Goal: Communication & Community: Participate in discussion

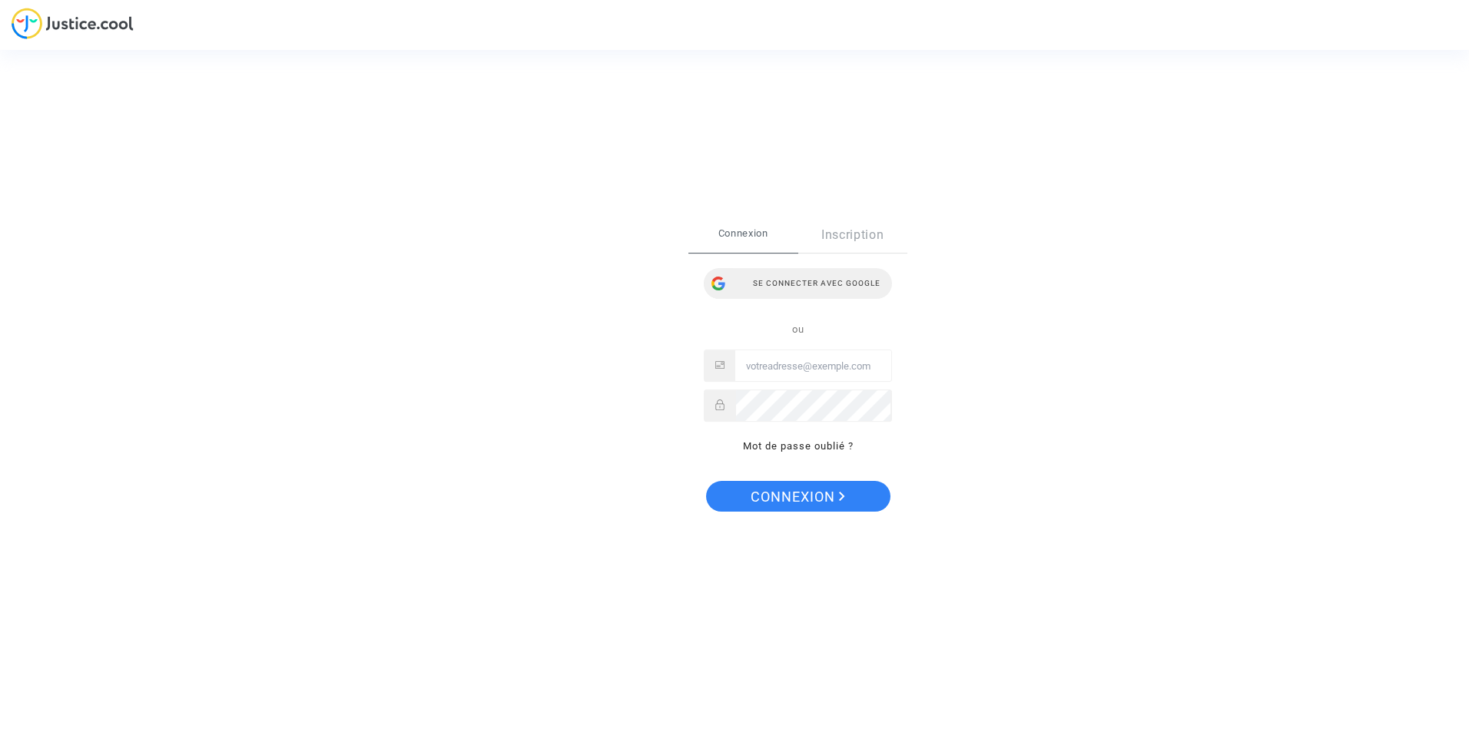
click at [845, 275] on div "Se connecter avec Google" at bounding box center [798, 283] width 188 height 31
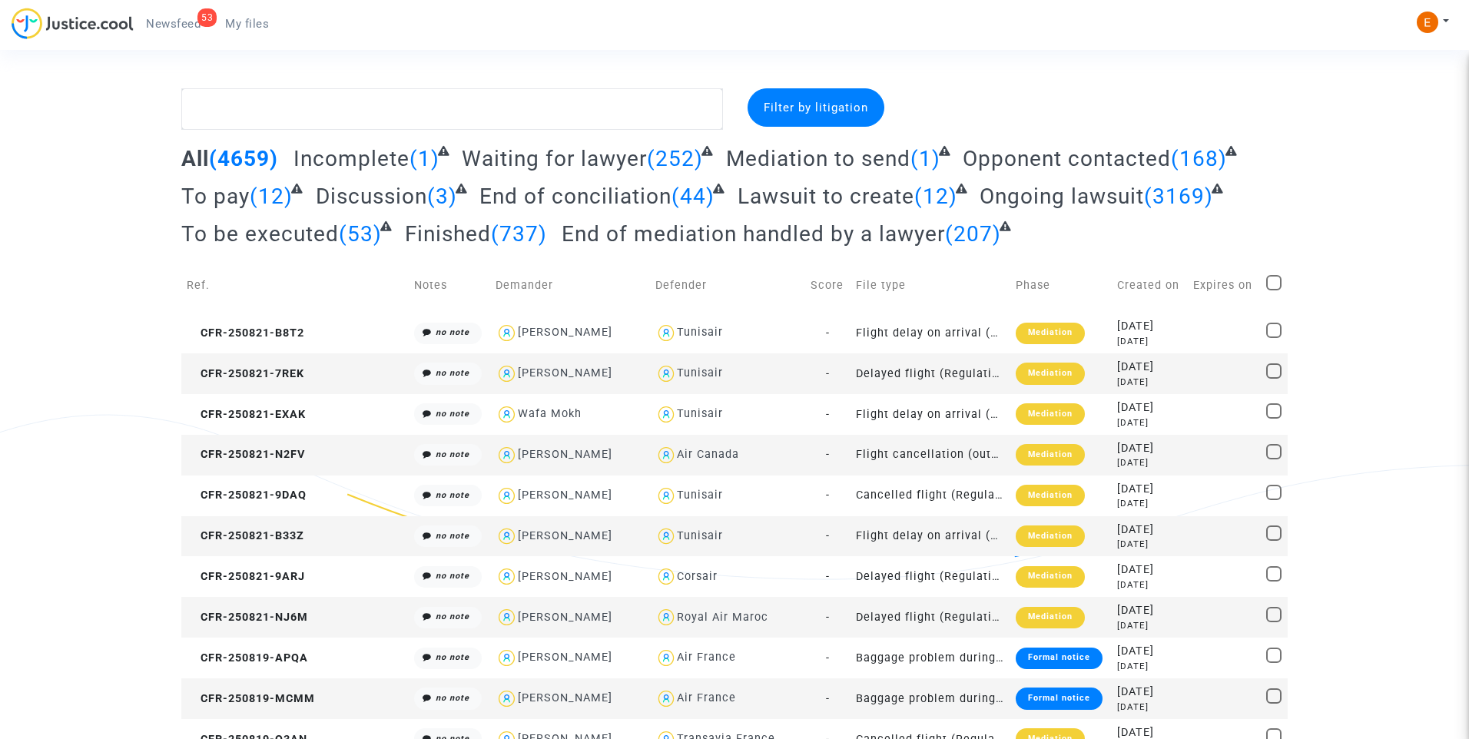
click at [171, 24] on span "Newsfeed" at bounding box center [173, 24] width 55 height 14
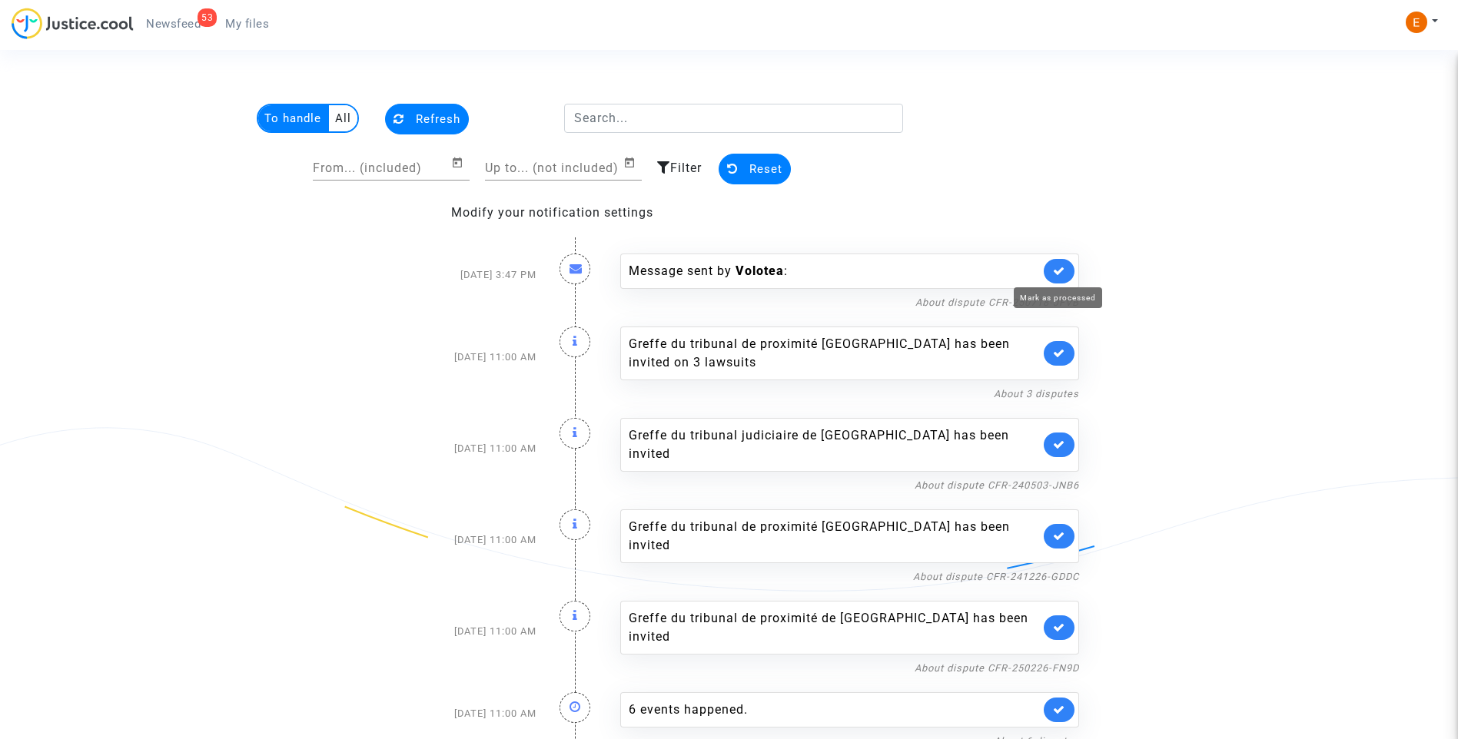
click at [1062, 268] on icon at bounding box center [1059, 271] width 12 height 12
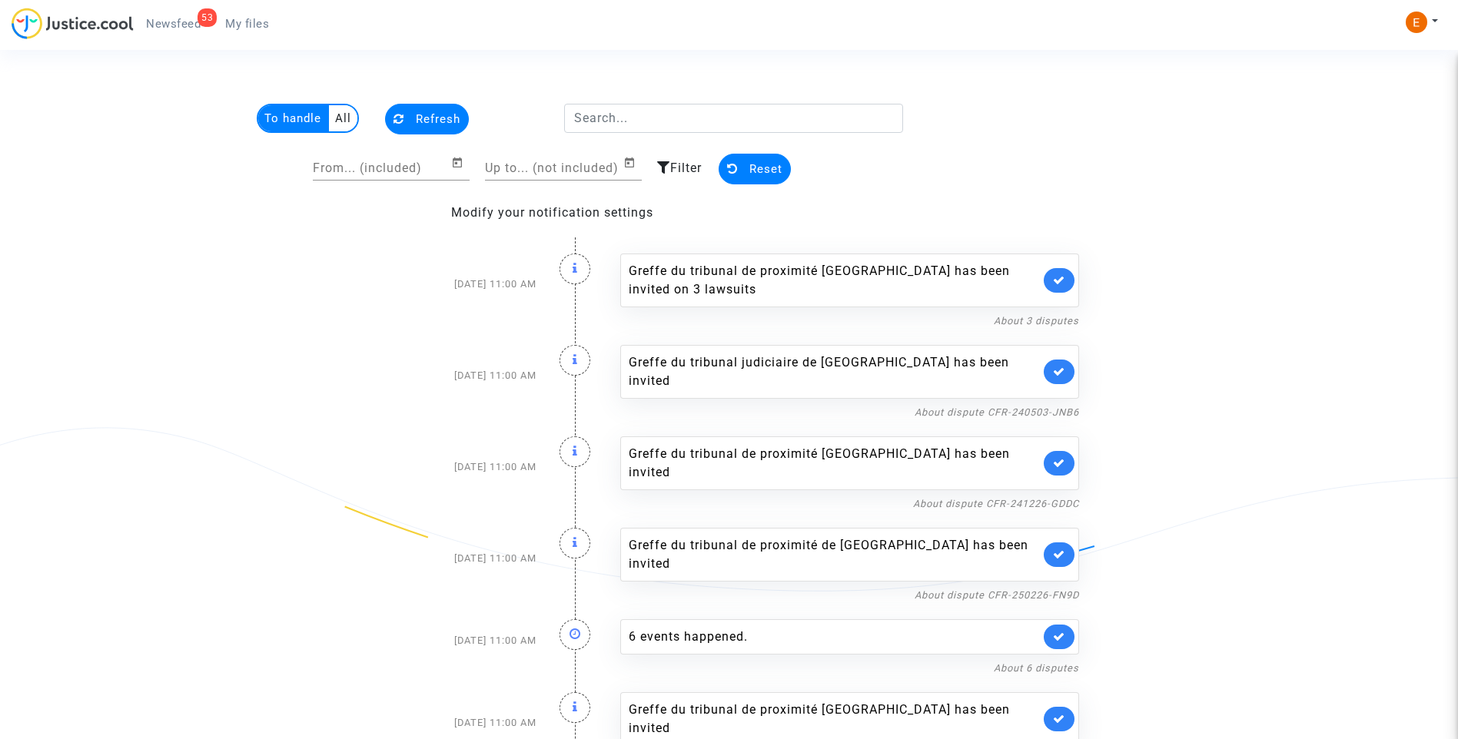
click at [1062, 268] on link at bounding box center [1059, 280] width 31 height 25
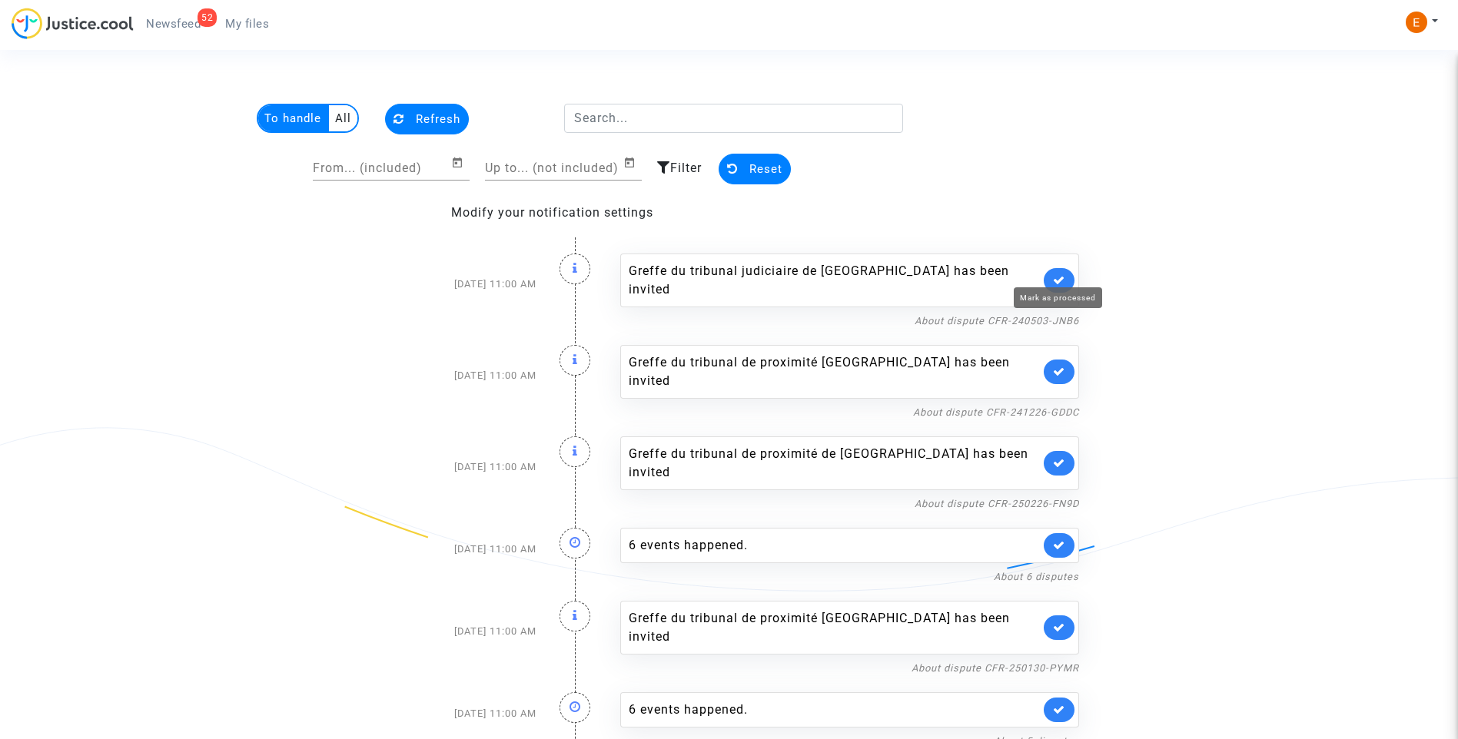
click at [1062, 274] on icon at bounding box center [1059, 280] width 12 height 12
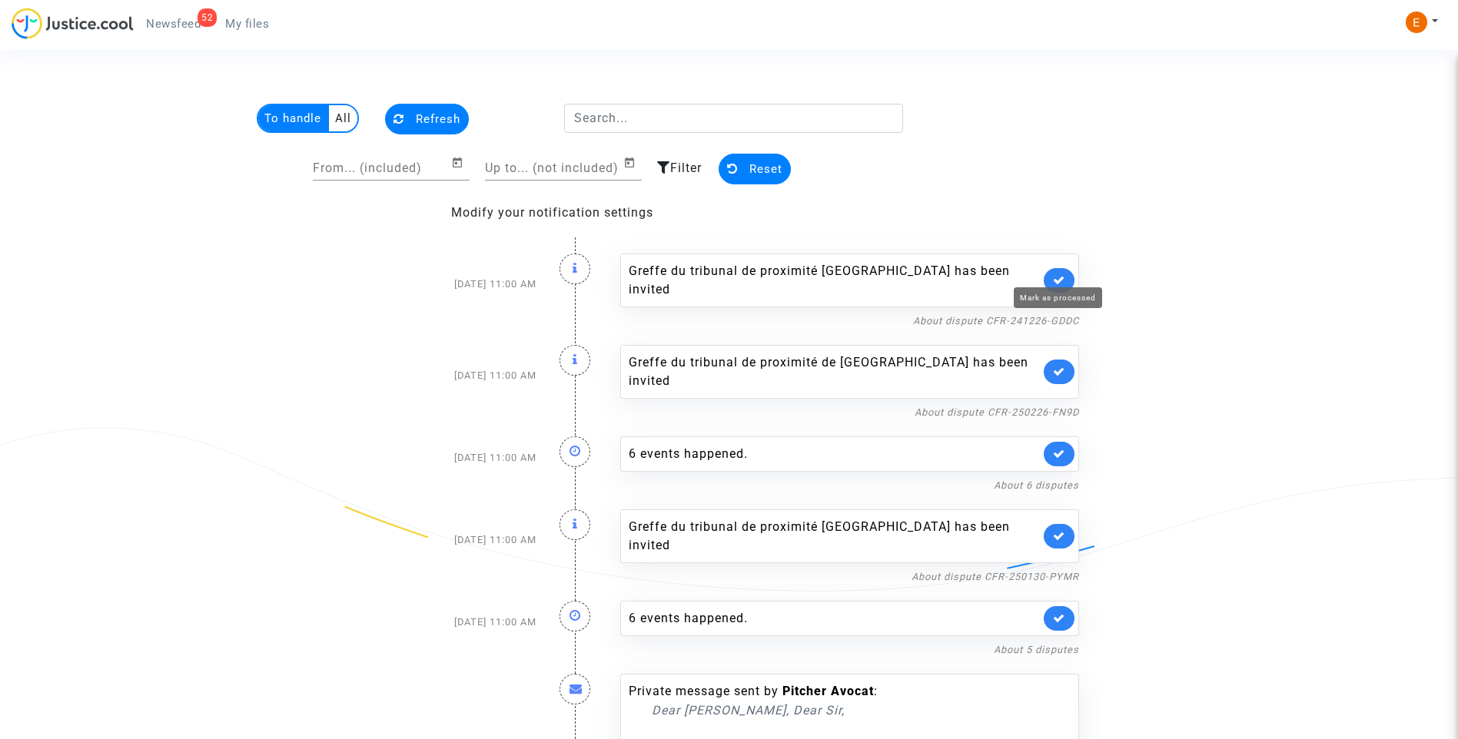
click at [1062, 274] on icon at bounding box center [1059, 280] width 12 height 12
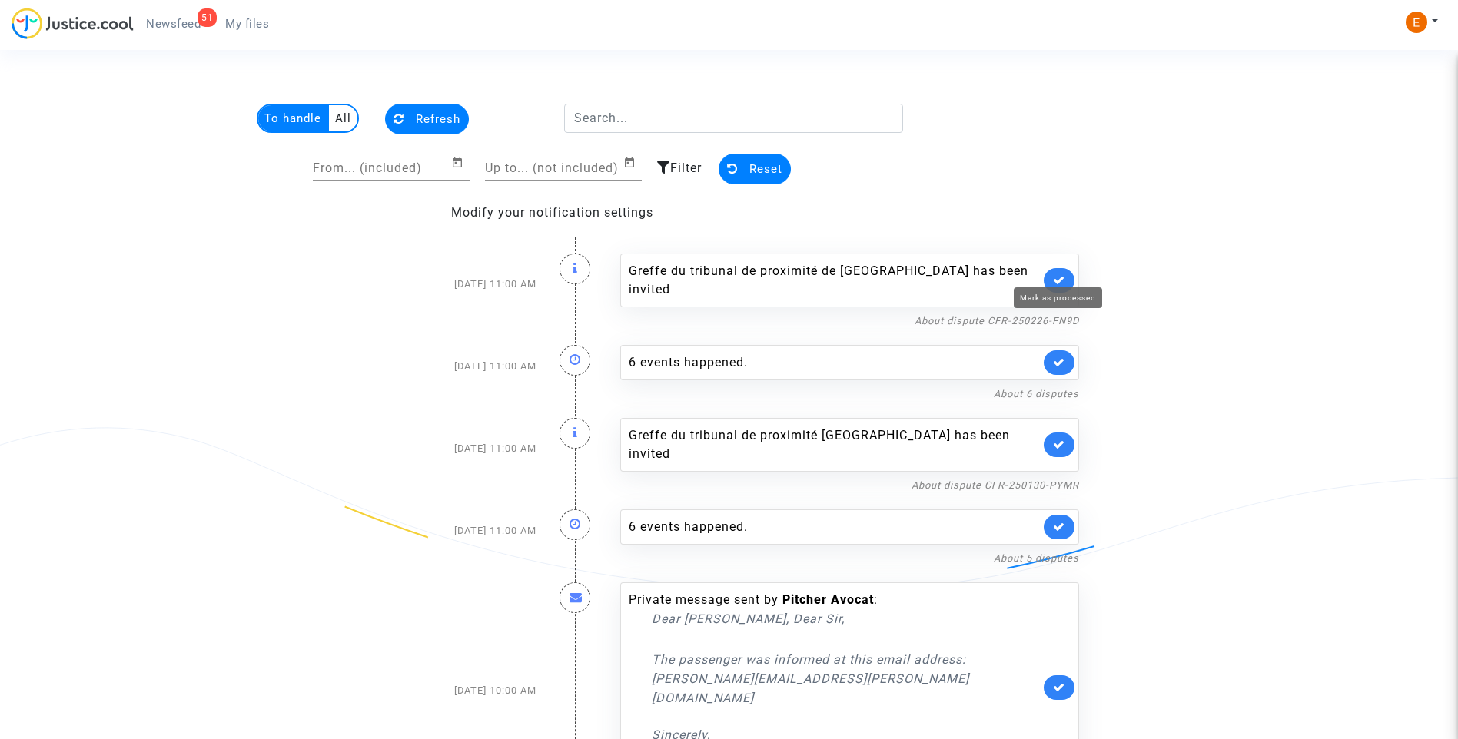
click at [1062, 274] on icon at bounding box center [1059, 280] width 12 height 12
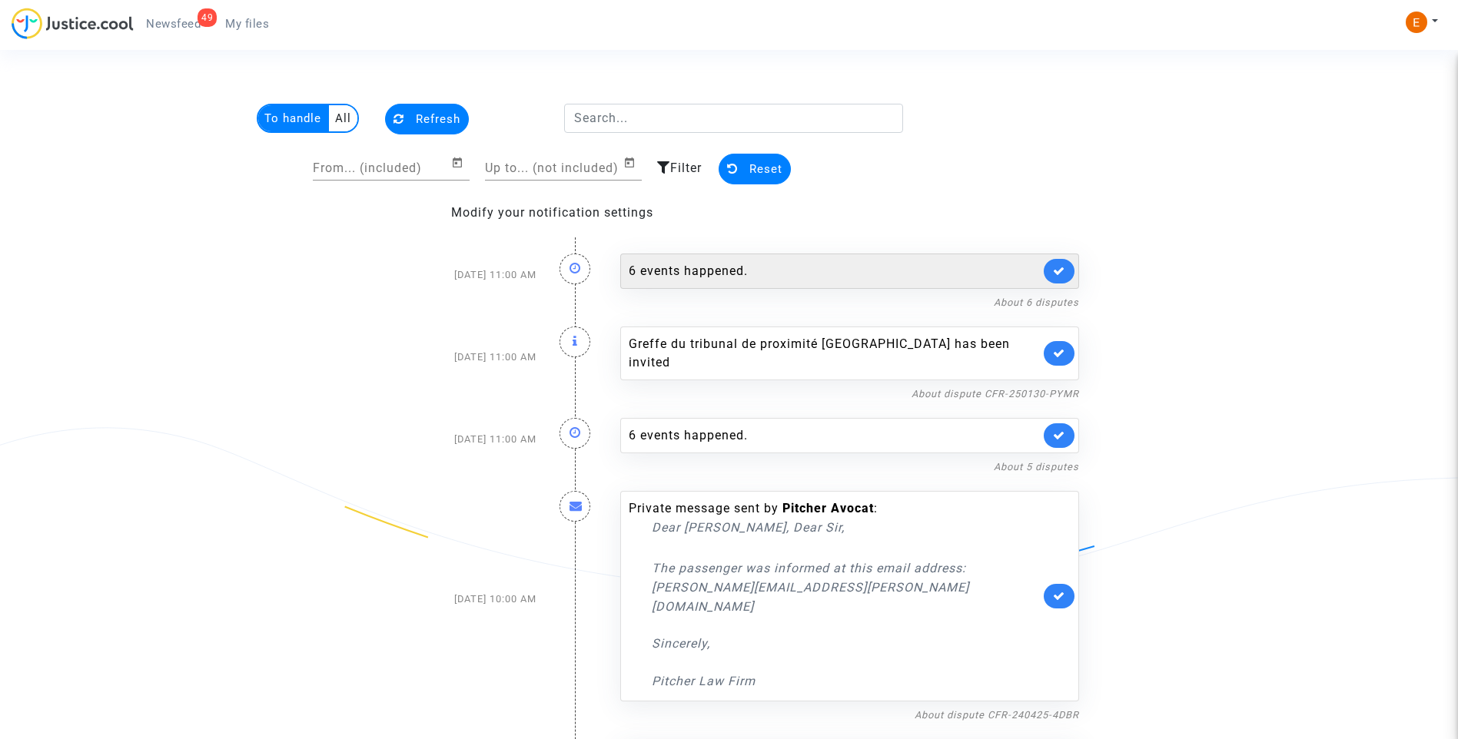
click at [712, 270] on div "6 events happened." at bounding box center [834, 271] width 411 height 18
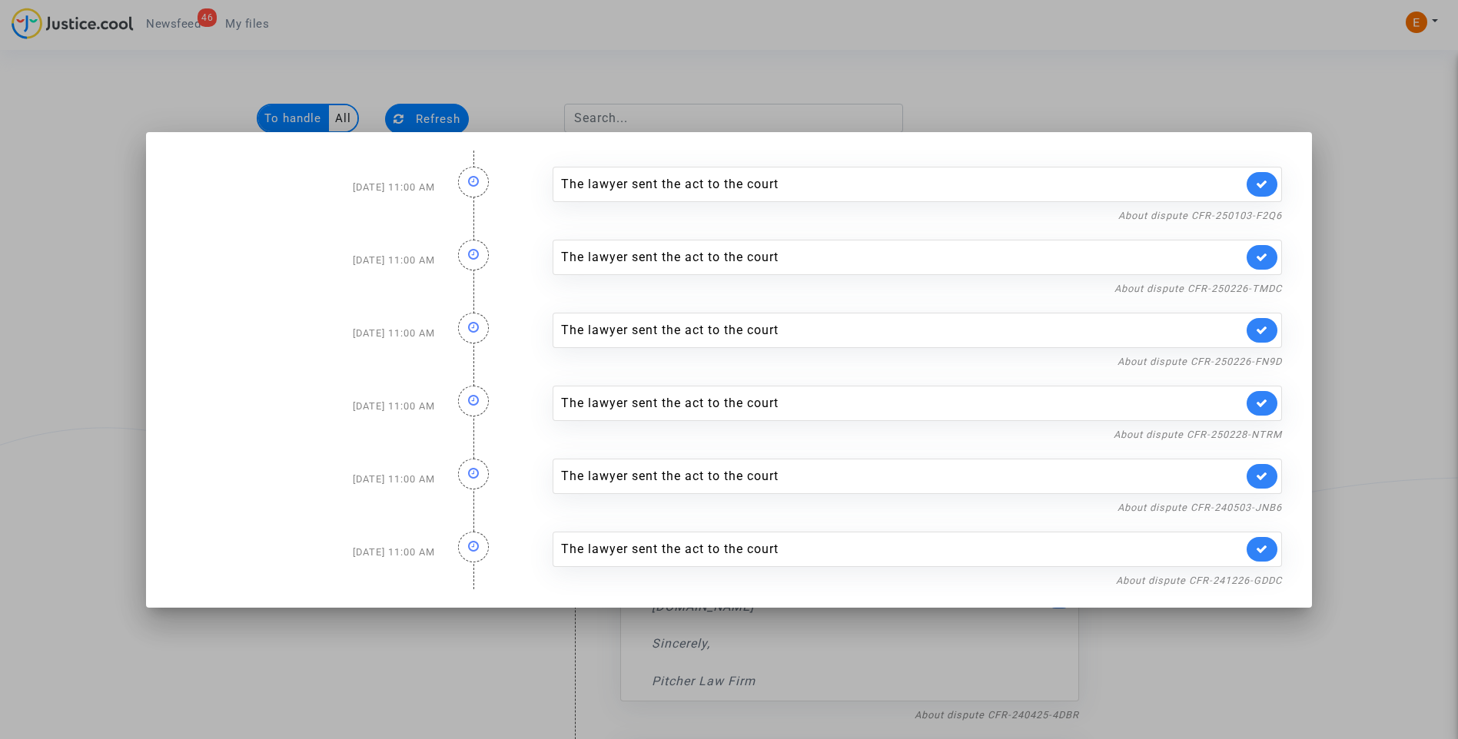
click at [1141, 105] on div at bounding box center [729, 369] width 1458 height 739
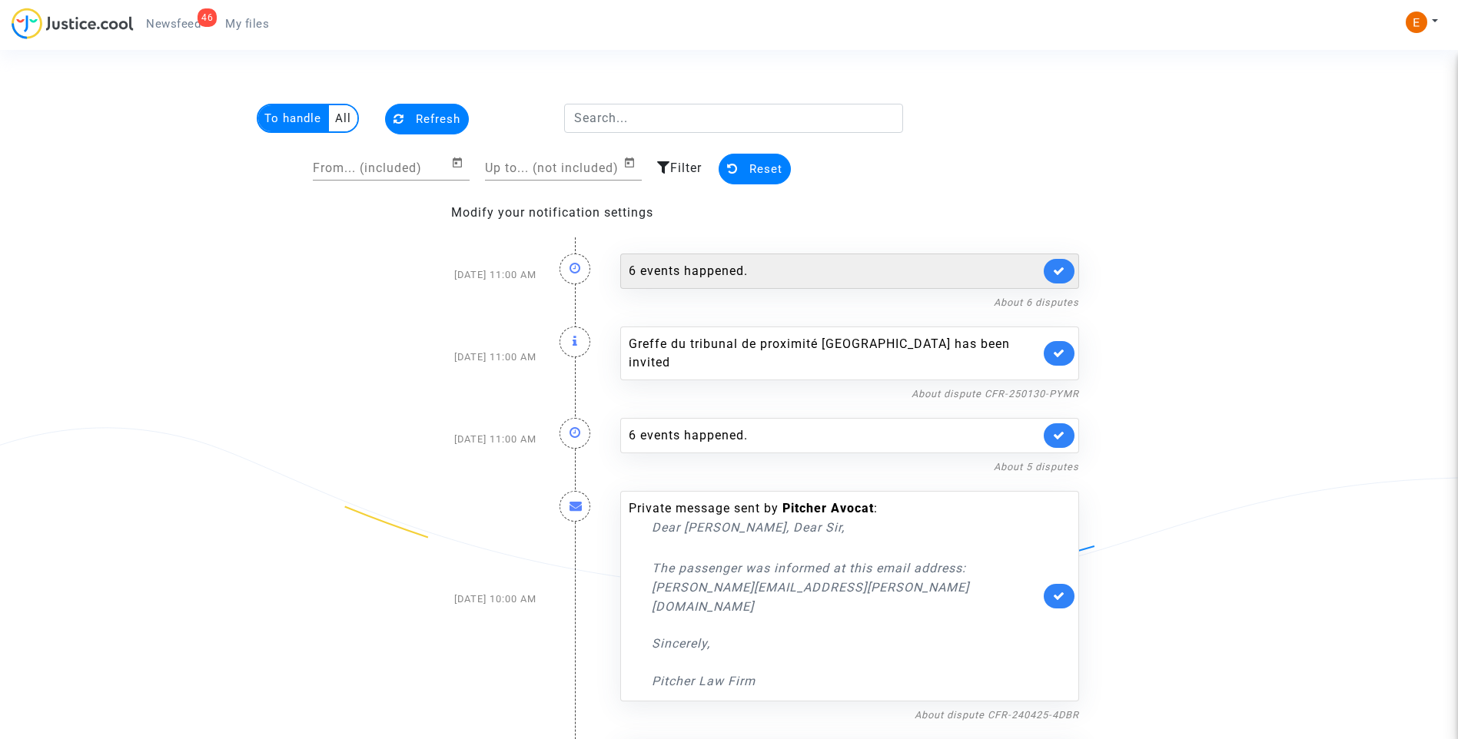
click at [1069, 269] on link at bounding box center [1059, 271] width 31 height 25
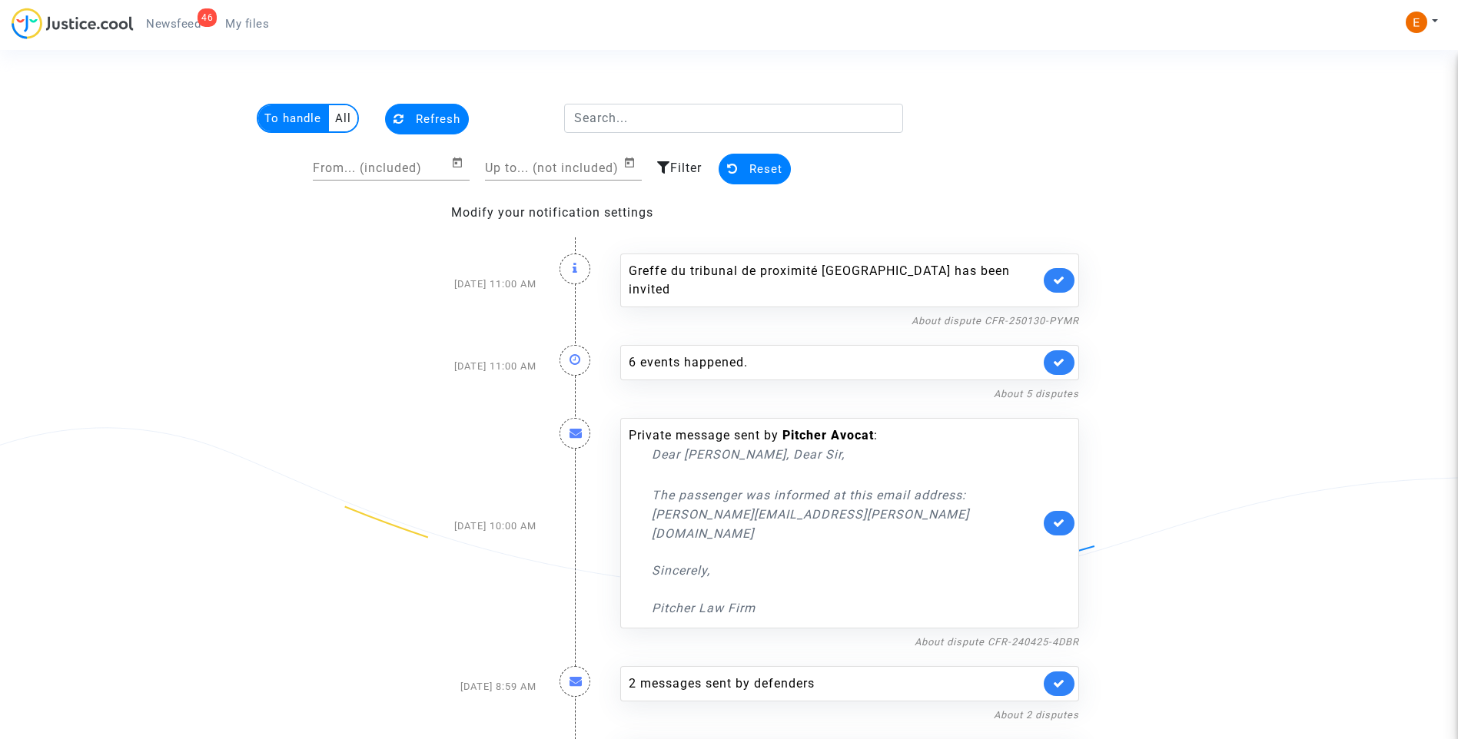
click at [1069, 269] on link at bounding box center [1059, 280] width 31 height 25
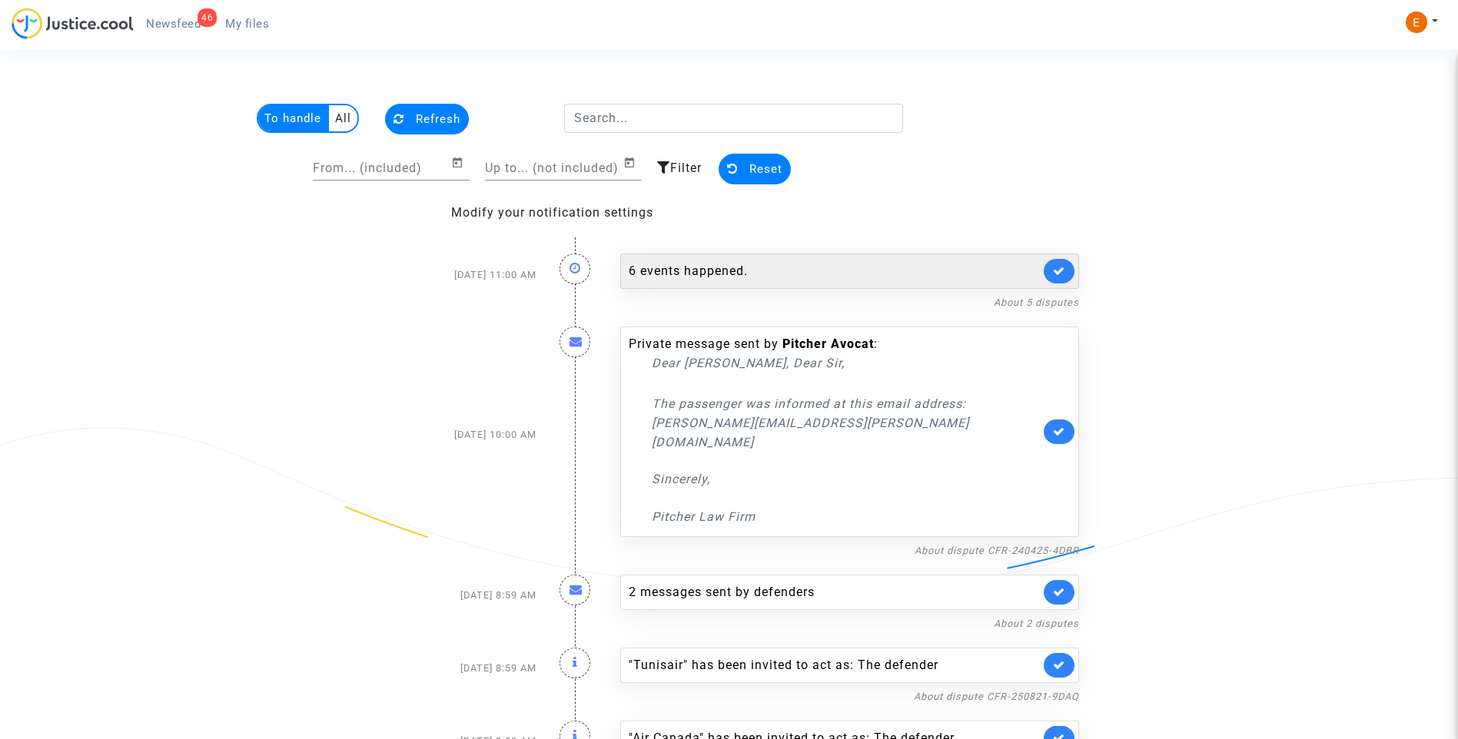
click at [806, 269] on div "6 events happened." at bounding box center [834, 271] width 411 height 18
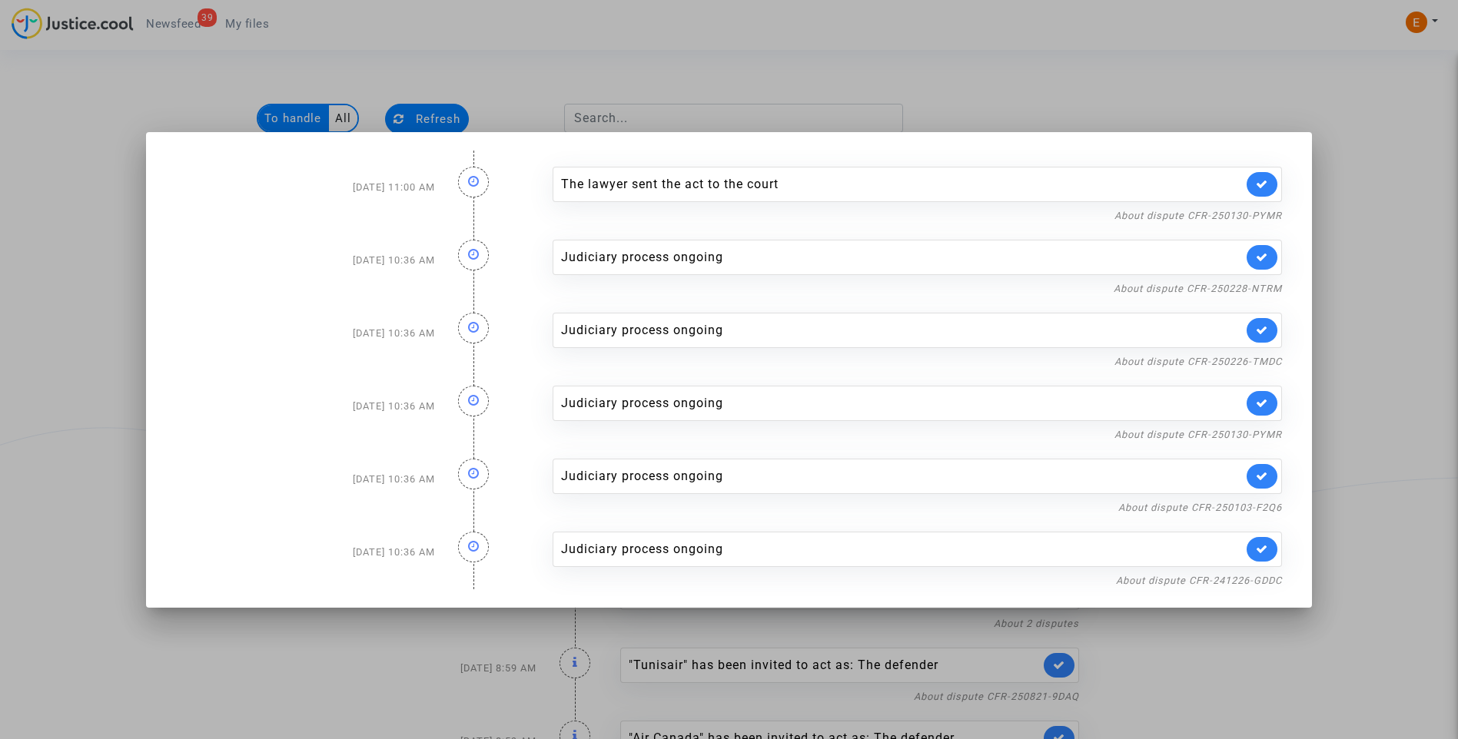
click at [1063, 126] on div at bounding box center [729, 369] width 1458 height 739
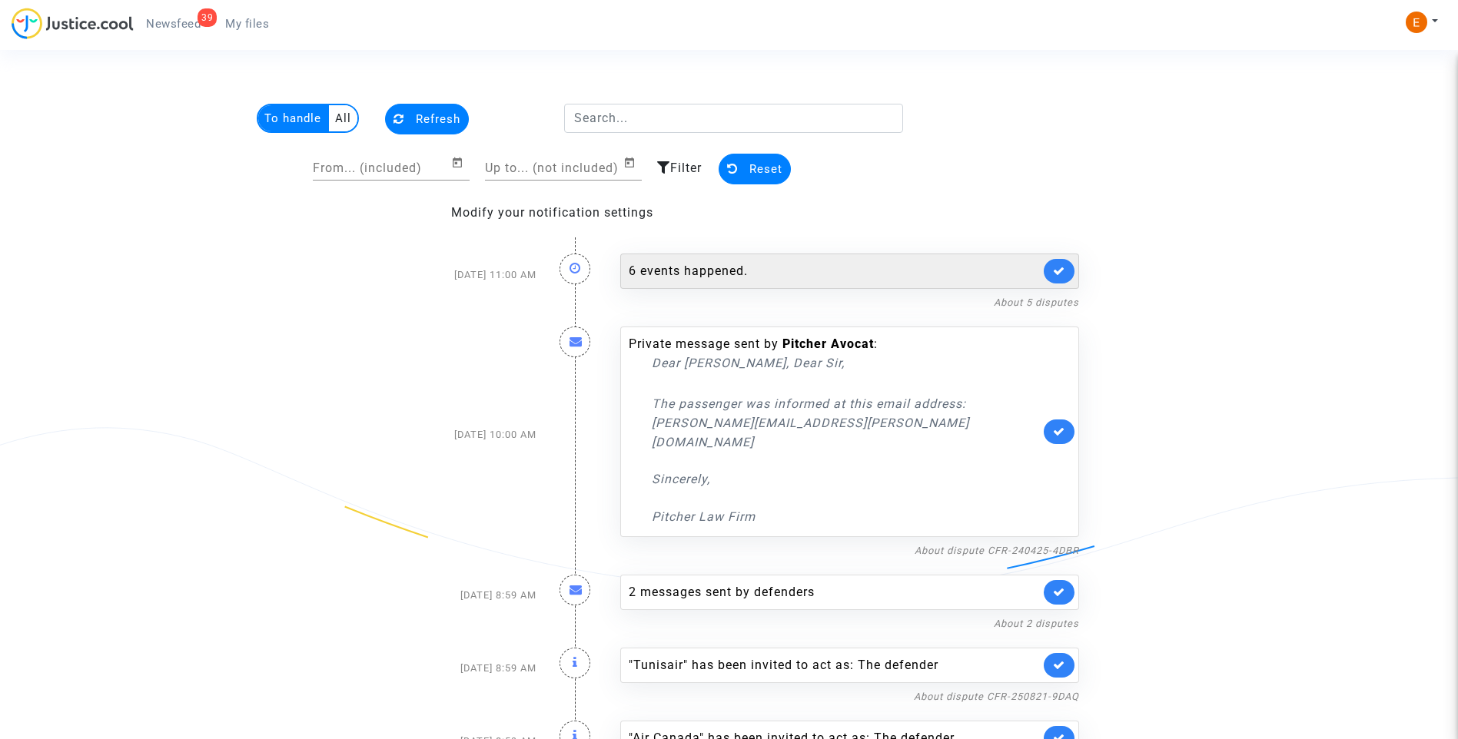
click at [820, 278] on div "6 events happened." at bounding box center [834, 271] width 411 height 18
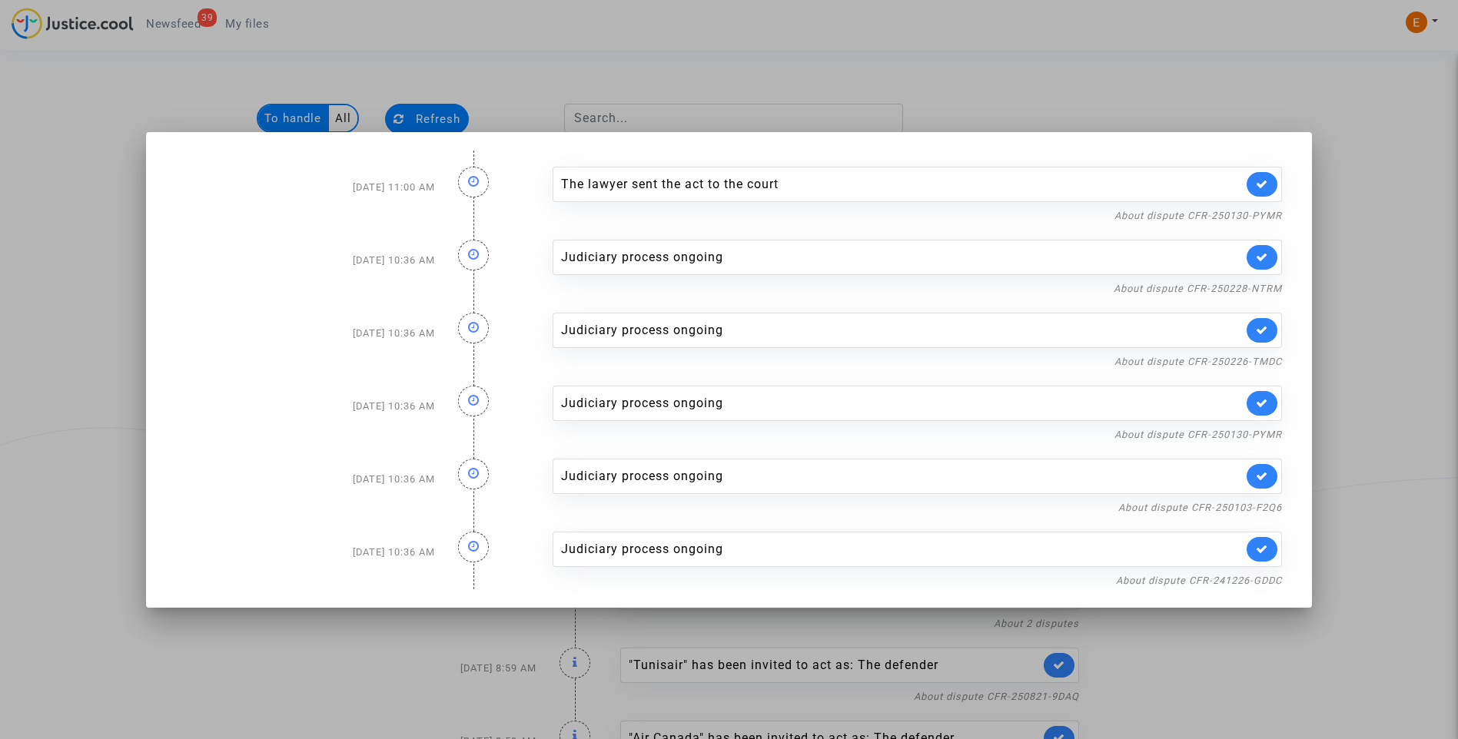
click at [1256, 185] on link at bounding box center [1261, 184] width 31 height 25
click at [1063, 97] on div at bounding box center [729, 369] width 1458 height 739
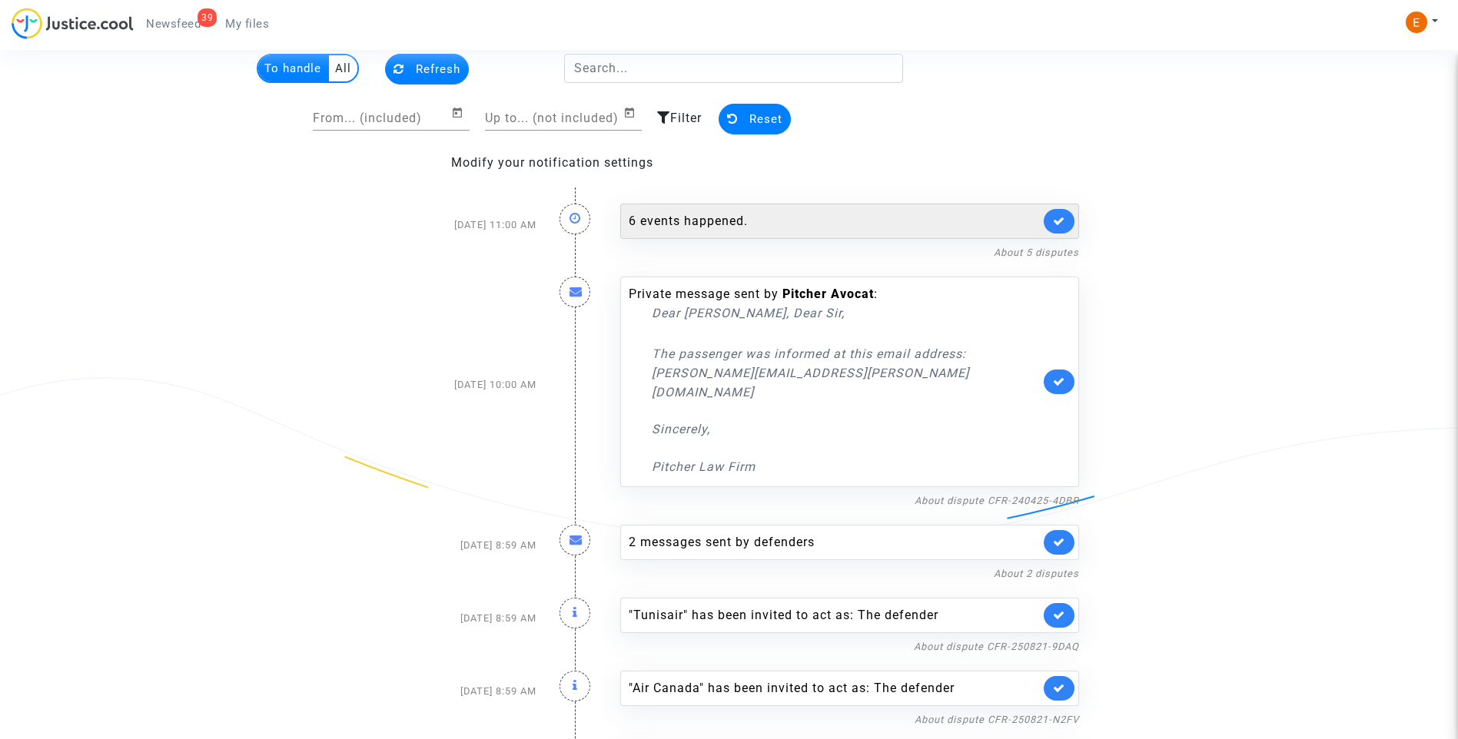
scroll to position [77, 0]
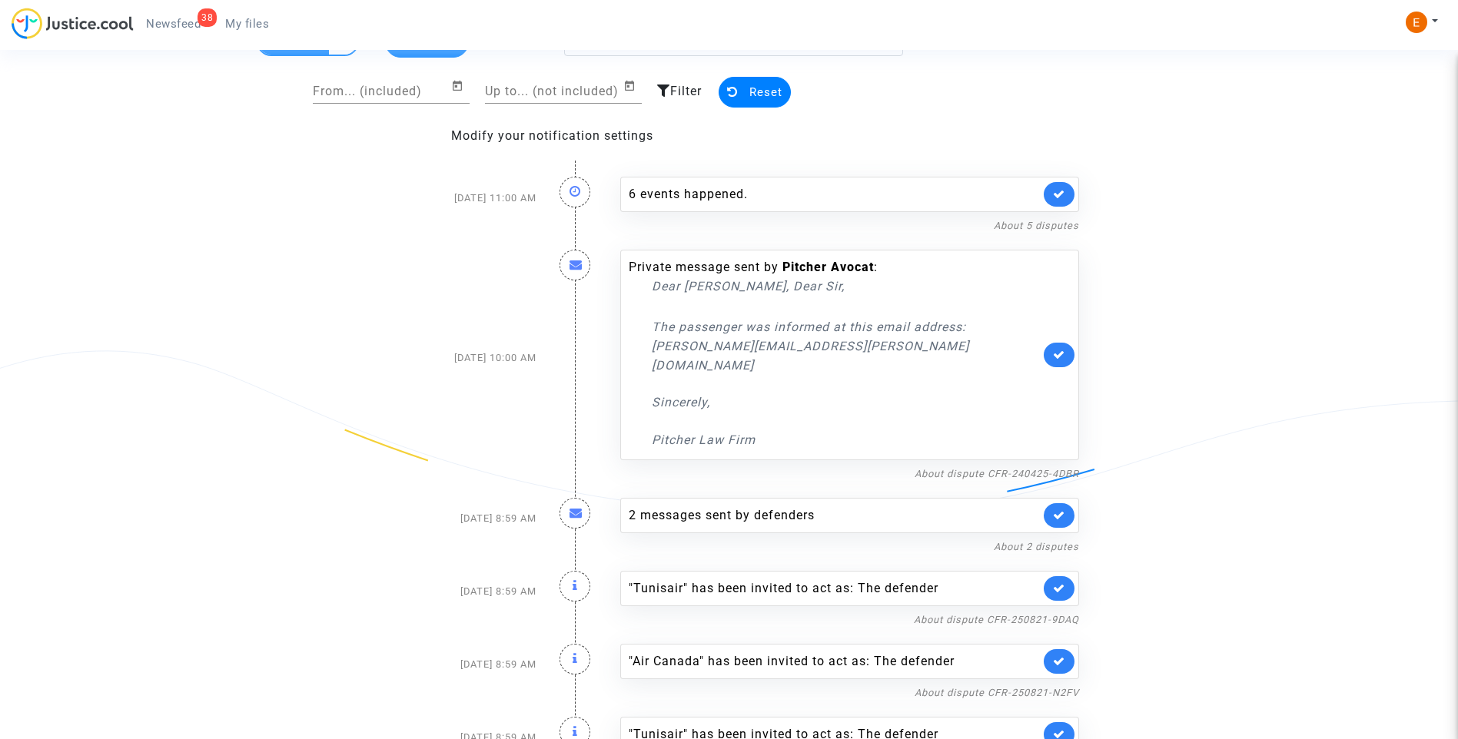
click at [1041, 443] on div "Private message sent by Pitcher Avocat : Dear Madam, Dear Sir, The passenger wa…" at bounding box center [850, 358] width 482 height 248
click at [1029, 468] on link "About dispute CFR-240425-4DBR" at bounding box center [996, 474] width 164 height 12
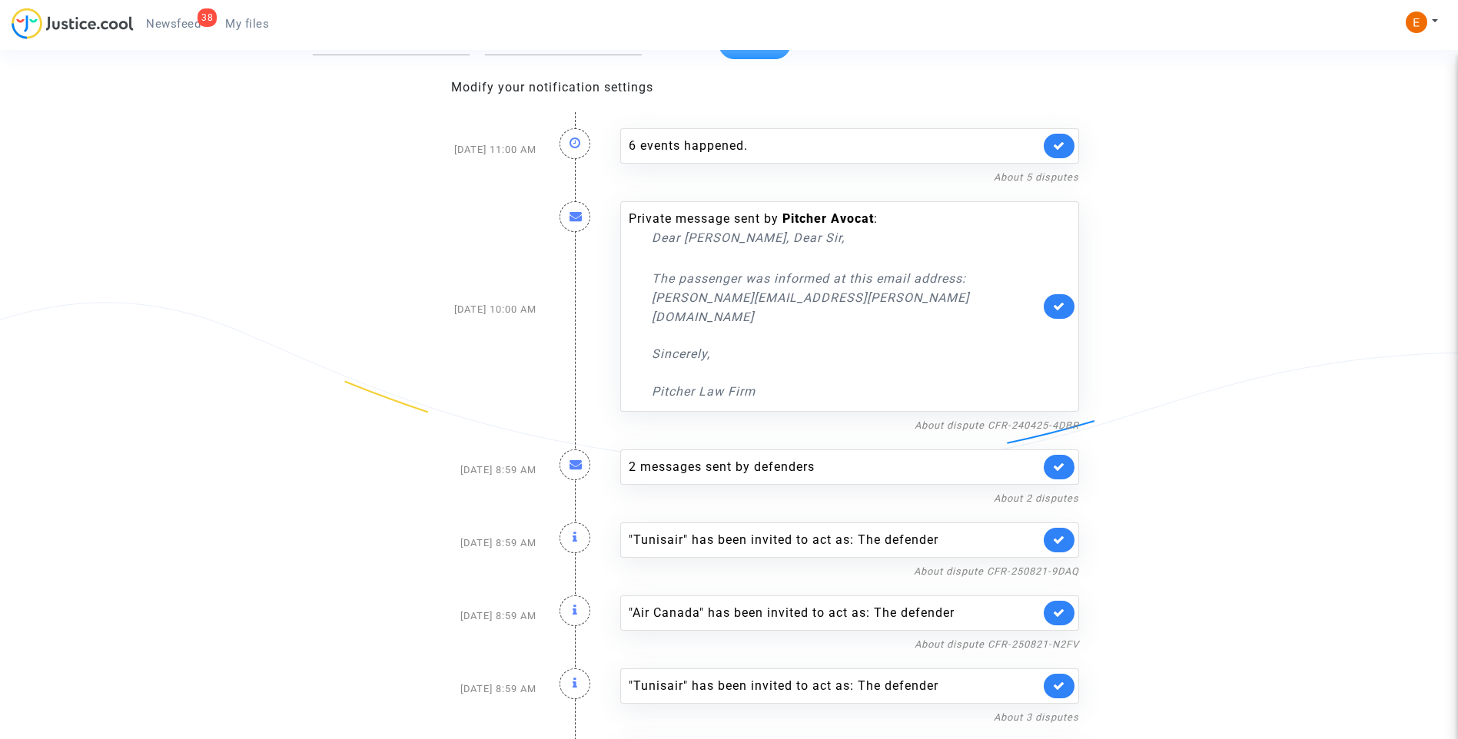
scroll to position [231, 0]
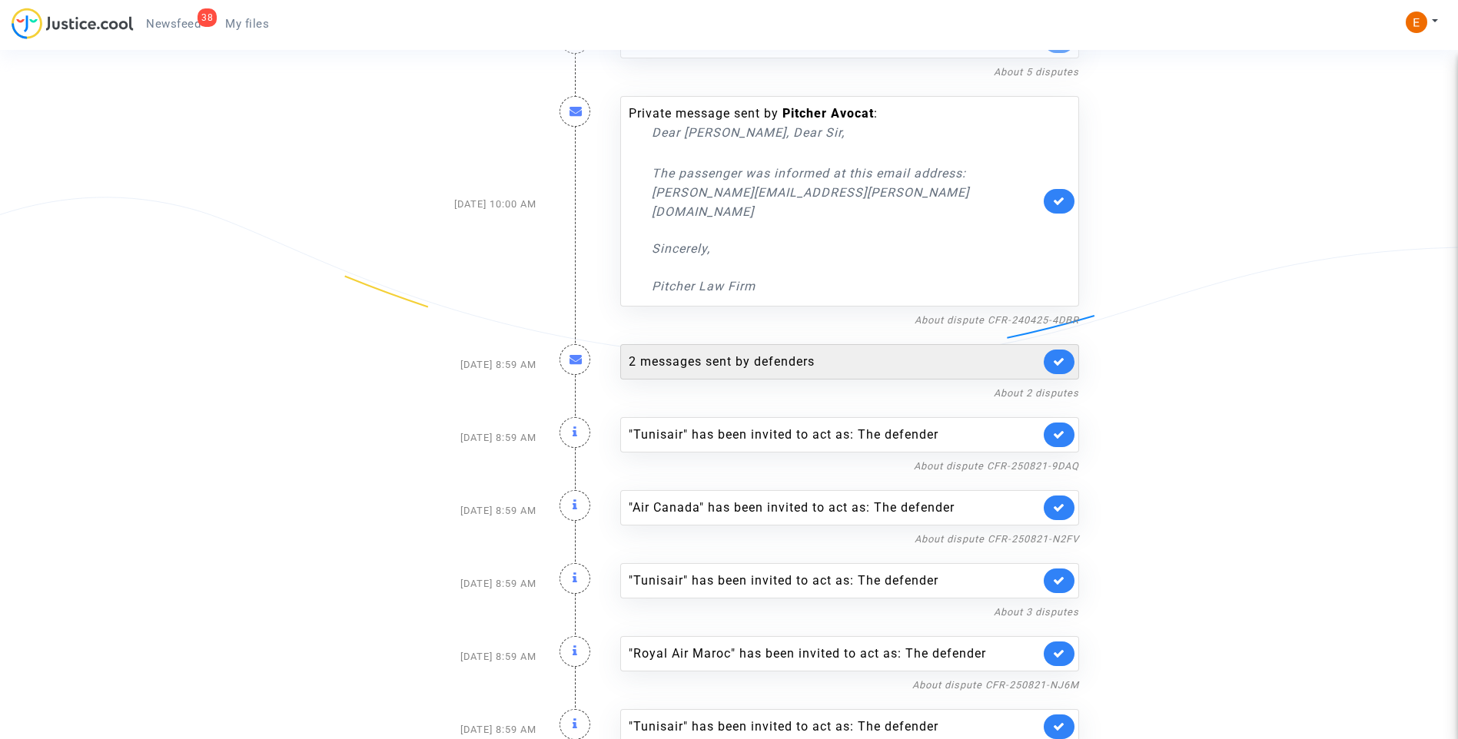
click at [786, 353] on div "2 messages sent by defenders" at bounding box center [834, 362] width 411 height 18
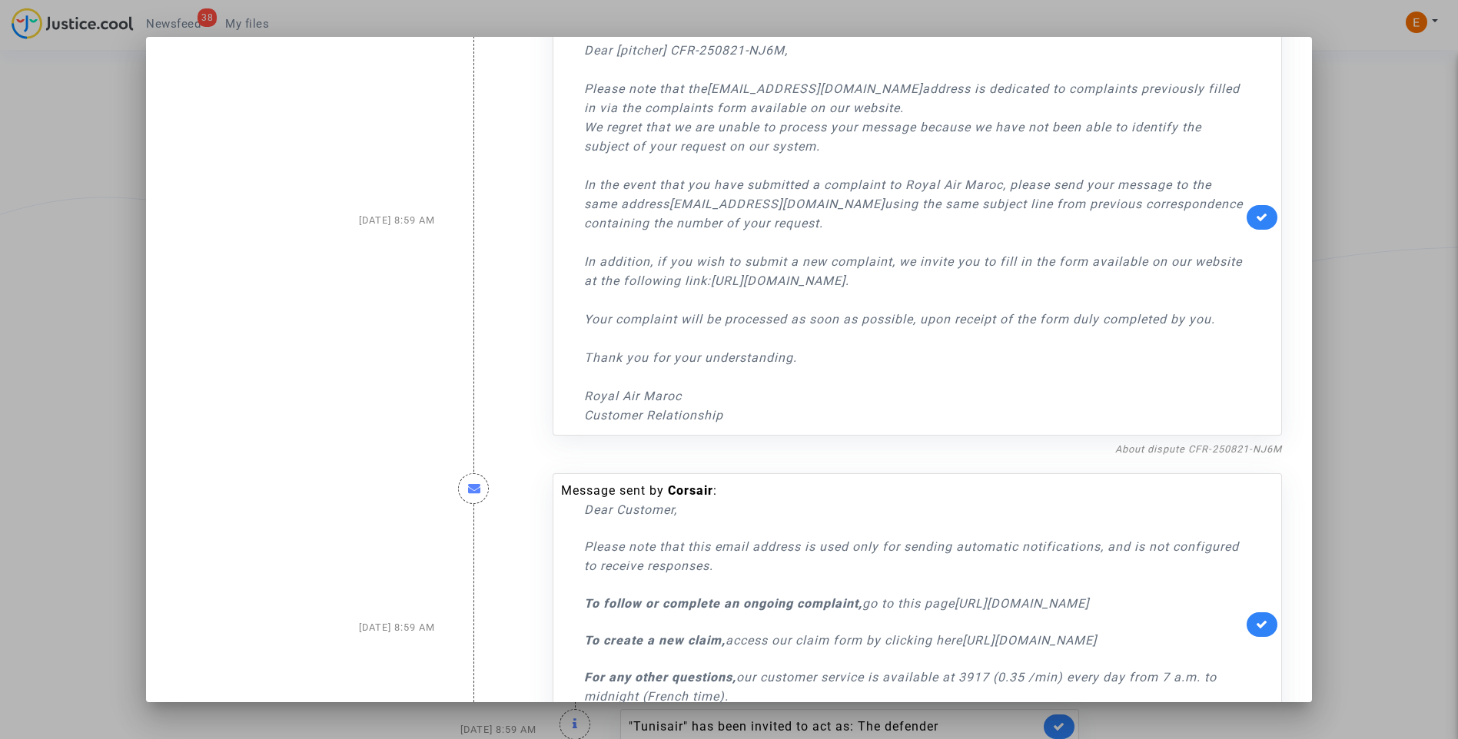
scroll to position [226, 0]
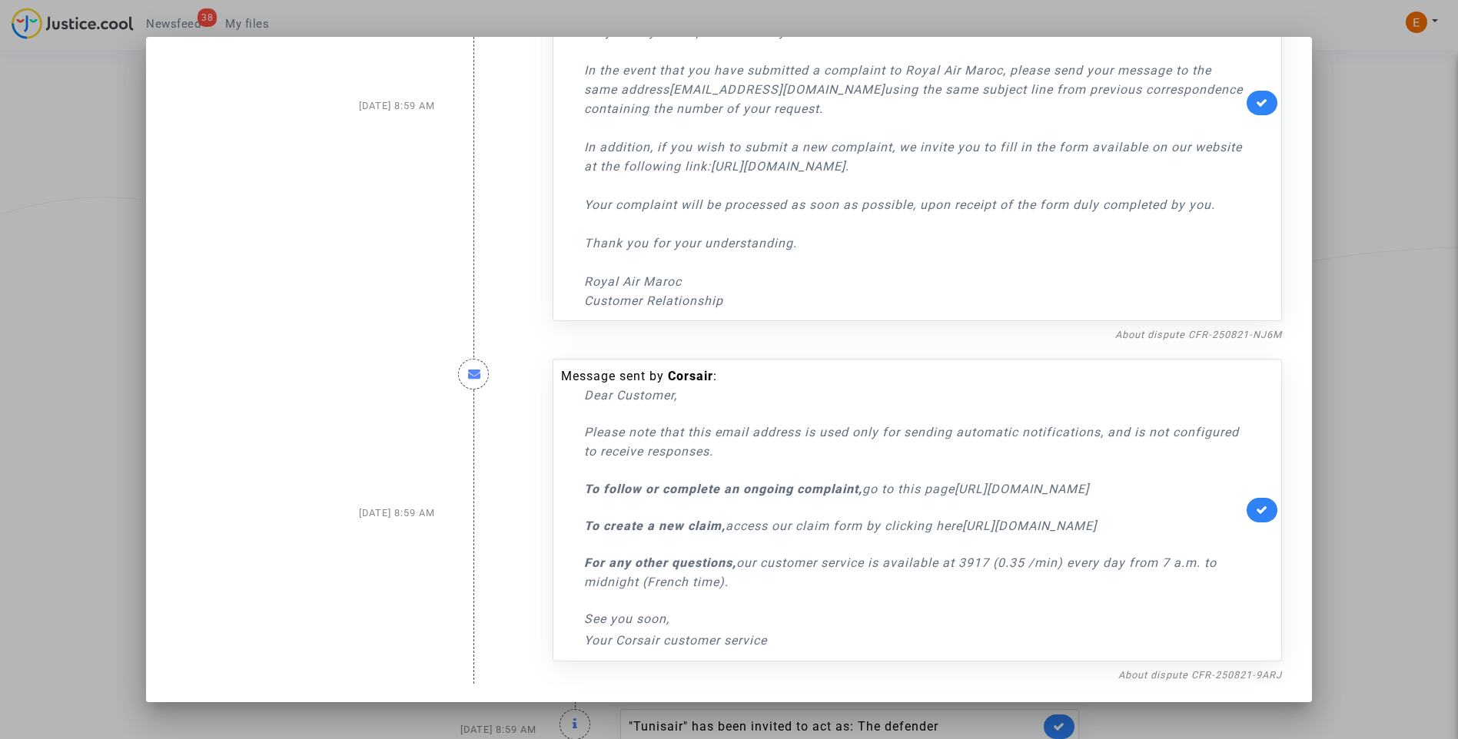
click at [1404, 334] on div at bounding box center [729, 369] width 1458 height 739
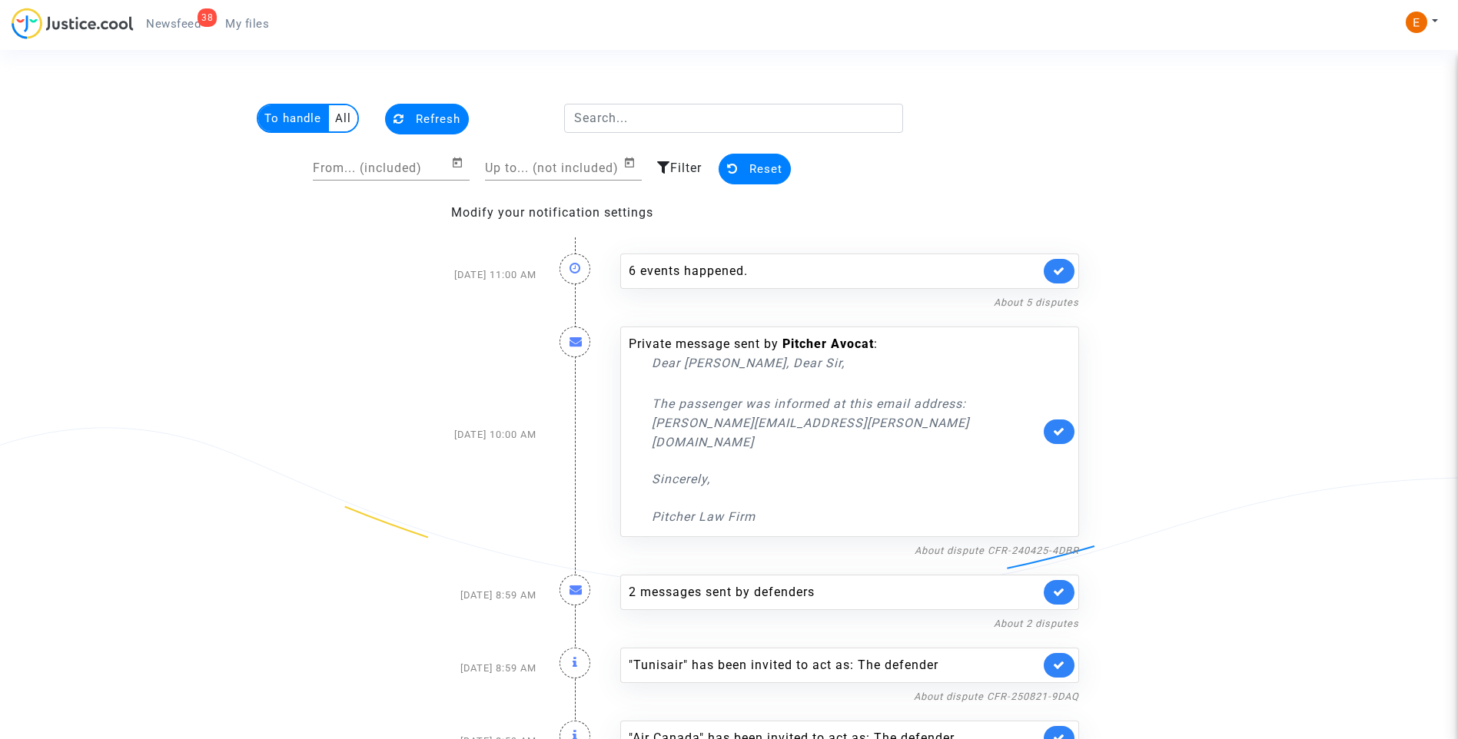
scroll to position [231, 0]
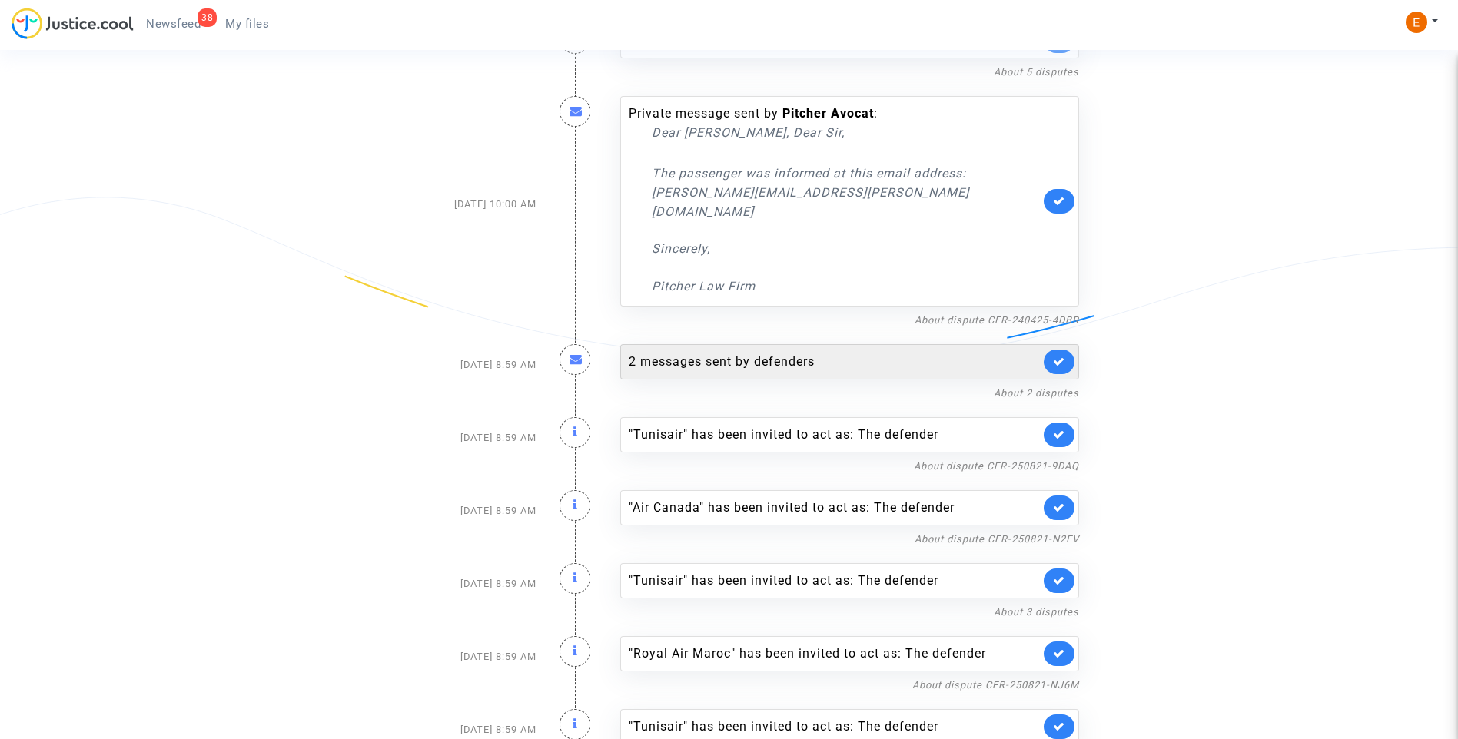
click at [1064, 356] on icon at bounding box center [1059, 362] width 12 height 12
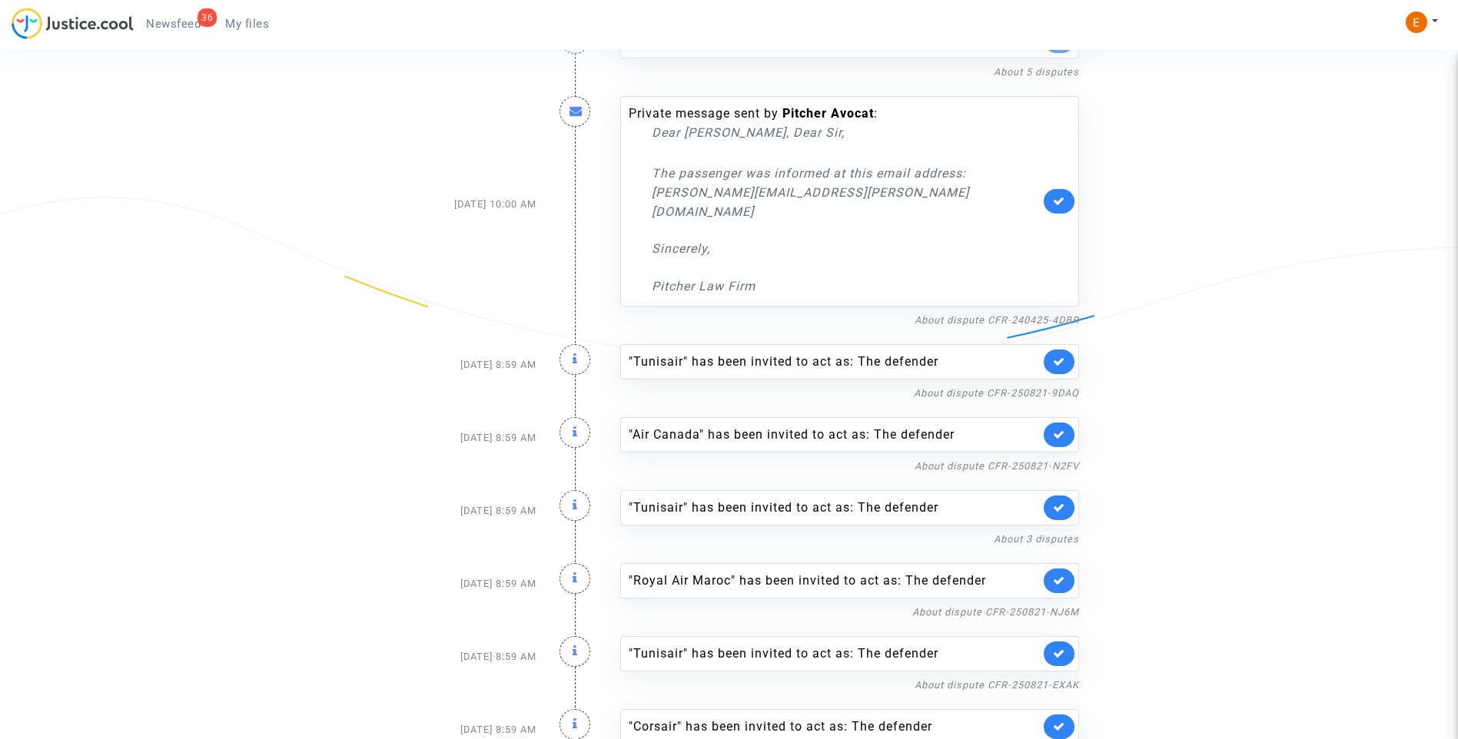
click at [1065, 350] on link at bounding box center [1059, 362] width 31 height 25
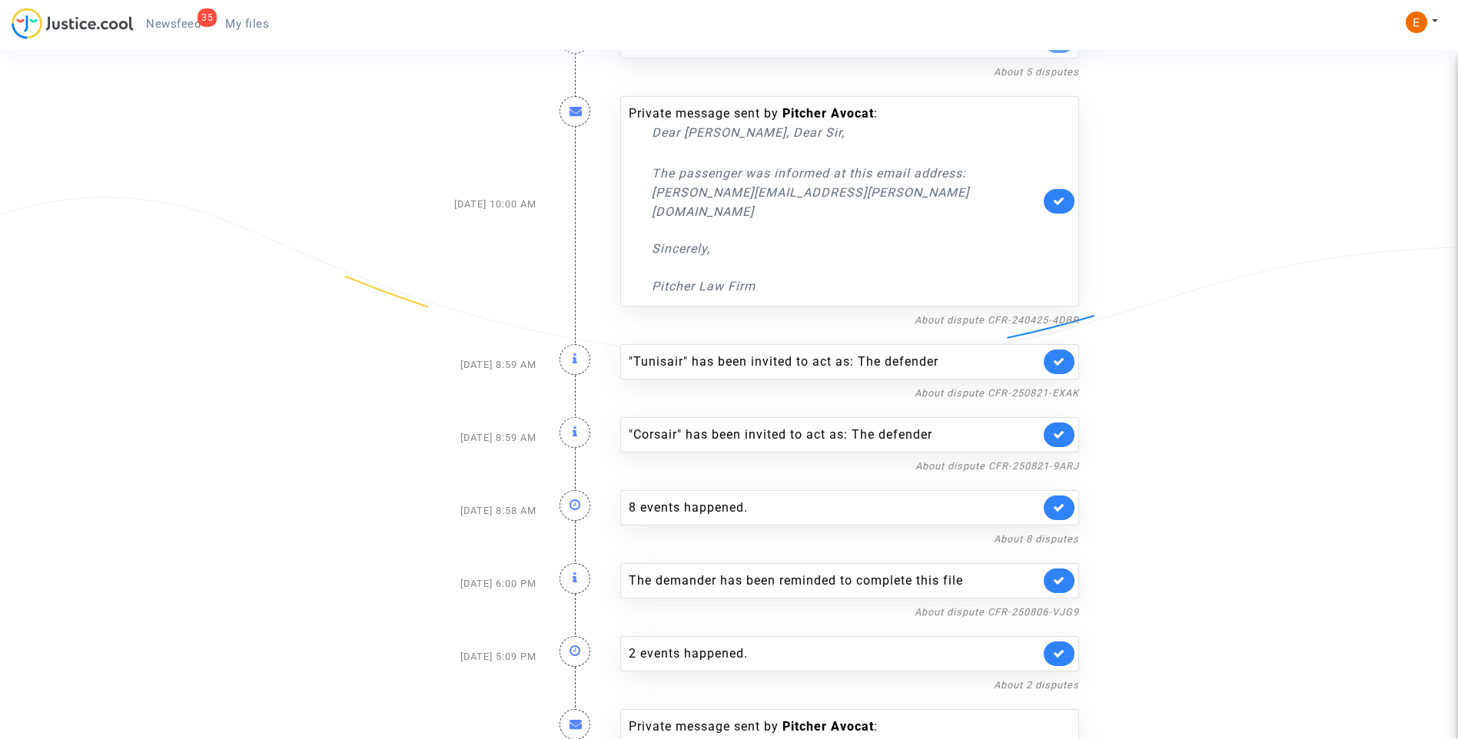
click at [1065, 350] on link at bounding box center [1059, 362] width 31 height 25
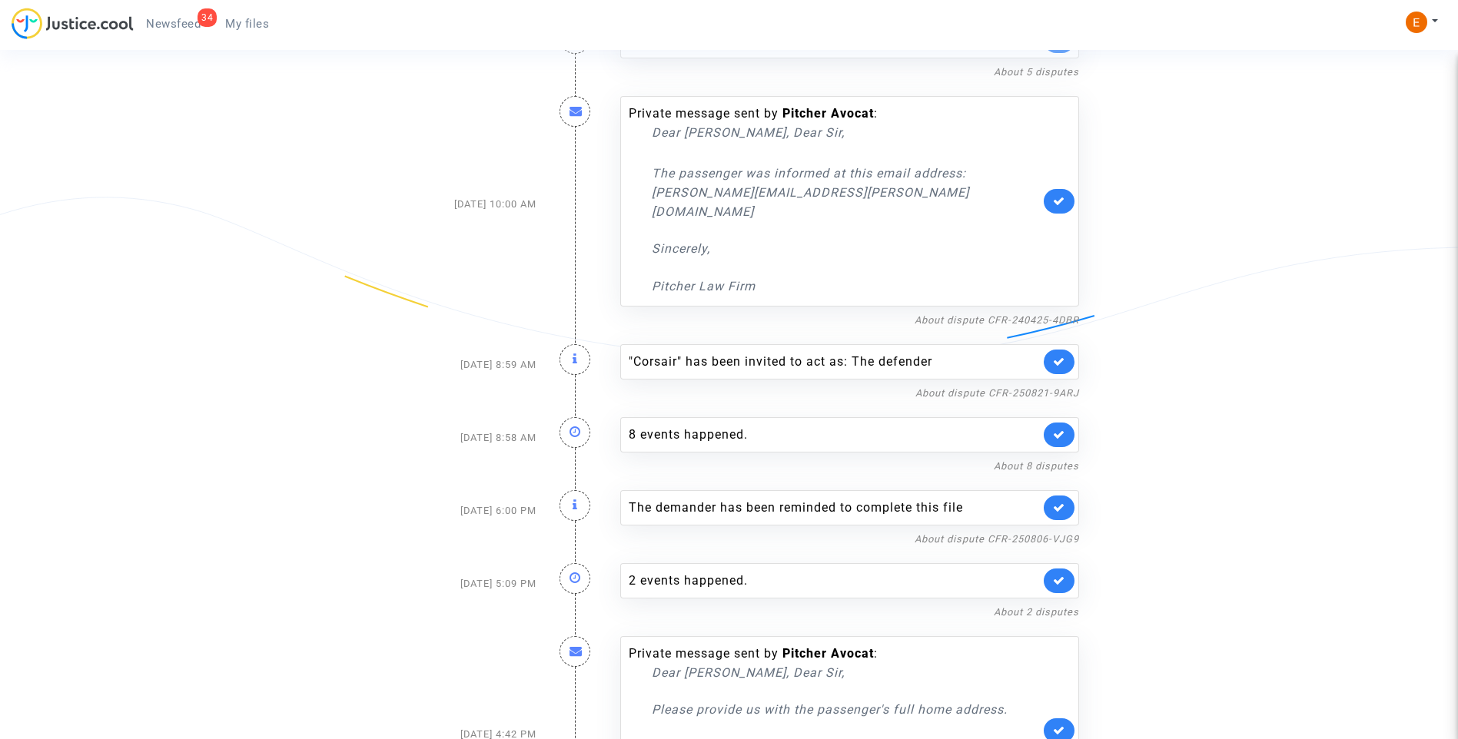
click at [1065, 350] on link at bounding box center [1059, 362] width 31 height 25
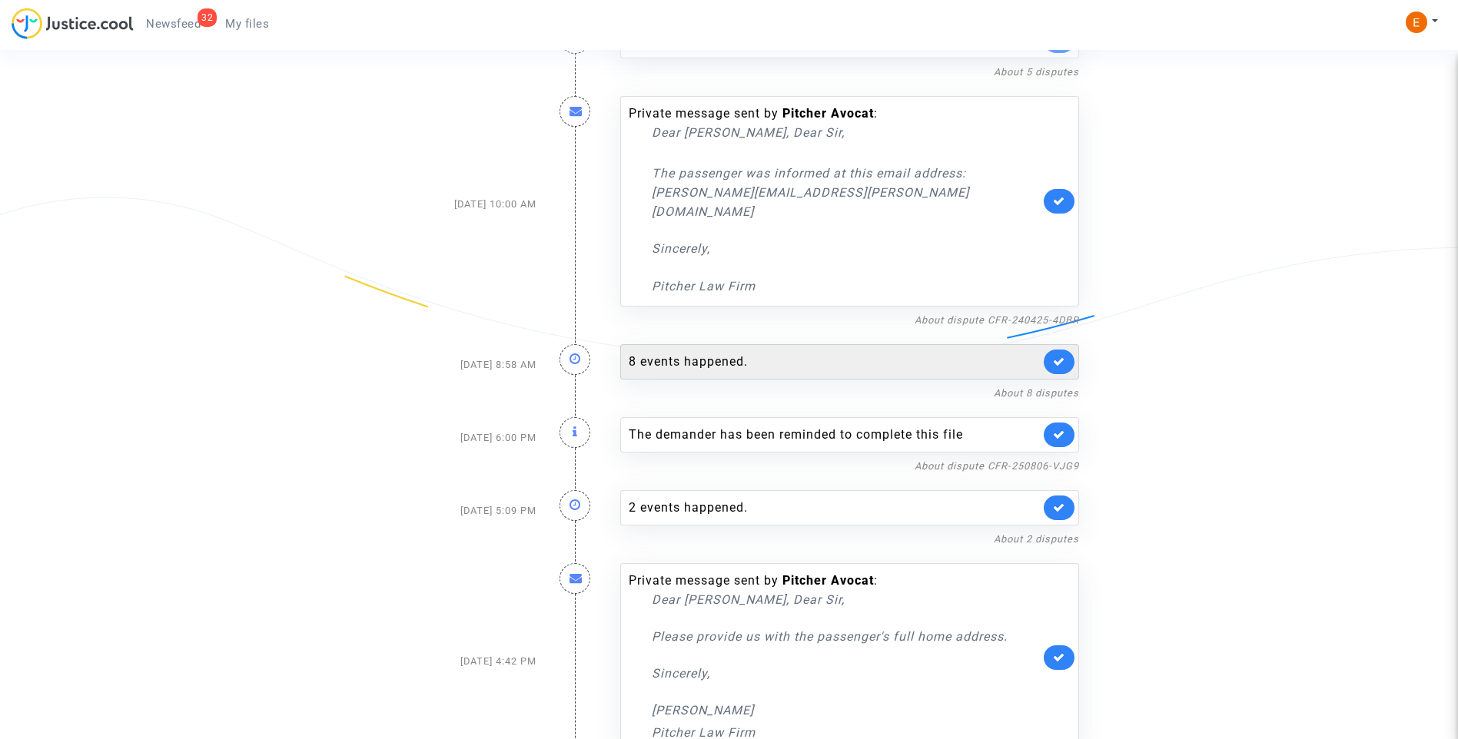
click at [712, 353] on div "8 events happened." at bounding box center [834, 362] width 411 height 18
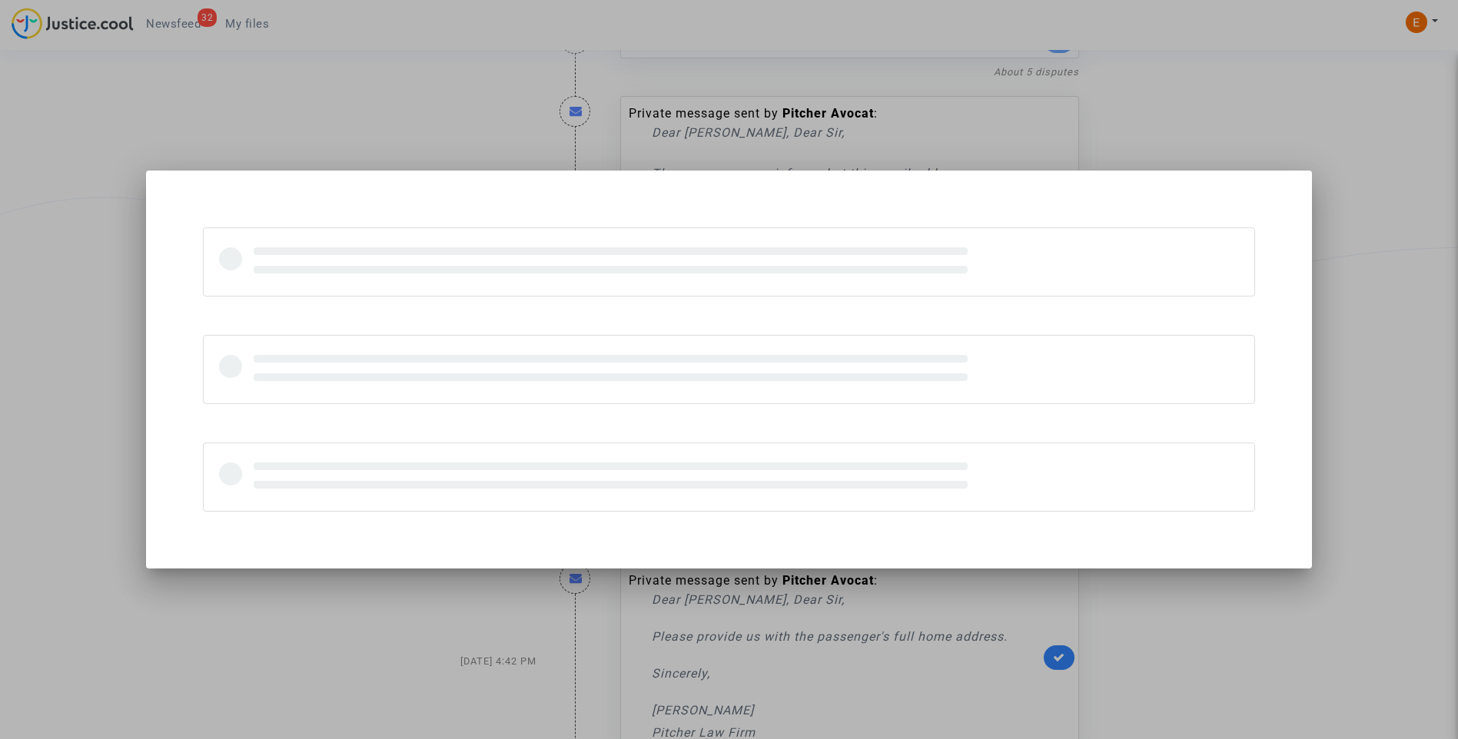
scroll to position [0, 0]
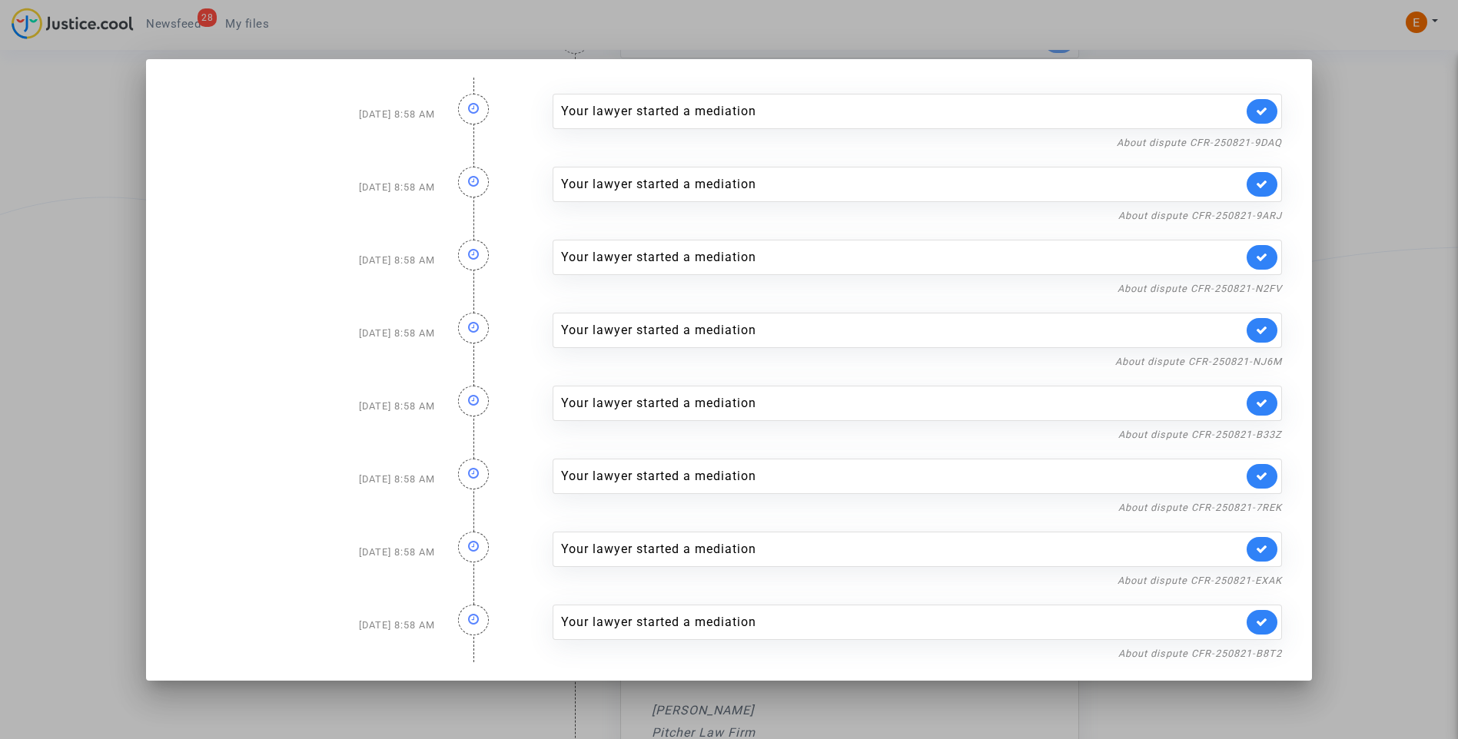
click at [1393, 446] on div at bounding box center [729, 369] width 1458 height 739
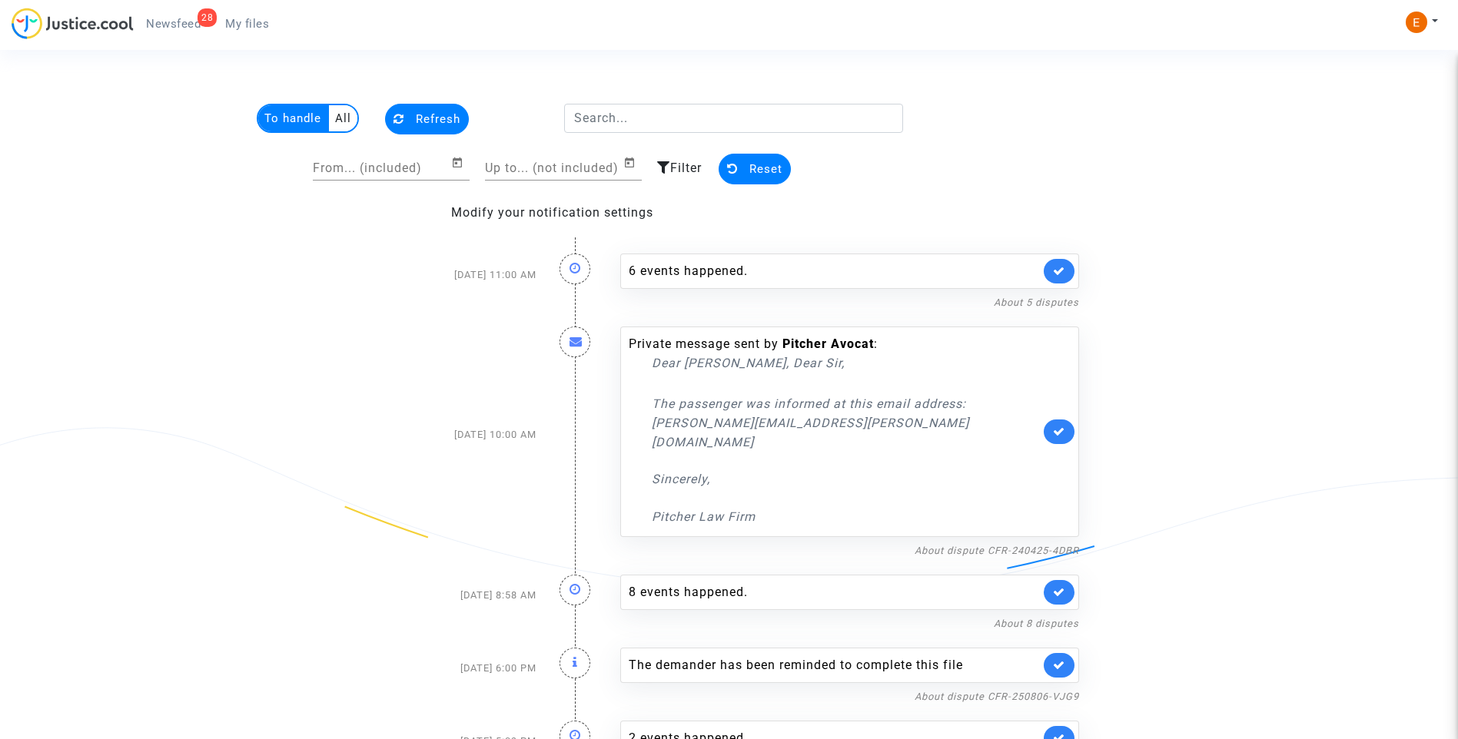
scroll to position [231, 0]
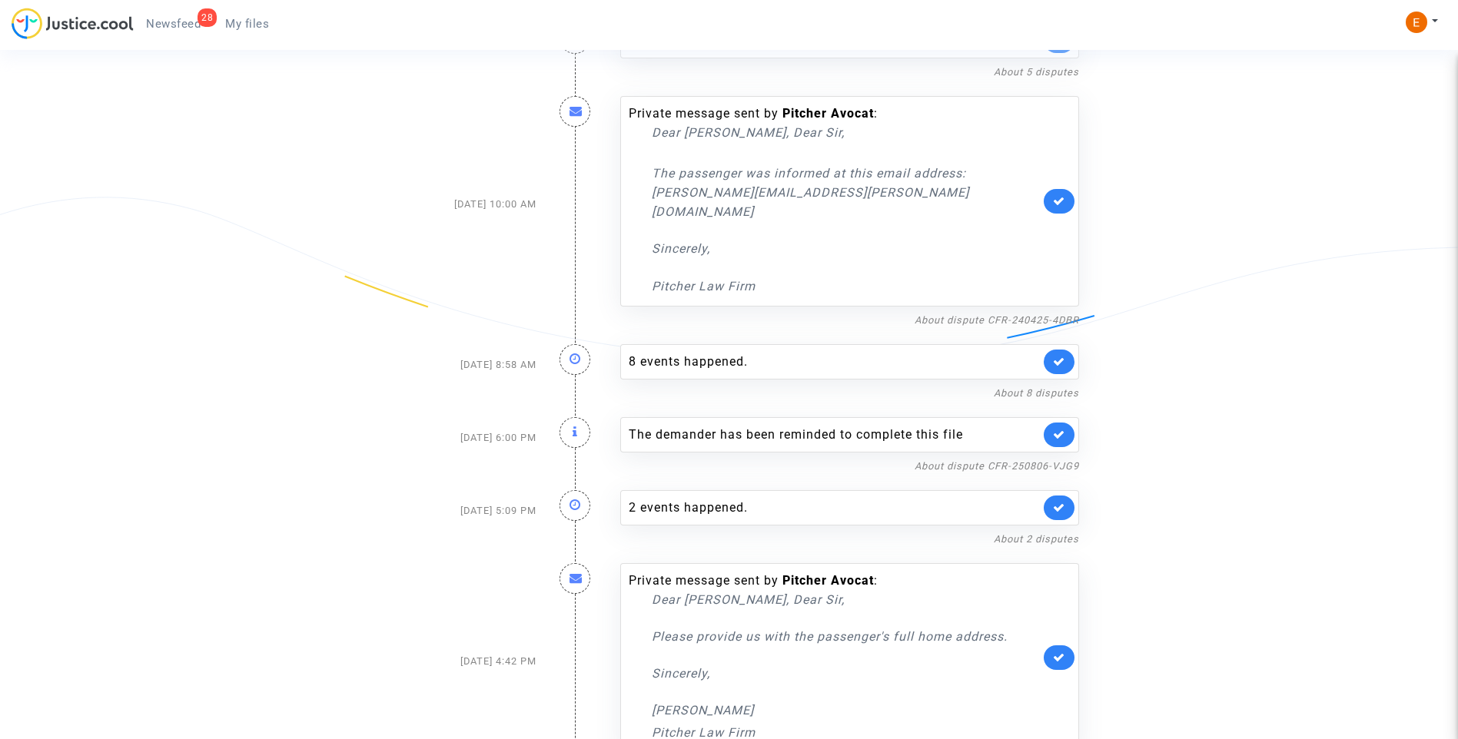
click at [1067, 423] on link at bounding box center [1059, 435] width 31 height 25
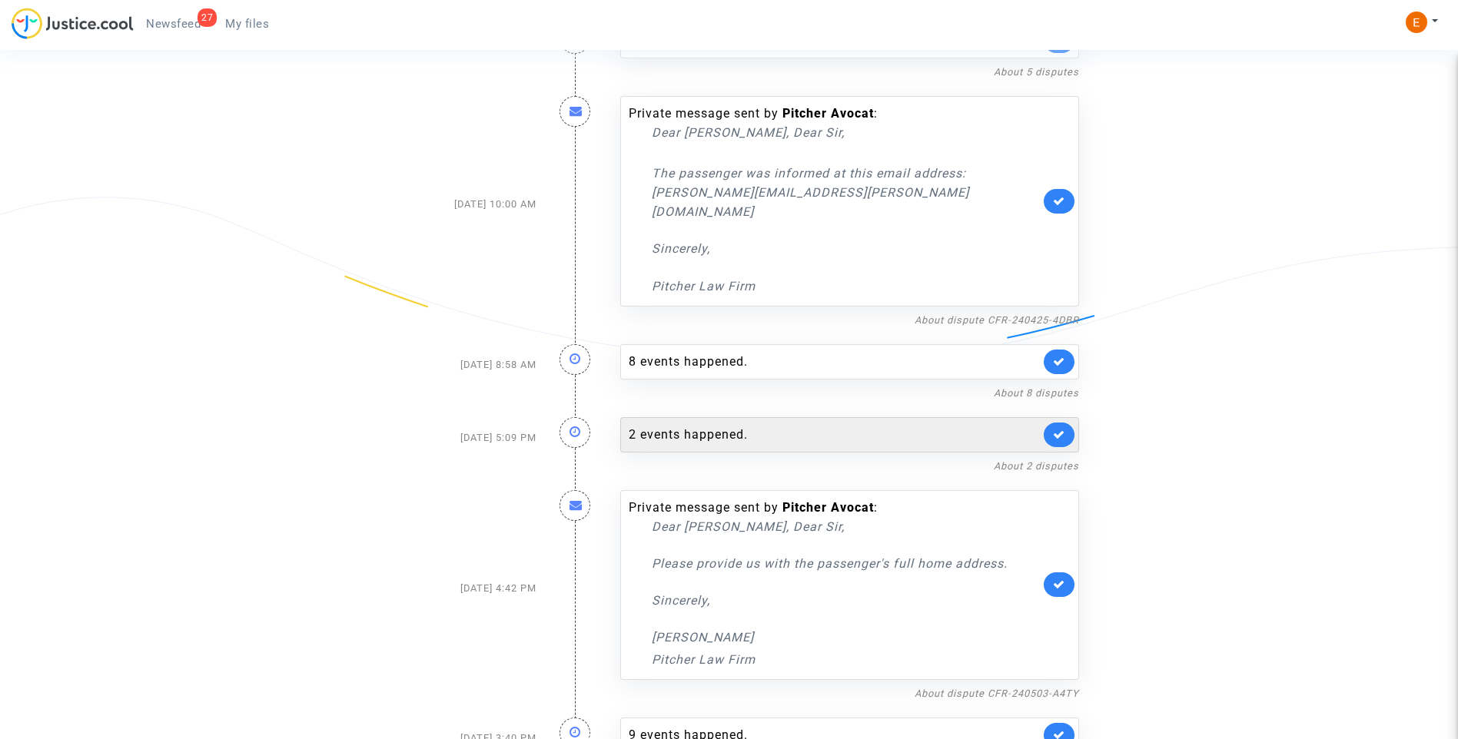
click at [851, 426] on div "2 events happened." at bounding box center [834, 435] width 411 height 18
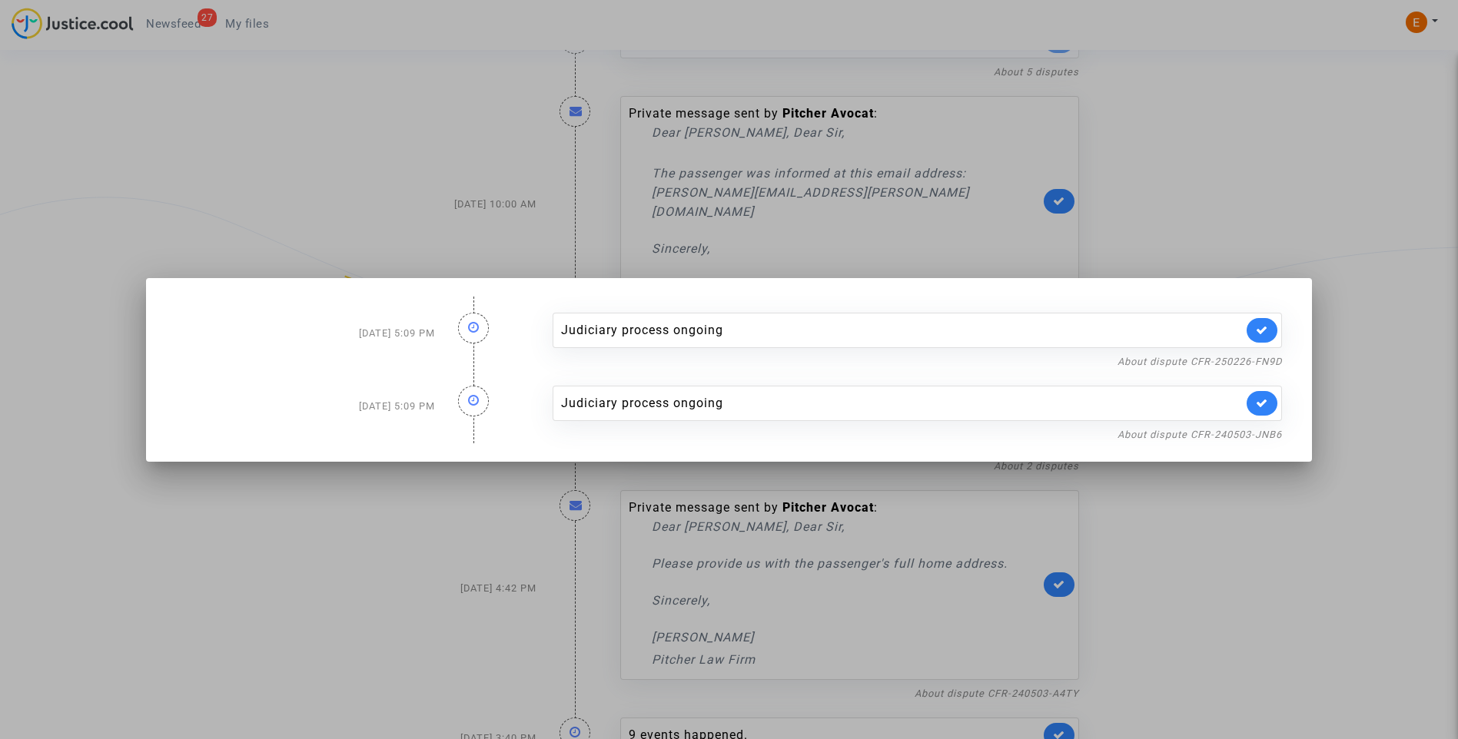
click at [1249, 547] on div at bounding box center [729, 369] width 1458 height 739
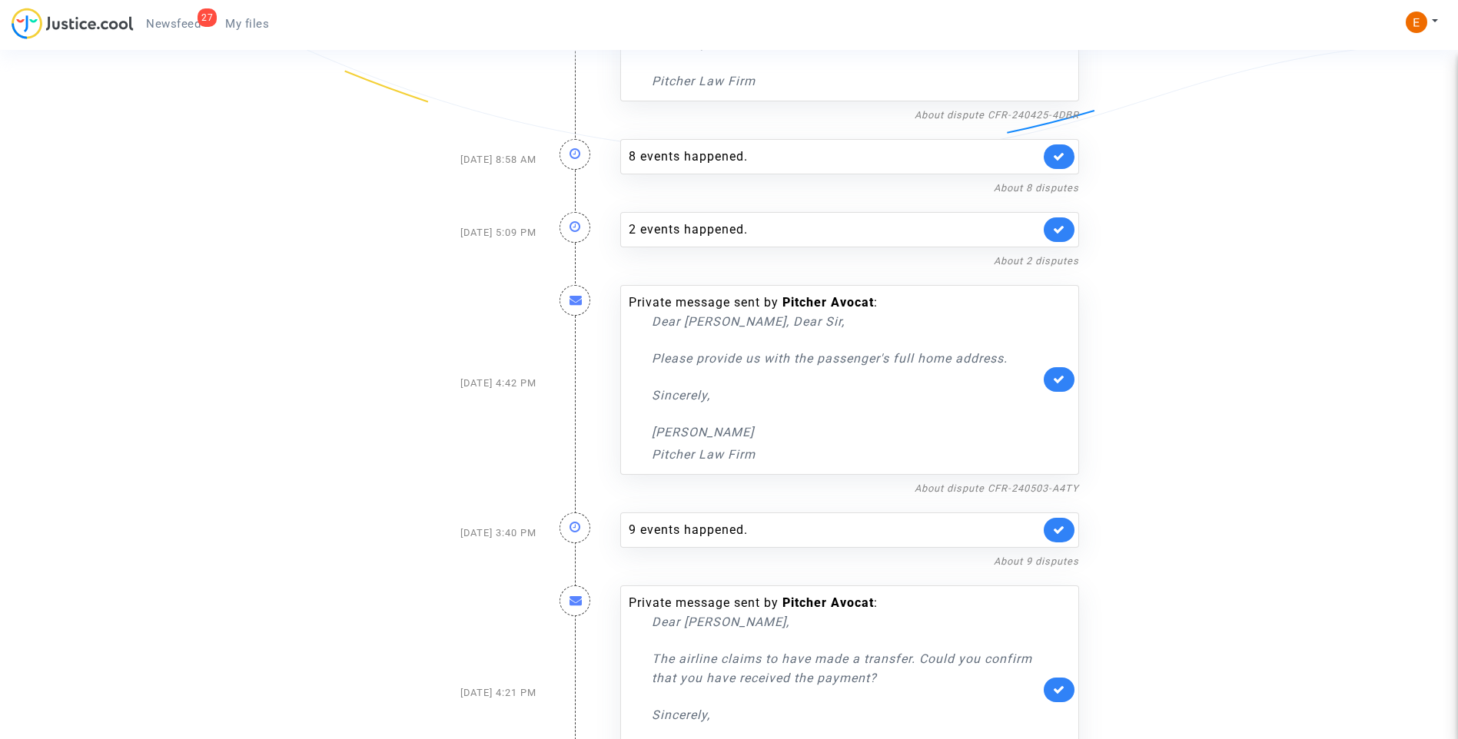
scroll to position [494, 0]
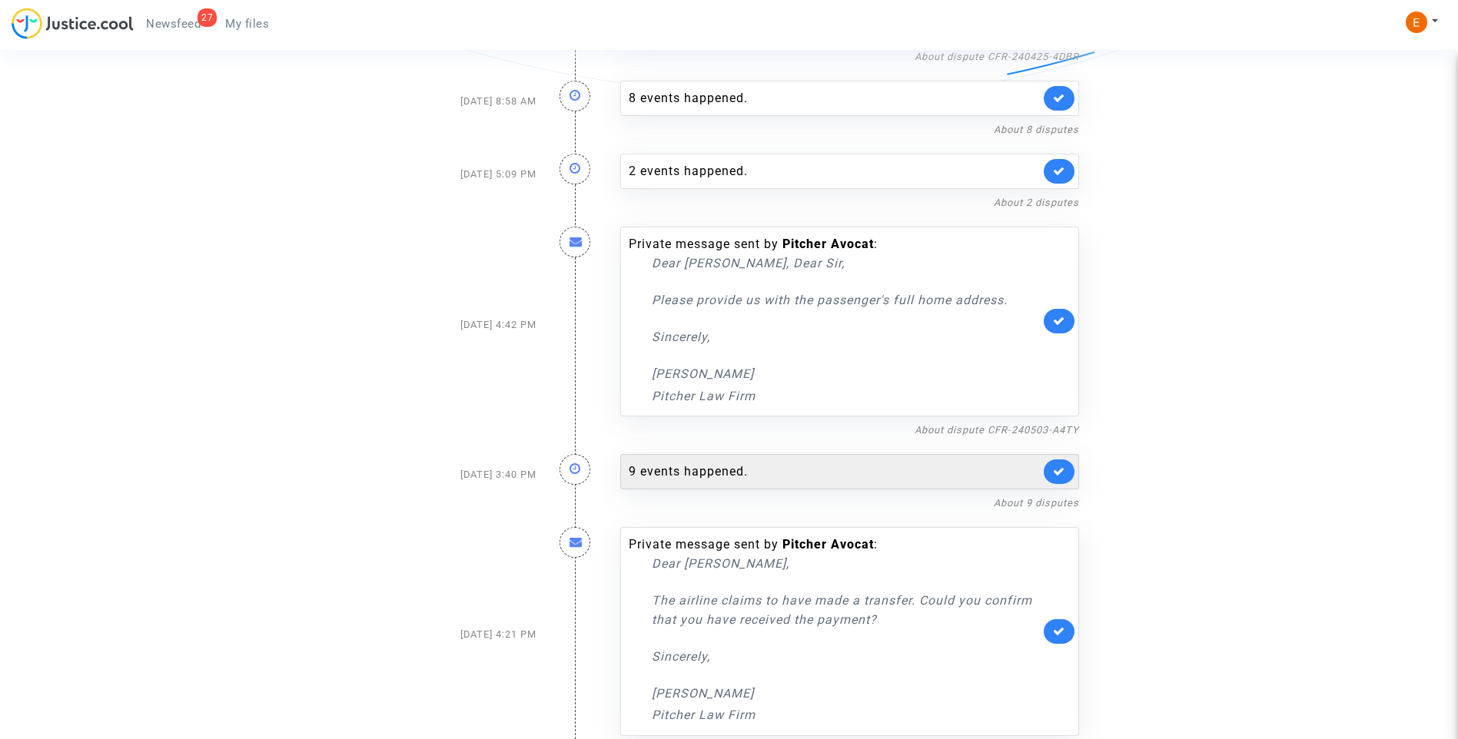
click at [742, 463] on div "9 events happened." at bounding box center [834, 472] width 411 height 18
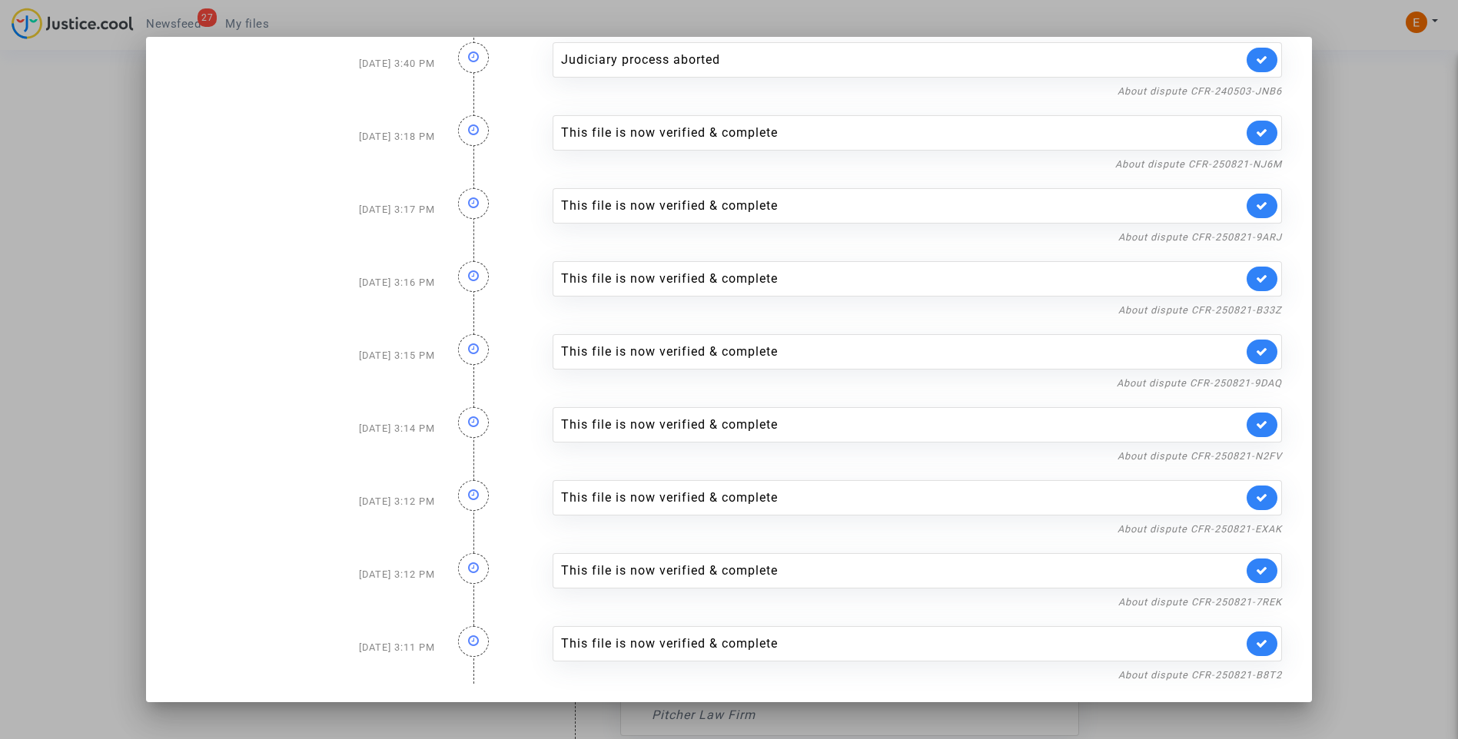
scroll to position [0, 0]
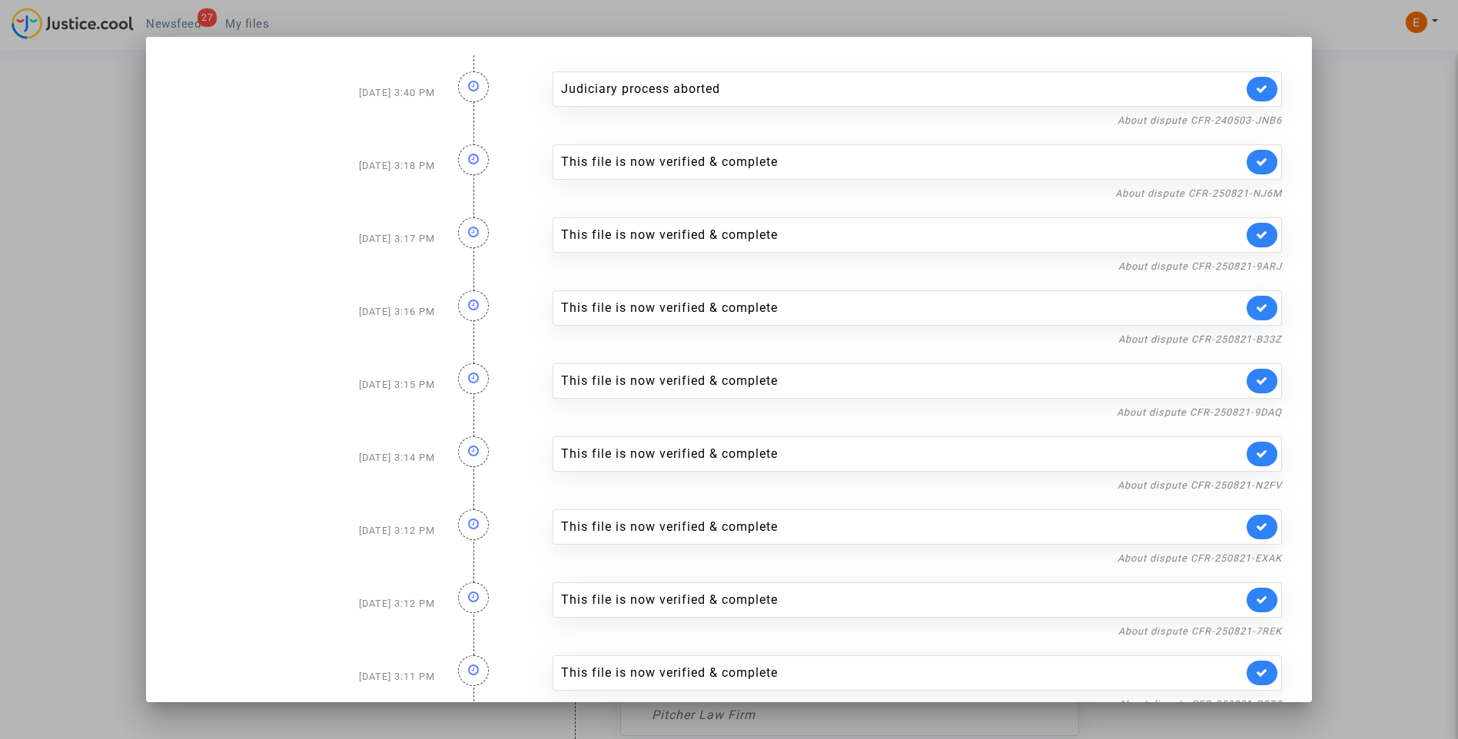
click at [1376, 227] on div at bounding box center [729, 369] width 1458 height 739
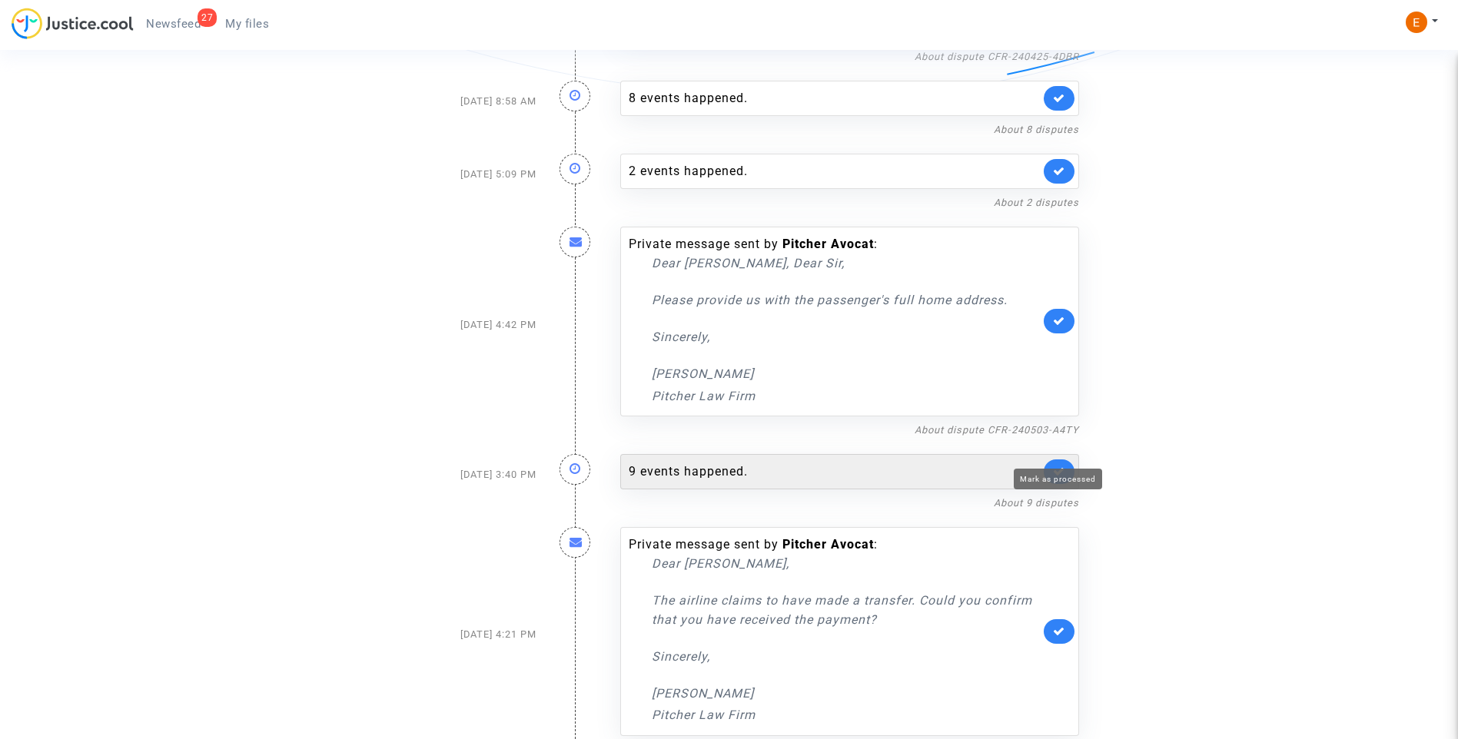
click at [1063, 466] on icon at bounding box center [1059, 472] width 12 height 12
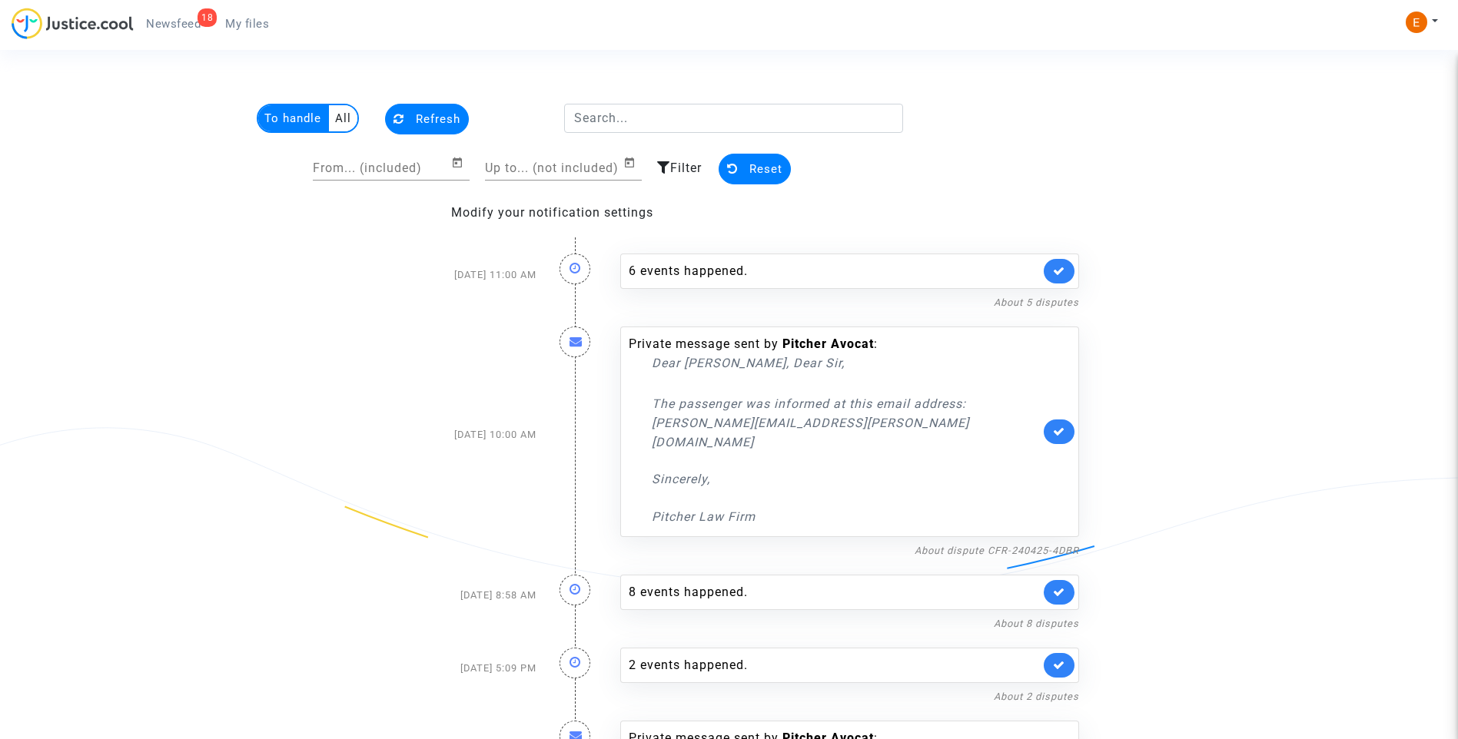
click at [236, 20] on span "My files" at bounding box center [247, 24] width 44 height 14
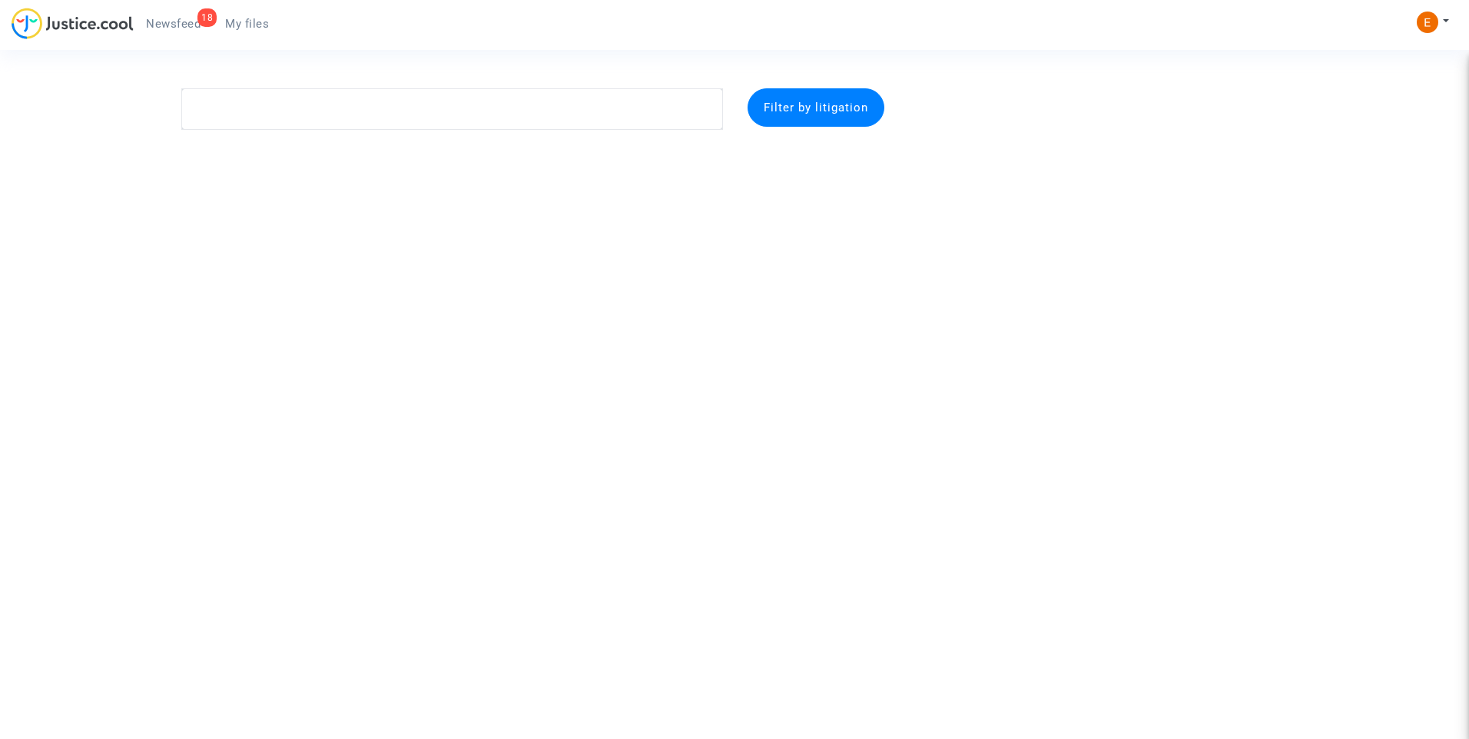
click at [199, 19] on div "18" at bounding box center [207, 17] width 19 height 18
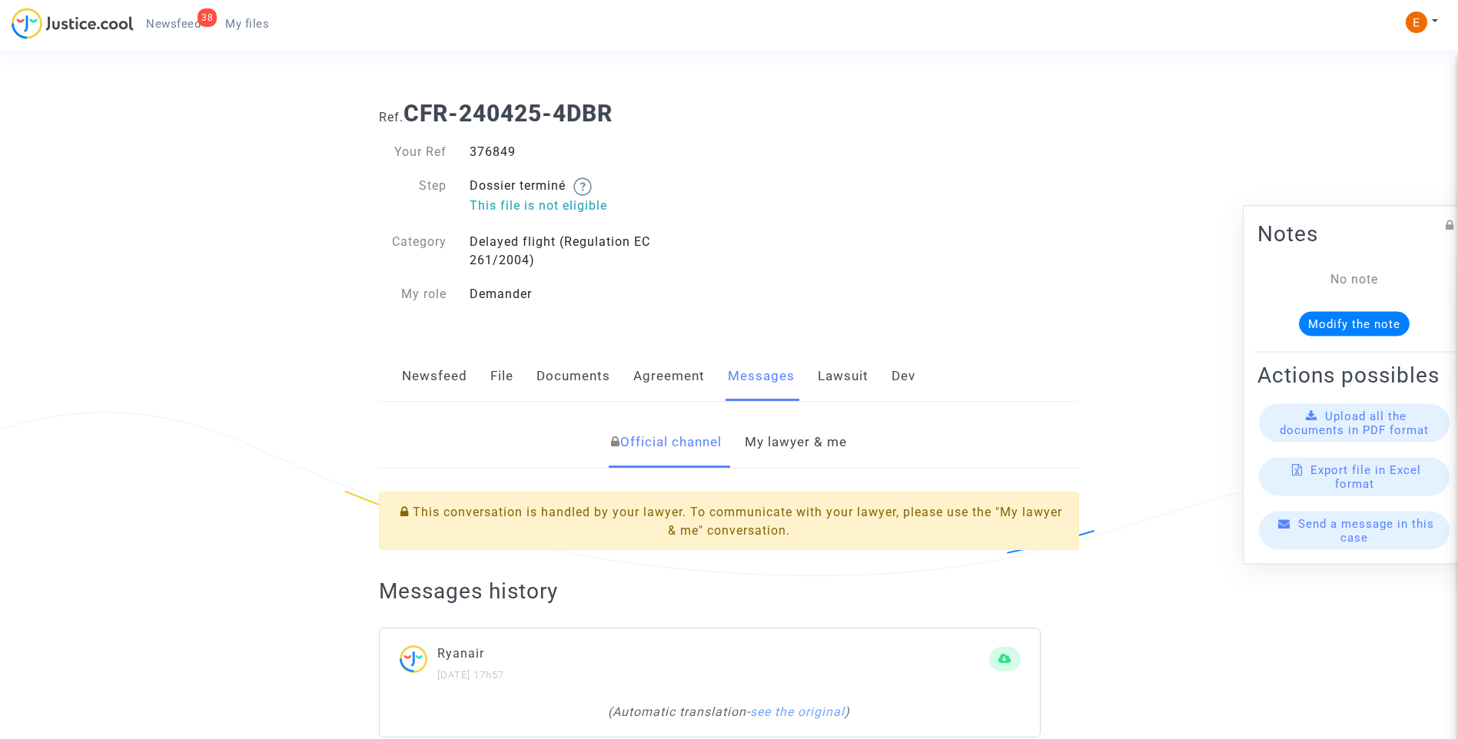
click at [808, 453] on link "My lawyer & me" at bounding box center [796, 442] width 102 height 51
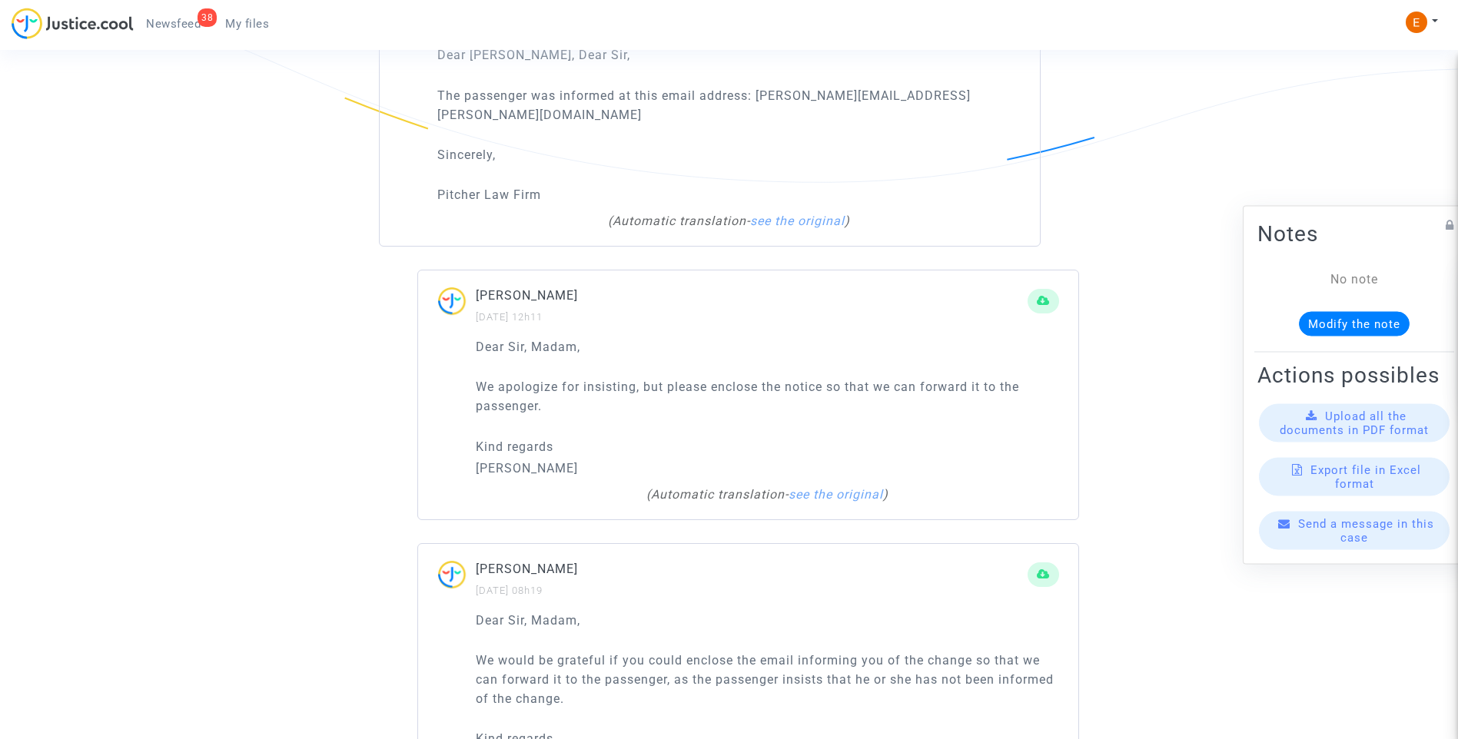
scroll to position [999, 0]
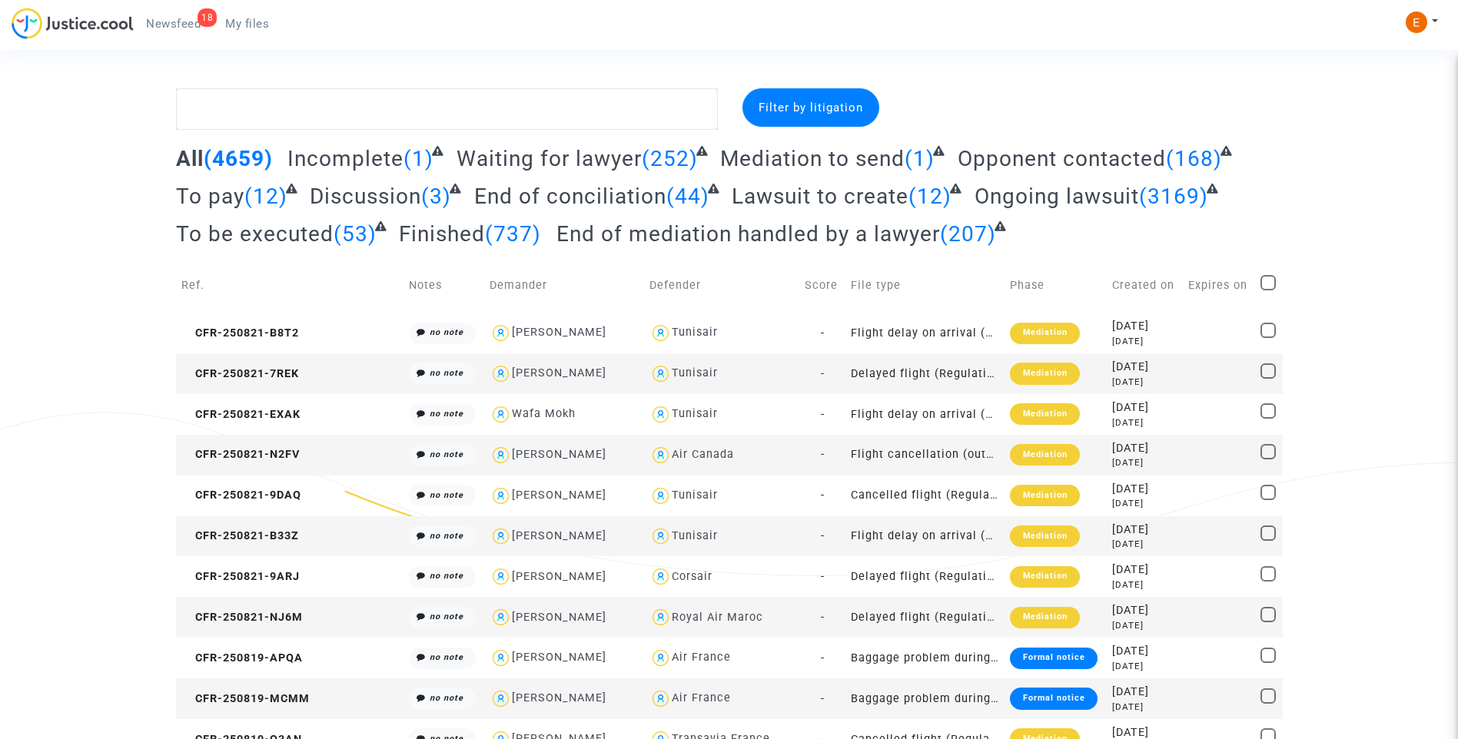
drag, startPoint x: 188, startPoint y: 16, endPoint x: 754, endPoint y: 159, distance: 583.4
click at [188, 16] on link "18 Newsfeed" at bounding box center [173, 23] width 79 height 23
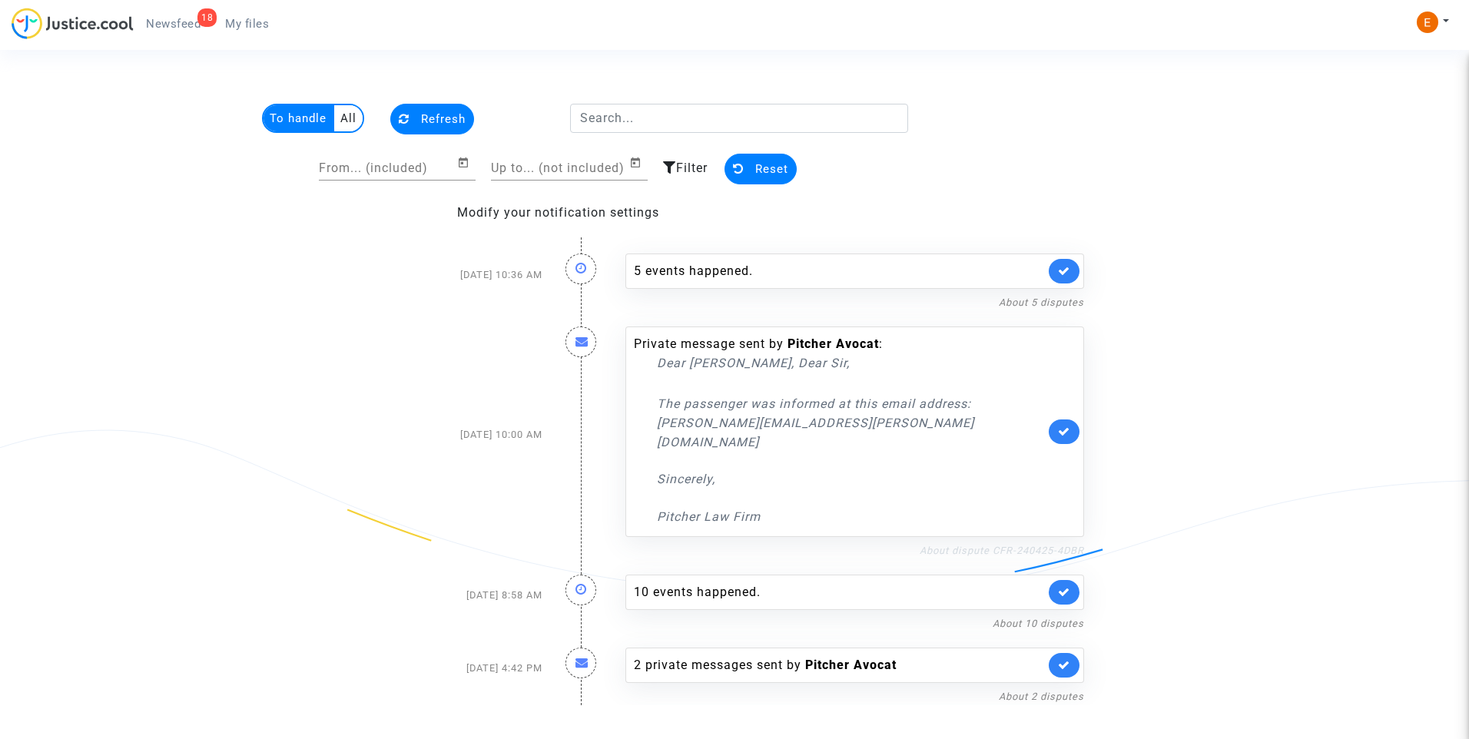
click at [1021, 545] on link "About dispute CFR-240425-4DBR" at bounding box center [1002, 551] width 164 height 12
click at [1057, 420] on link at bounding box center [1064, 432] width 31 height 25
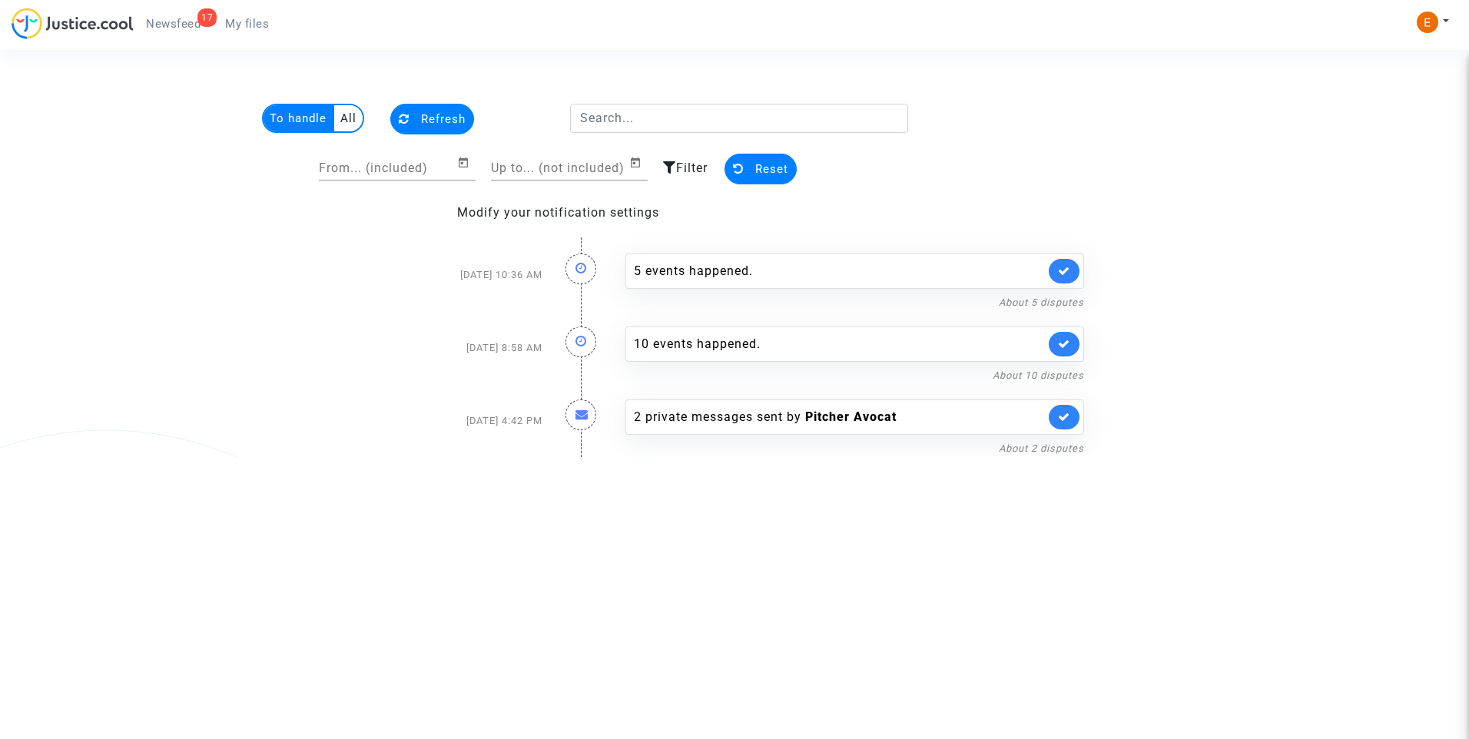
click at [261, 23] on span "My files" at bounding box center [247, 24] width 44 height 14
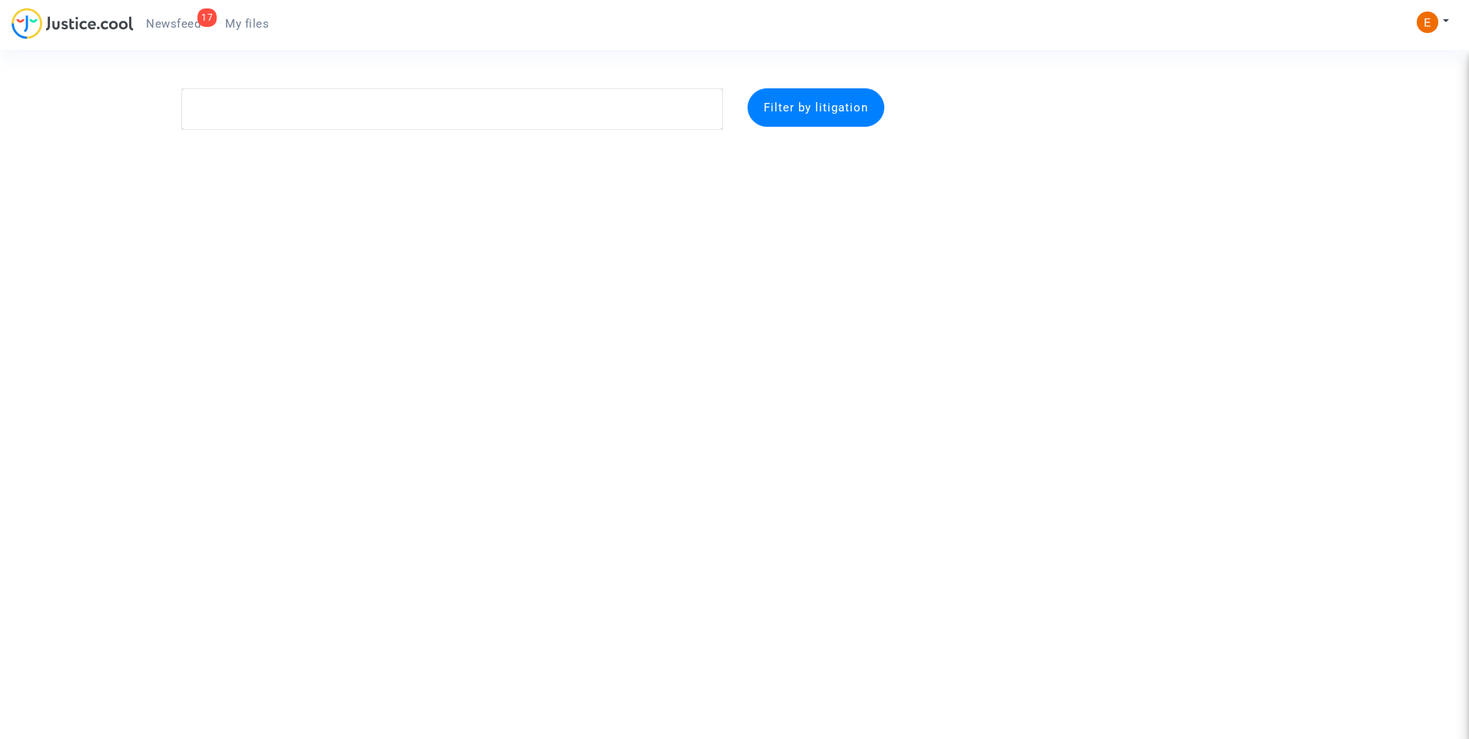
click at [195, 26] on span "Newsfeed" at bounding box center [173, 24] width 55 height 14
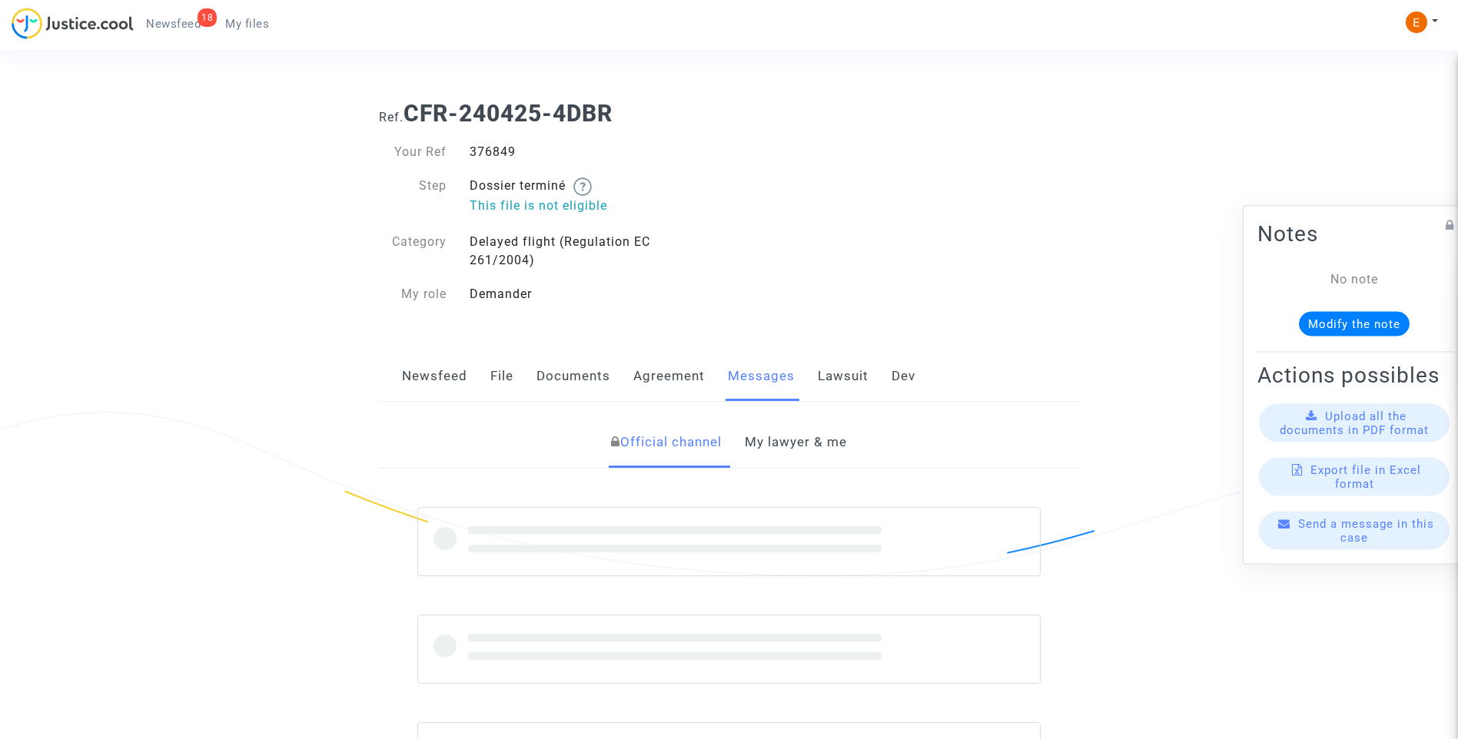
click at [802, 441] on link "My lawyer & me" at bounding box center [796, 442] width 102 height 51
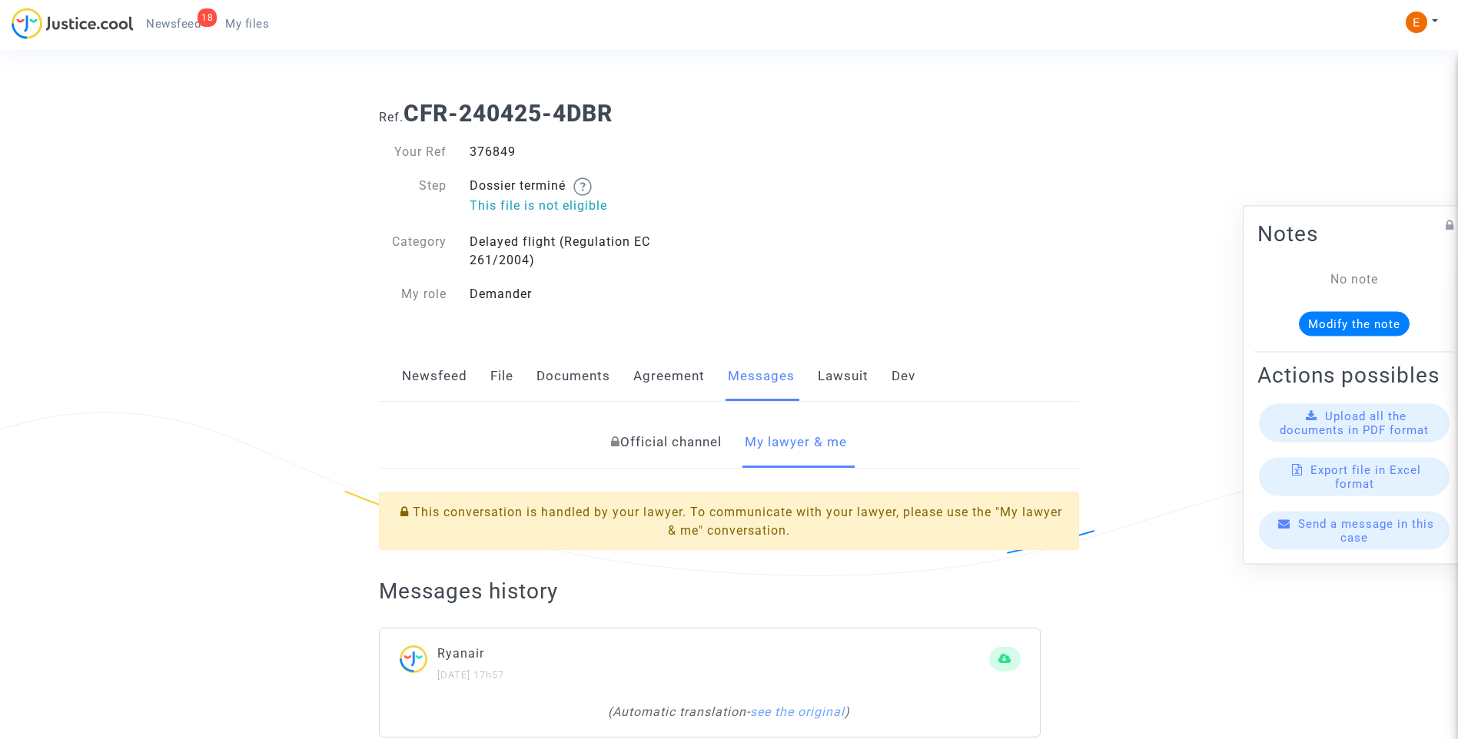
click at [702, 446] on link "Official channel" at bounding box center [666, 442] width 111 height 51
click at [809, 443] on link "My lawyer & me" at bounding box center [796, 442] width 102 height 51
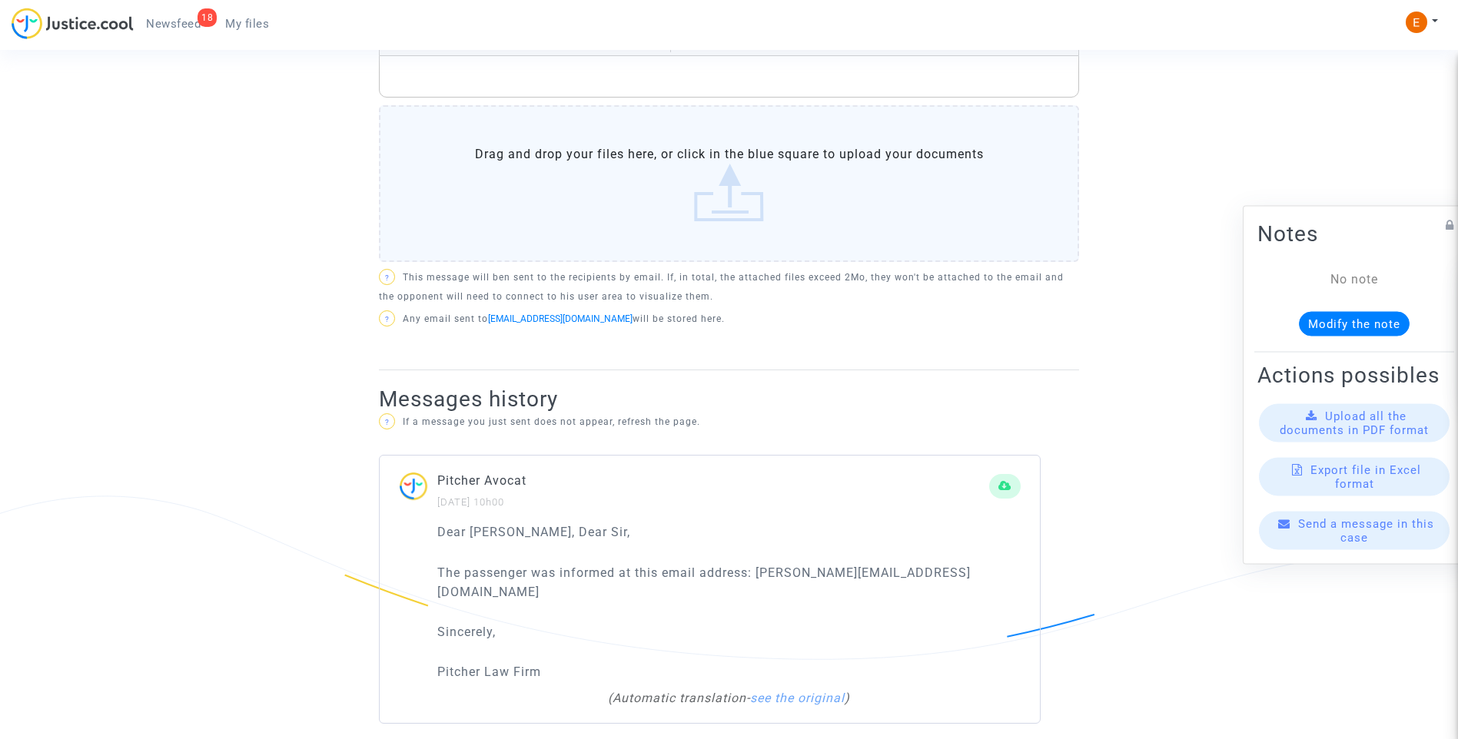
scroll to position [692, 0]
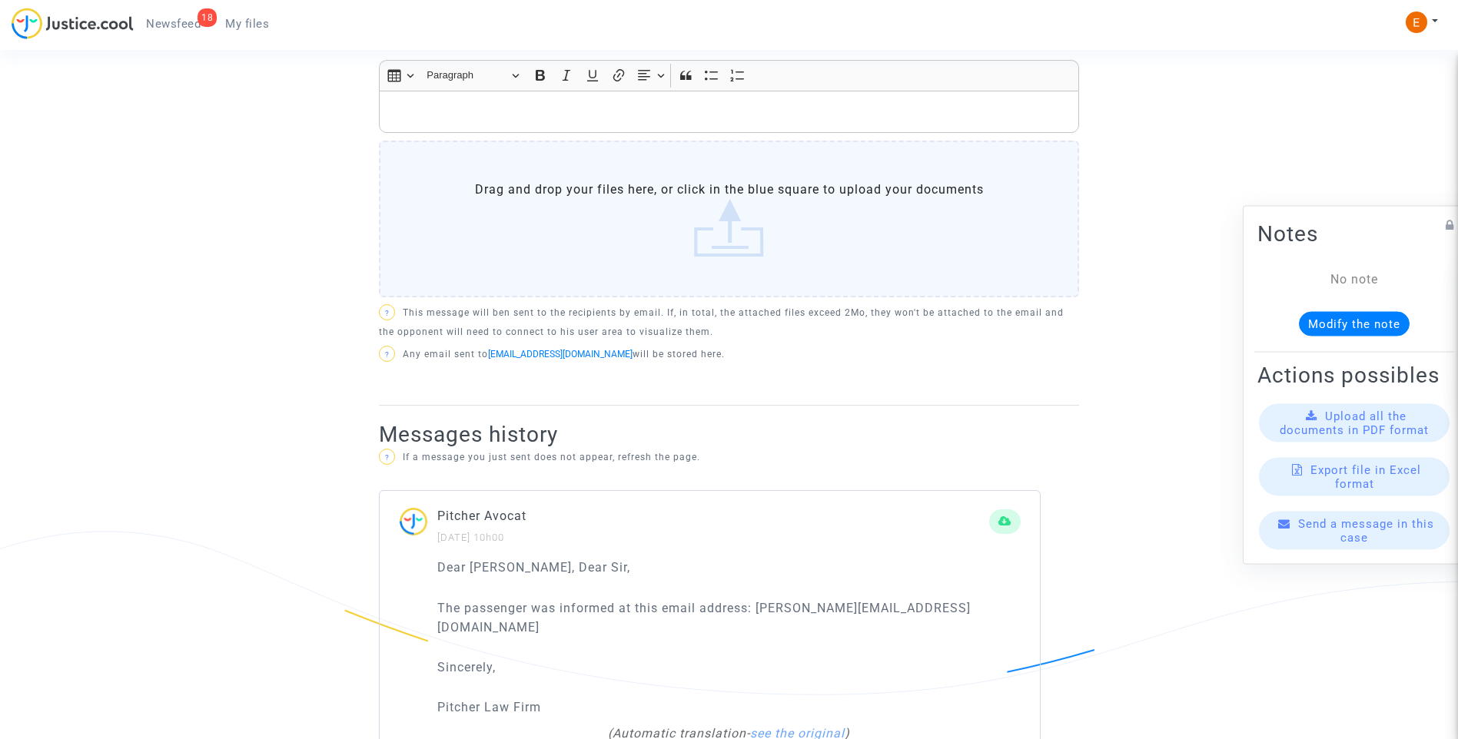
click at [475, 118] on p "Rich Text Editor, main" at bounding box center [729, 111] width 684 height 19
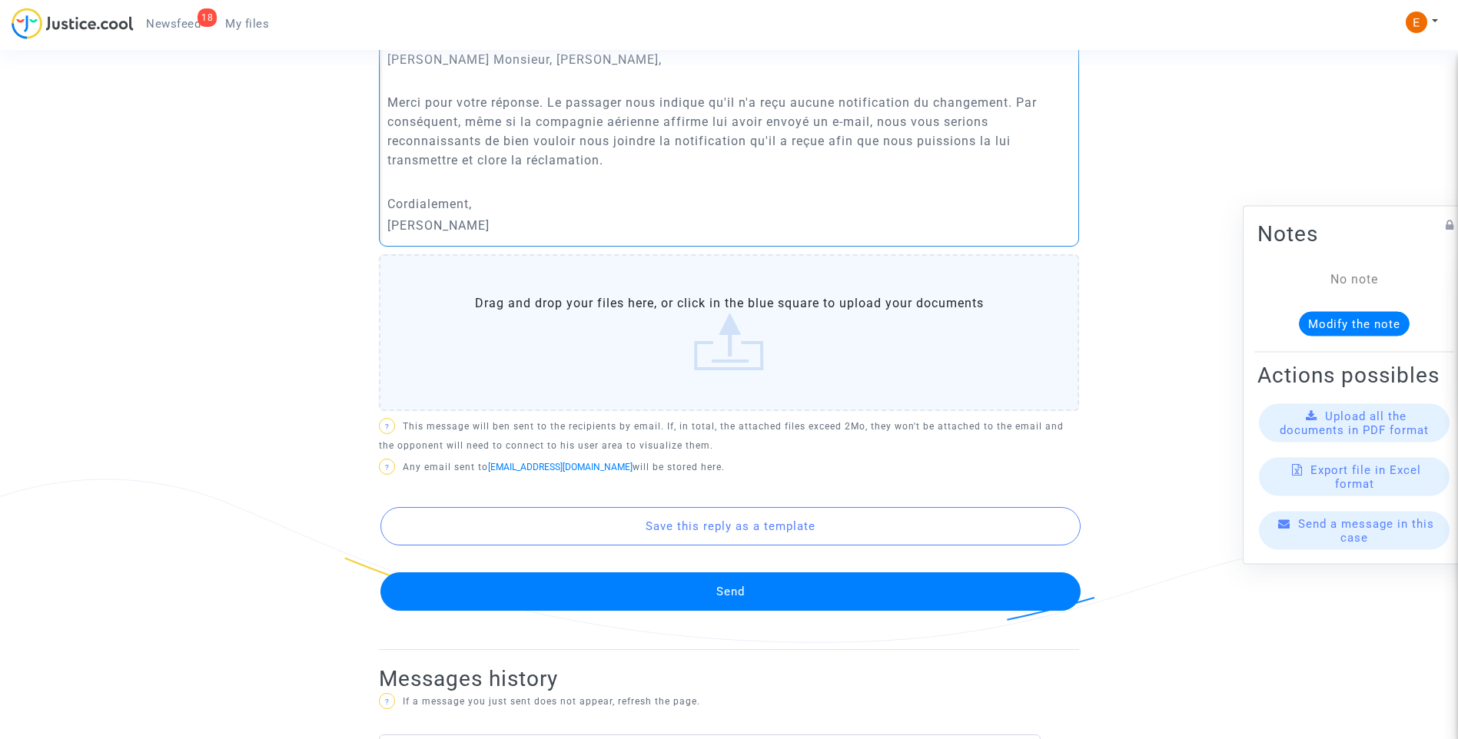
scroll to position [768, 0]
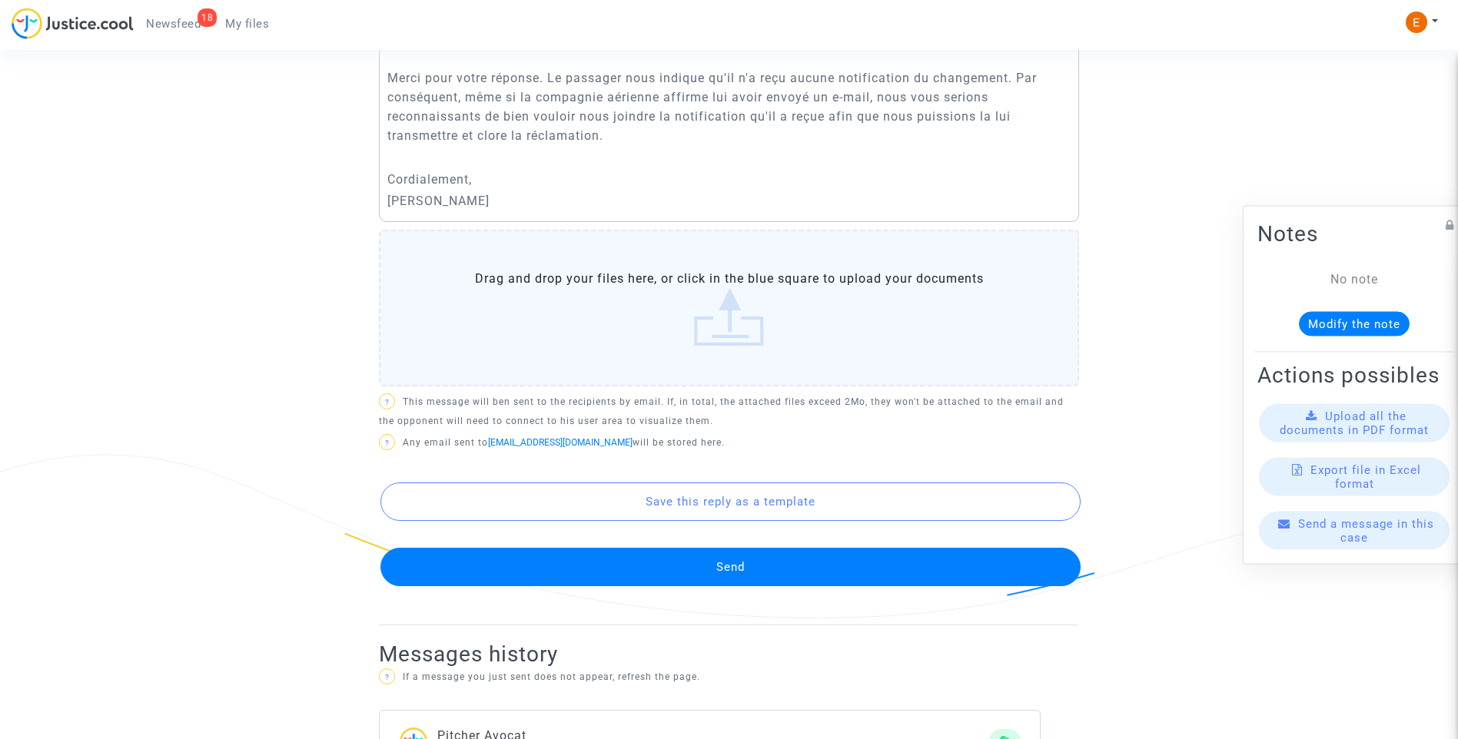
click at [789, 580] on button "Send" at bounding box center [730, 567] width 700 height 38
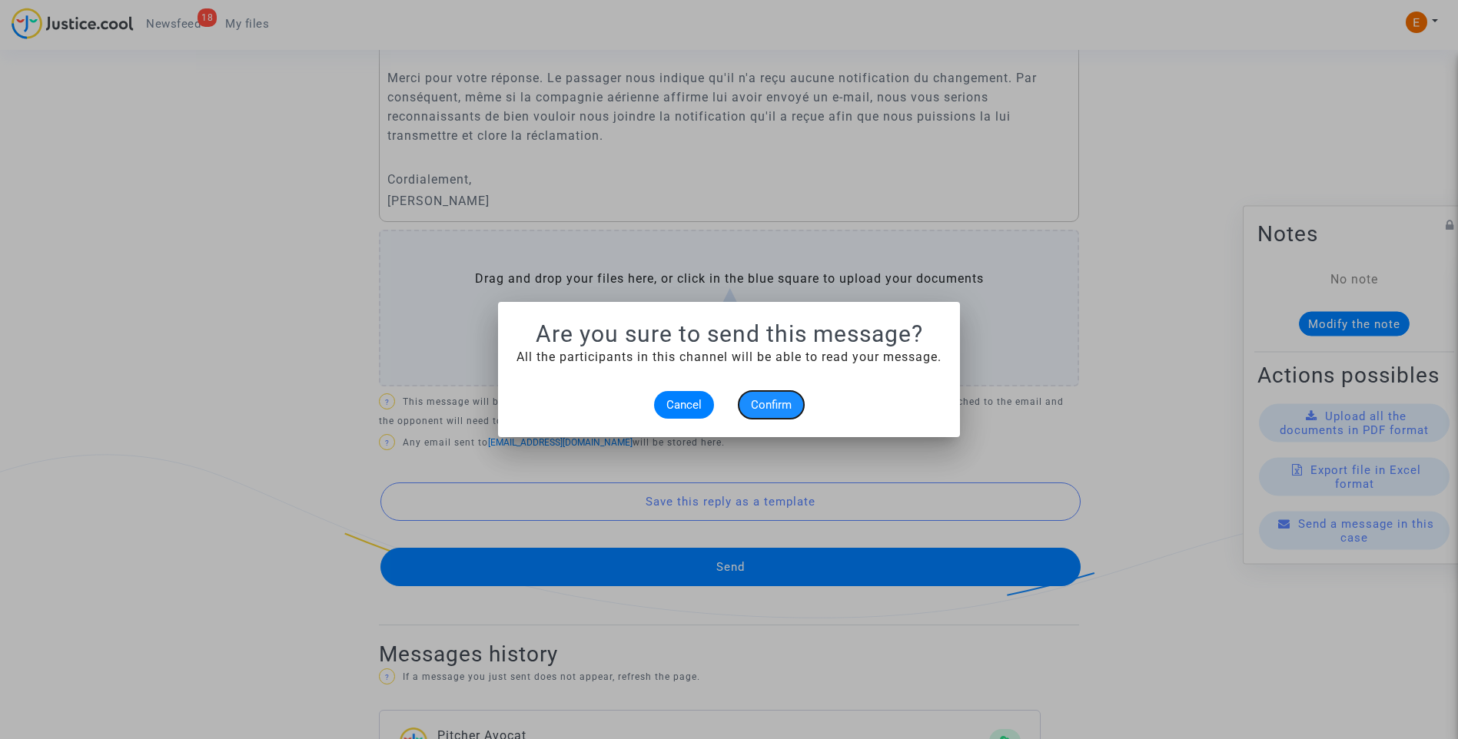
click at [765, 414] on button "Confirm" at bounding box center [771, 405] width 65 height 28
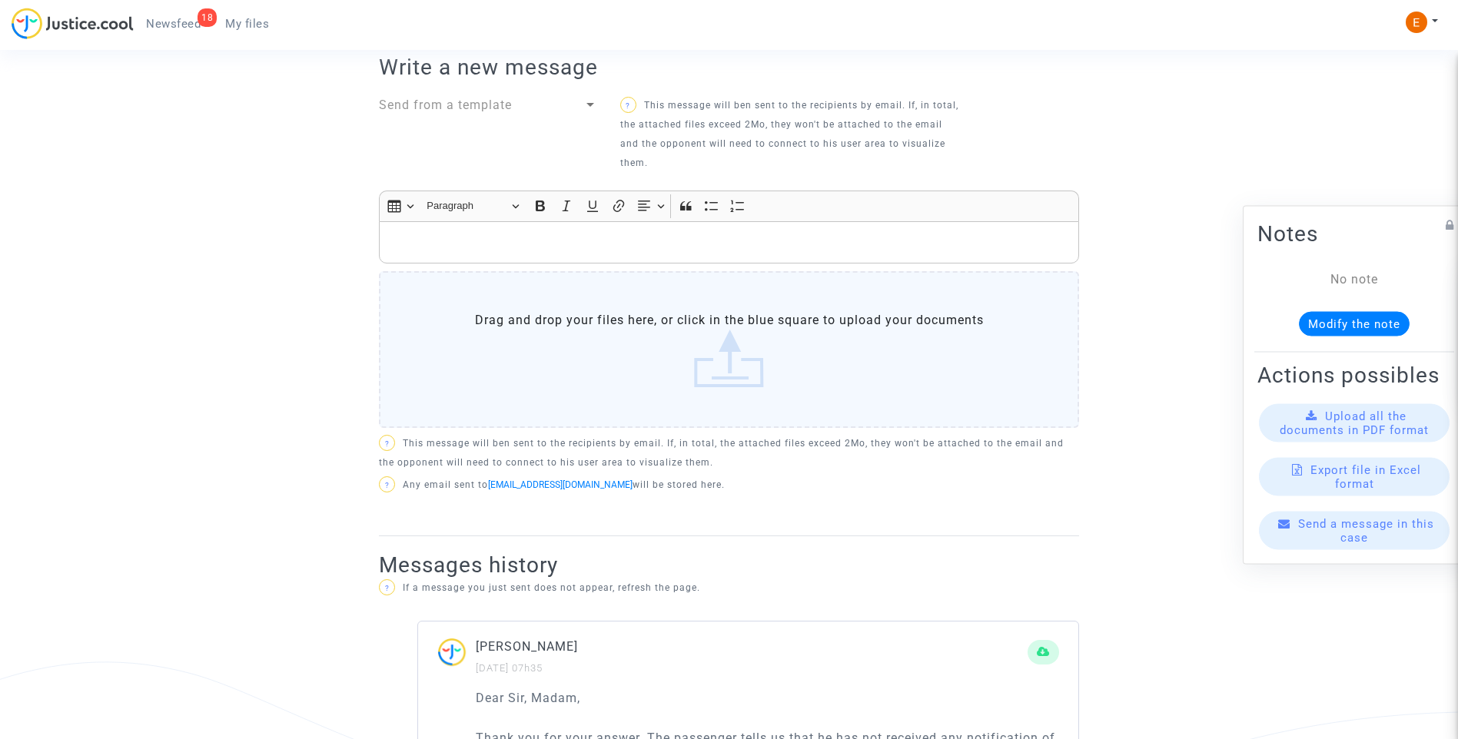
scroll to position [231, 0]
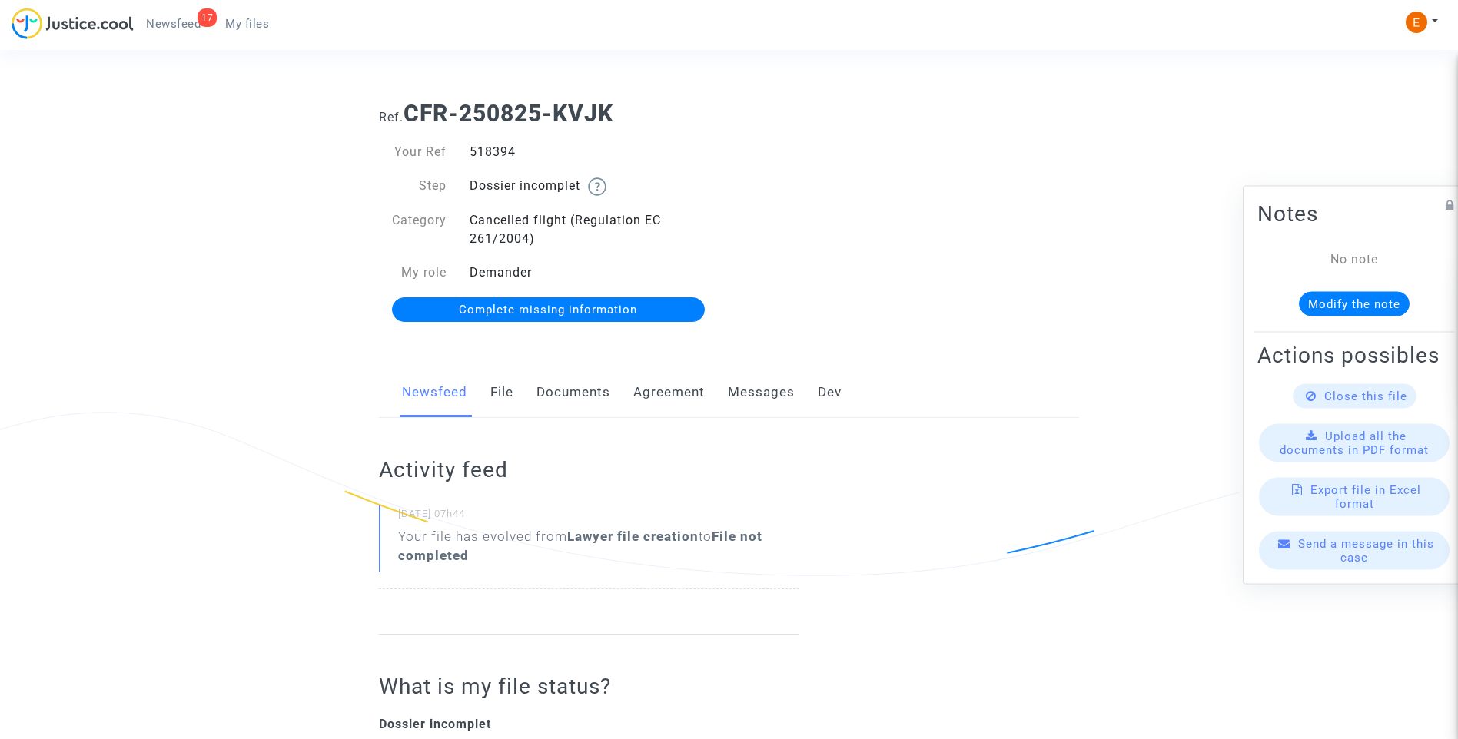
click at [510, 394] on link "File" at bounding box center [501, 392] width 23 height 51
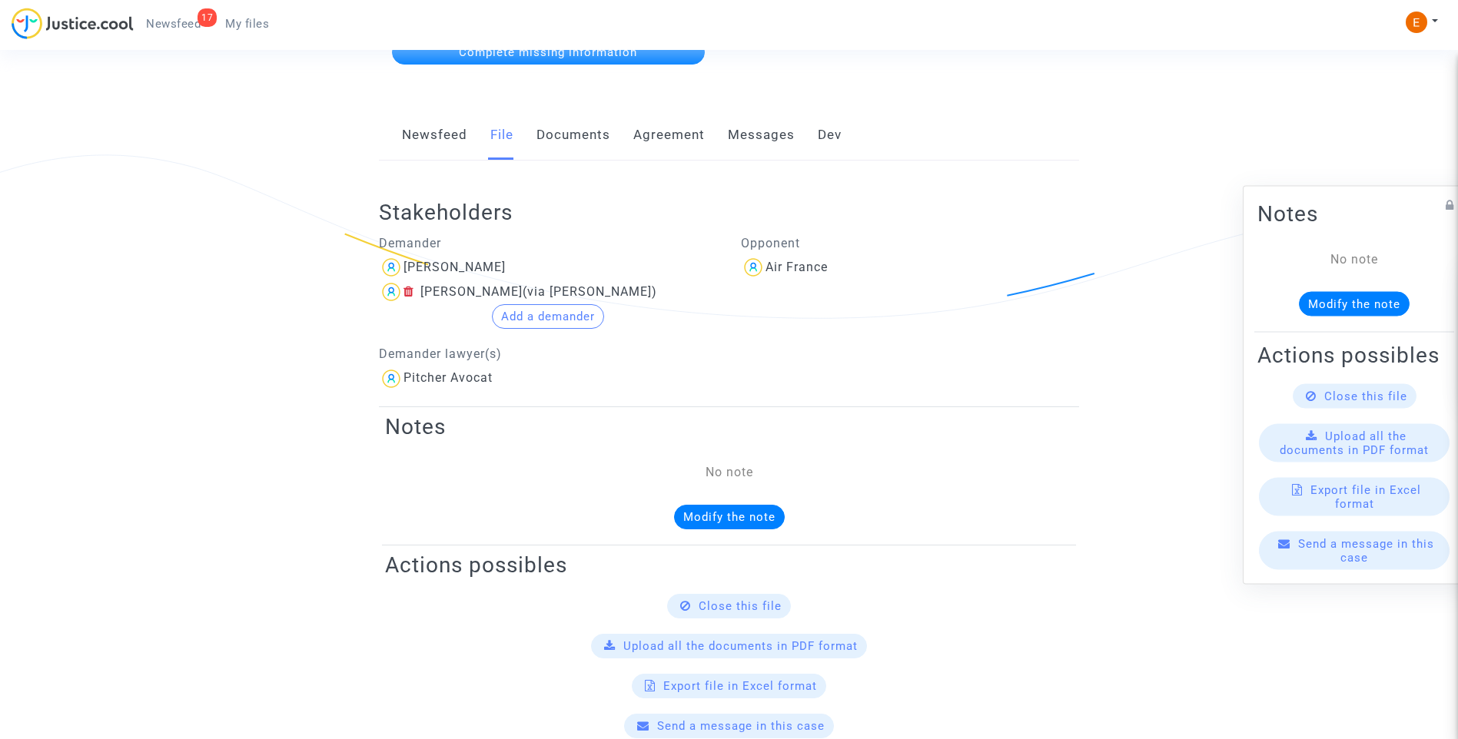
scroll to position [154, 0]
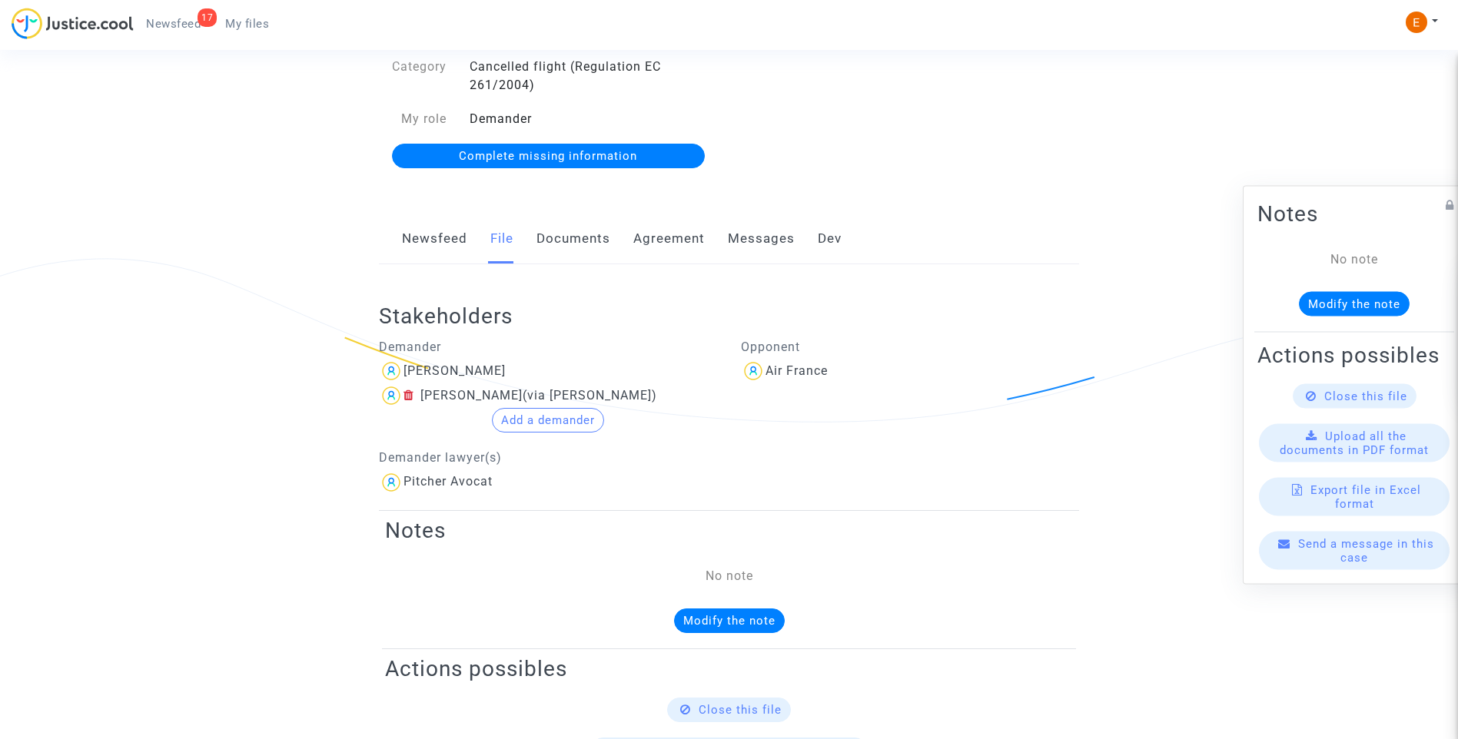
click at [574, 251] on link "Documents" at bounding box center [573, 239] width 74 height 51
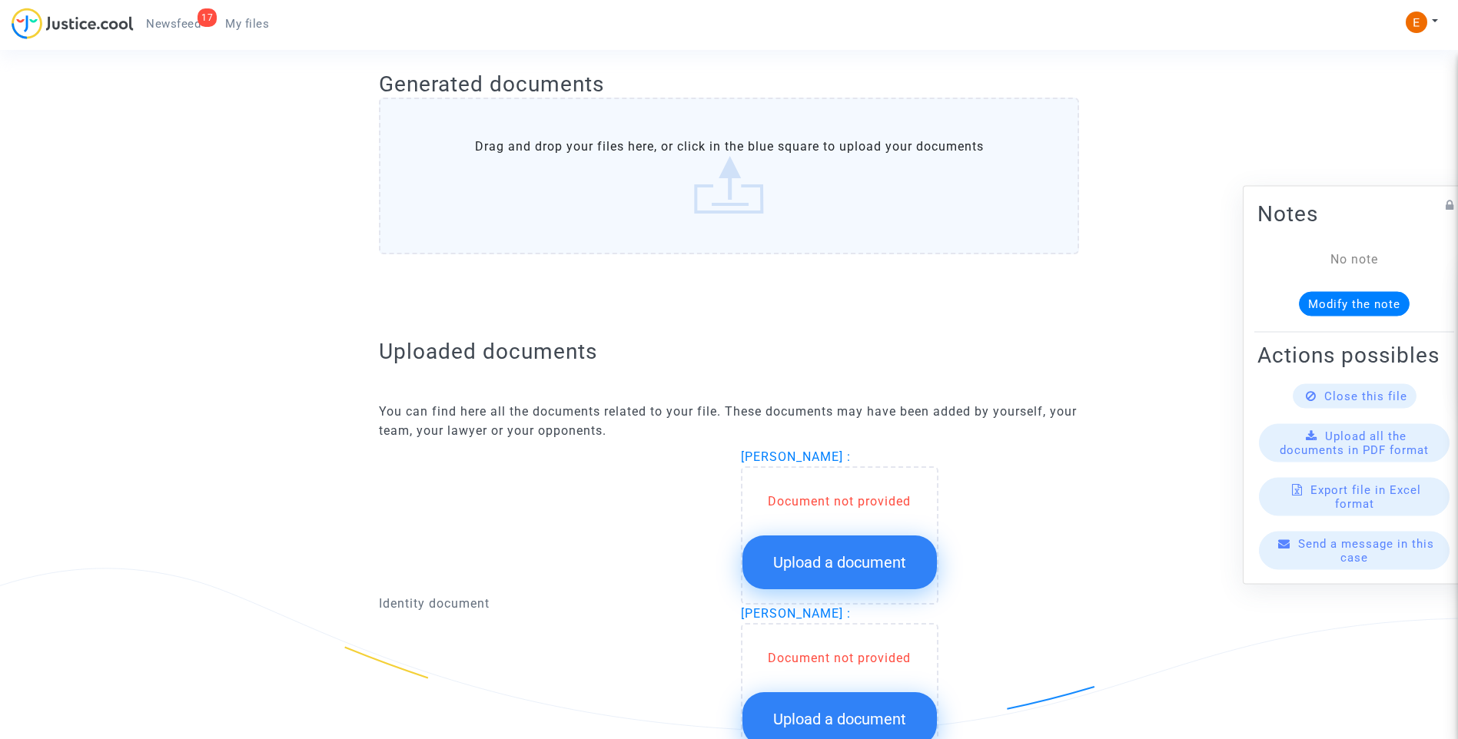
scroll to position [922, 0]
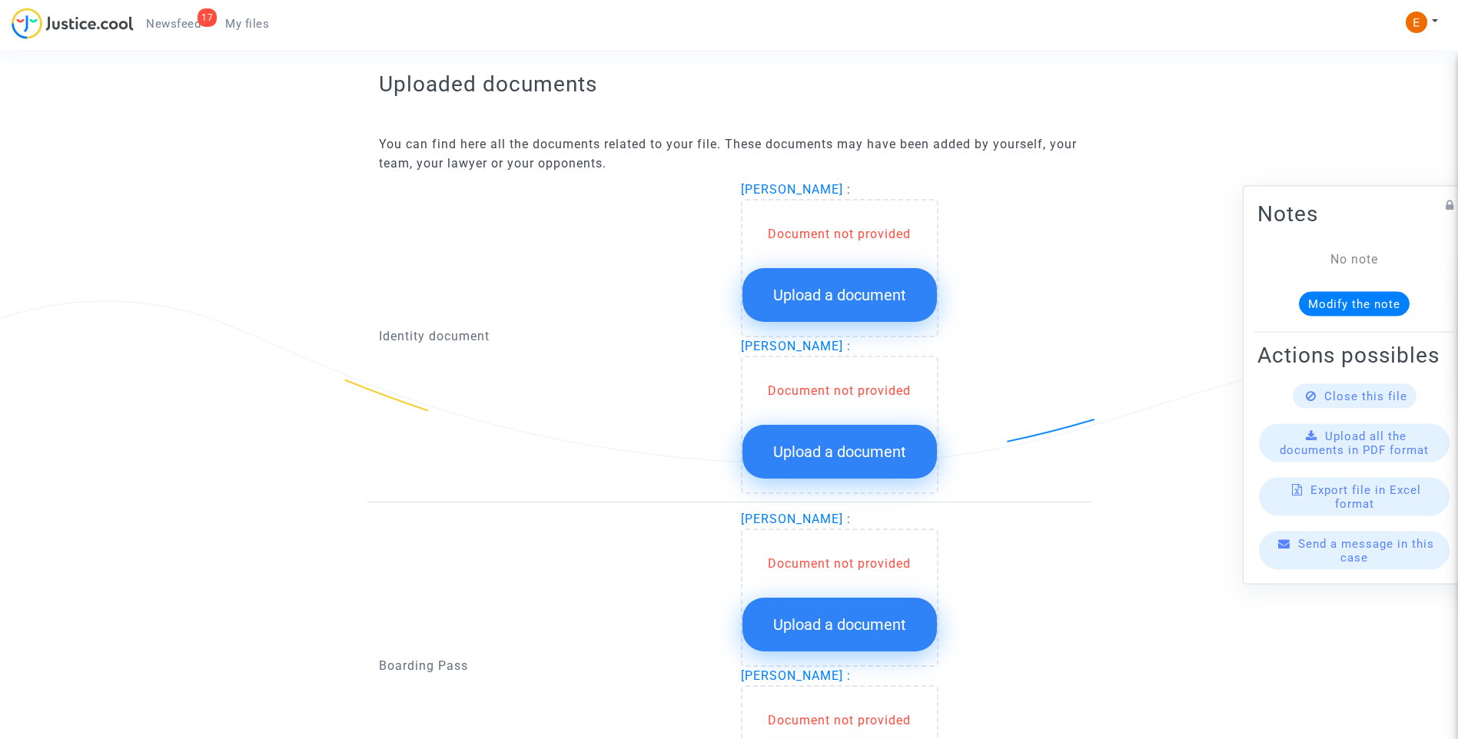
click at [895, 295] on span "Upload a document" at bounding box center [839, 295] width 133 height 18
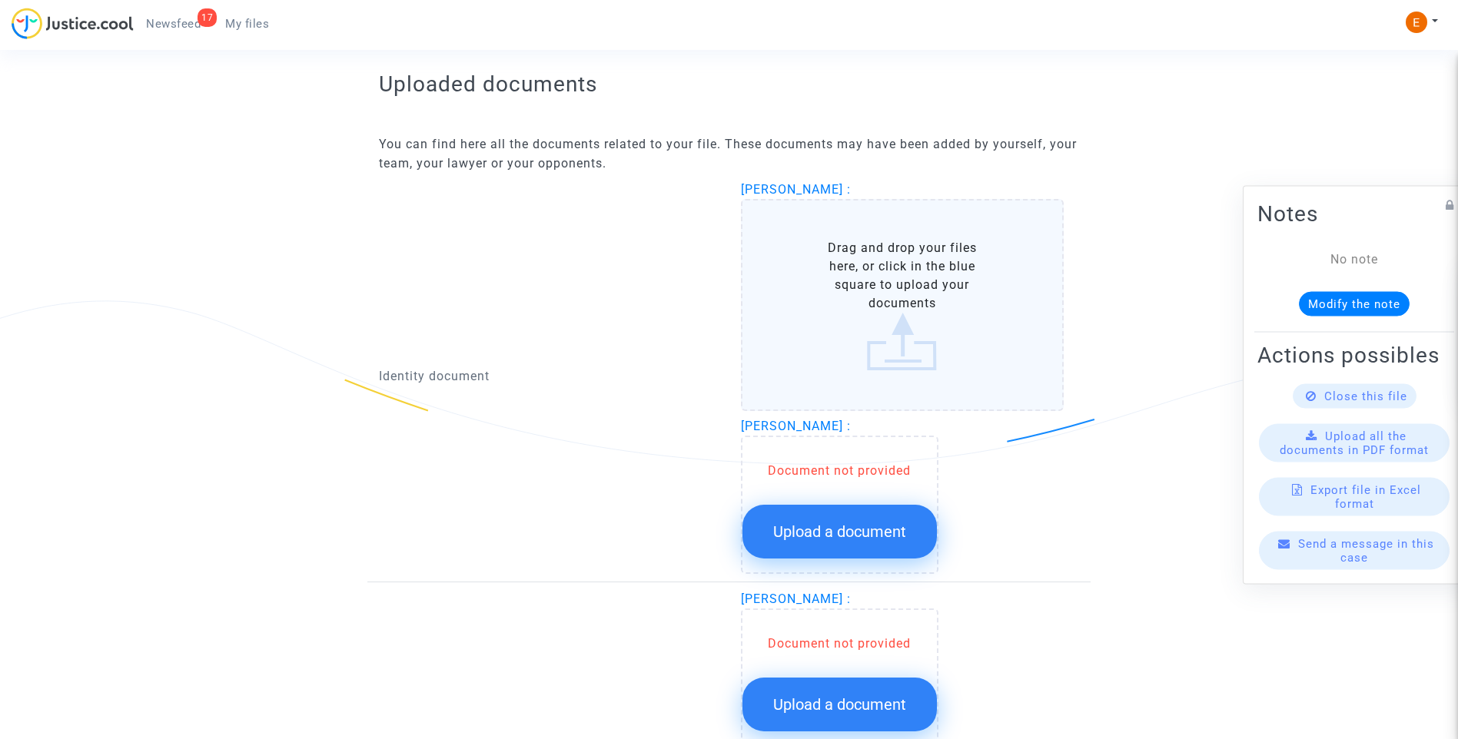
click at [882, 540] on span "Upload a document" at bounding box center [839, 532] width 133 height 18
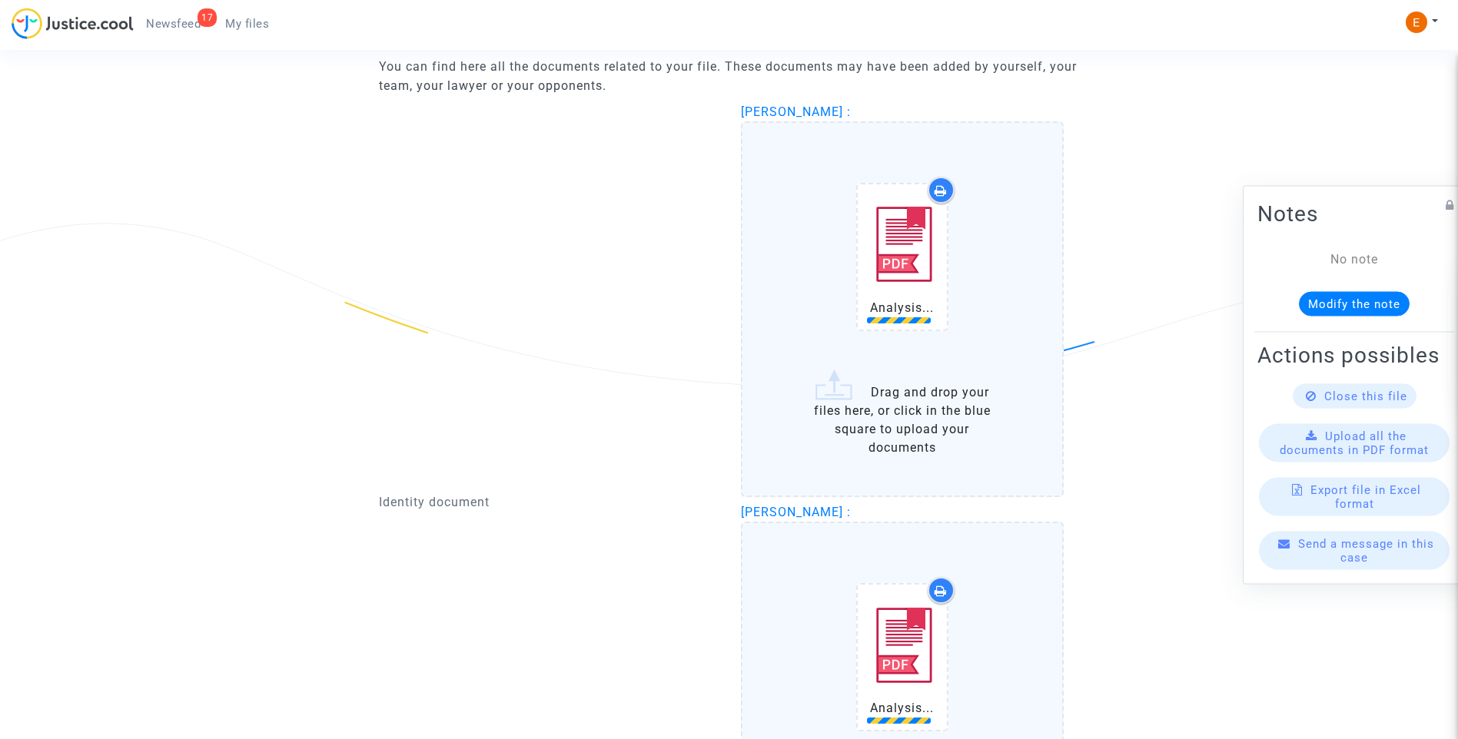
scroll to position [999, 0]
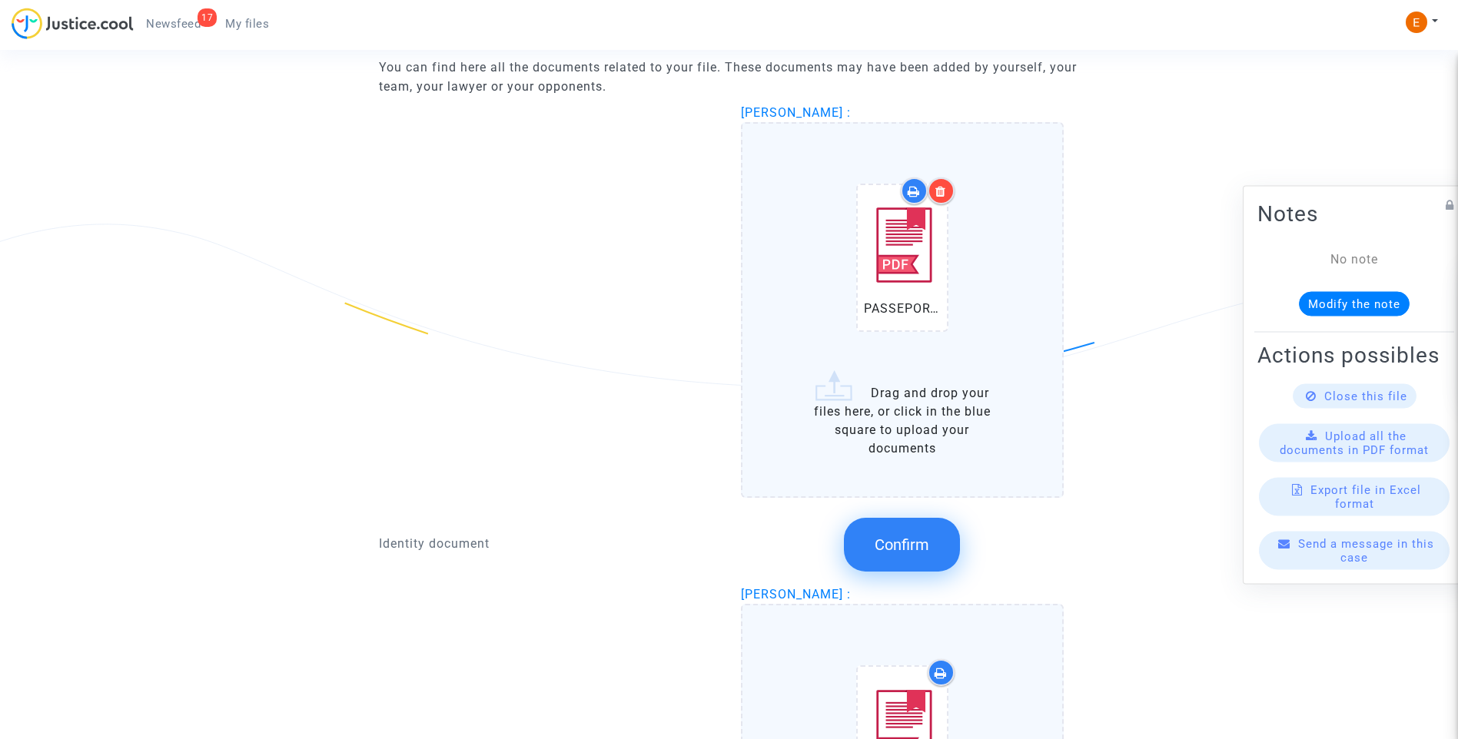
click at [920, 550] on span "Confirm" at bounding box center [902, 545] width 55 height 18
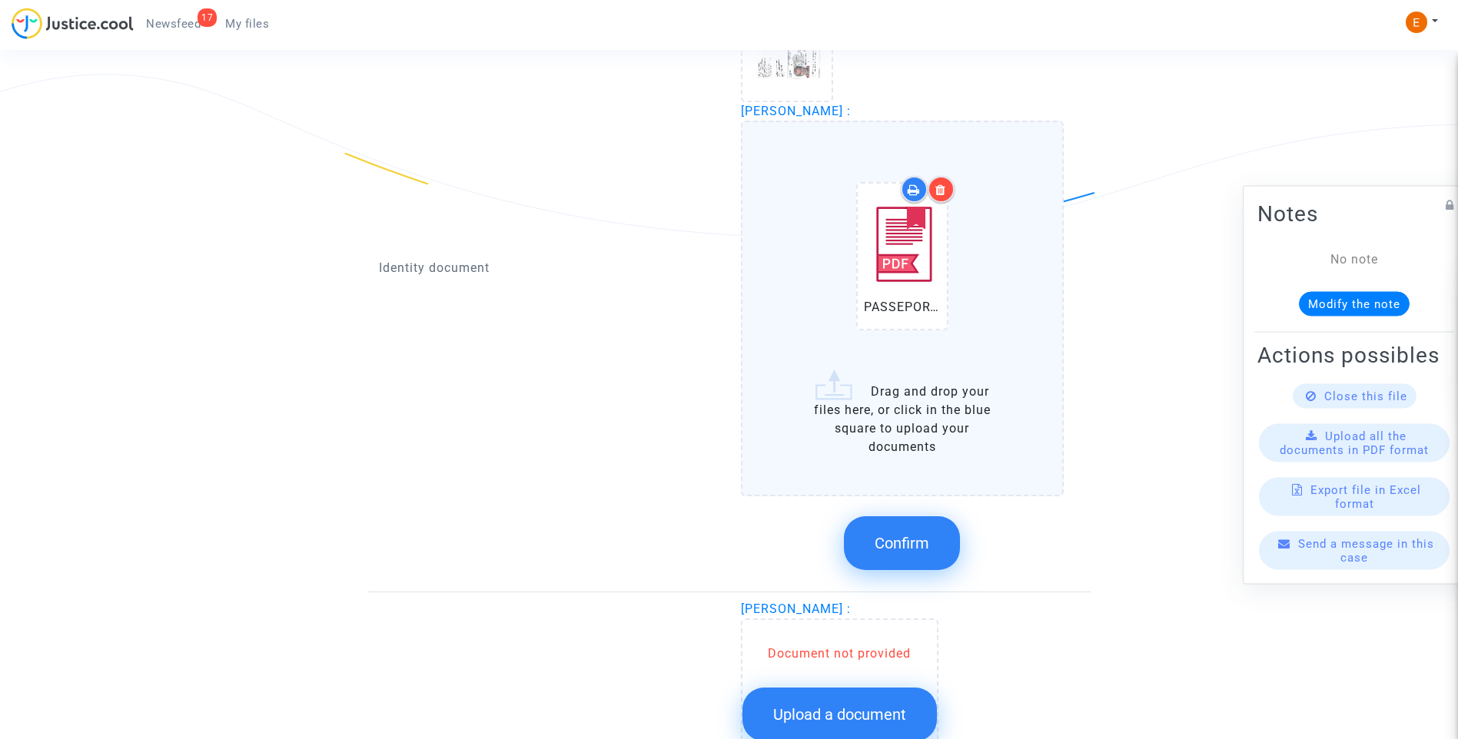
scroll to position [1153, 0]
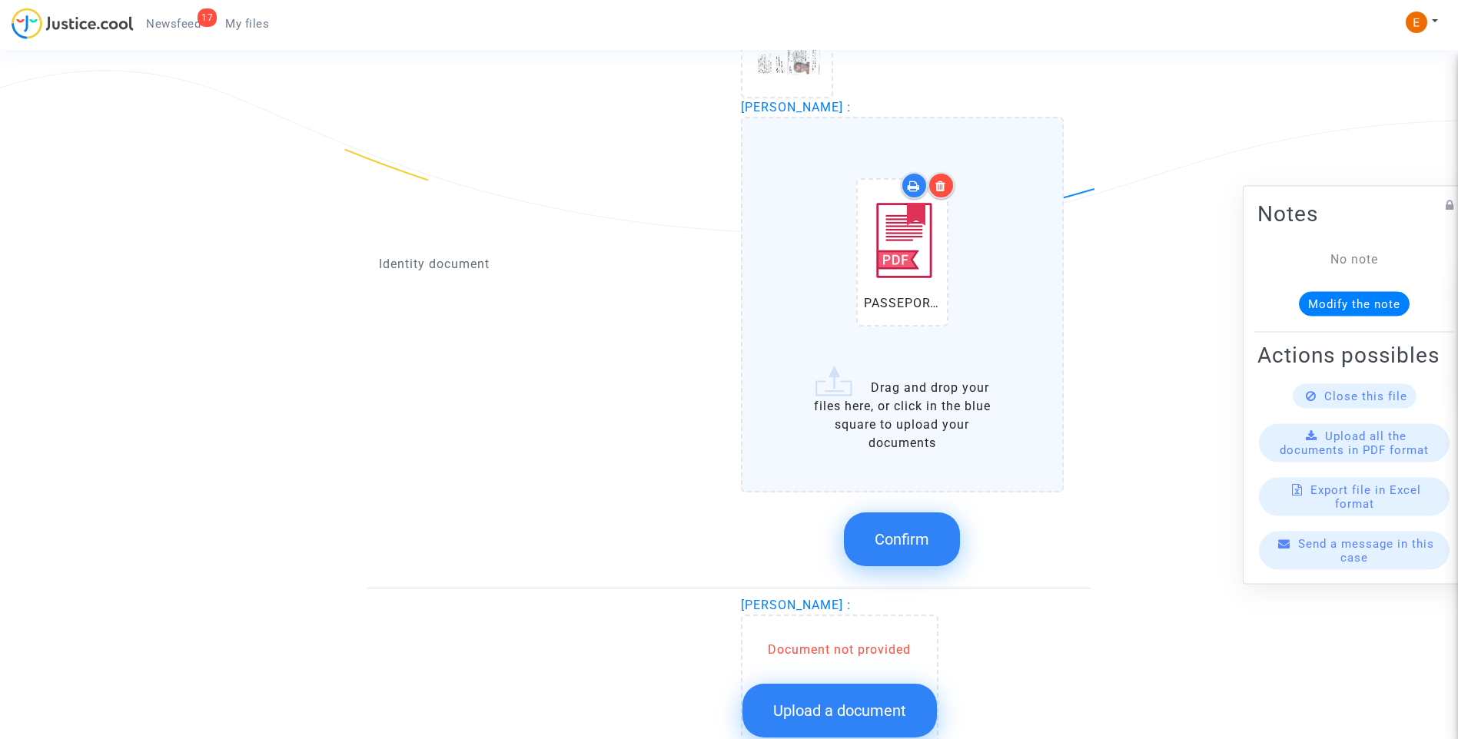
click at [940, 555] on button "Confirm" at bounding box center [902, 540] width 116 height 54
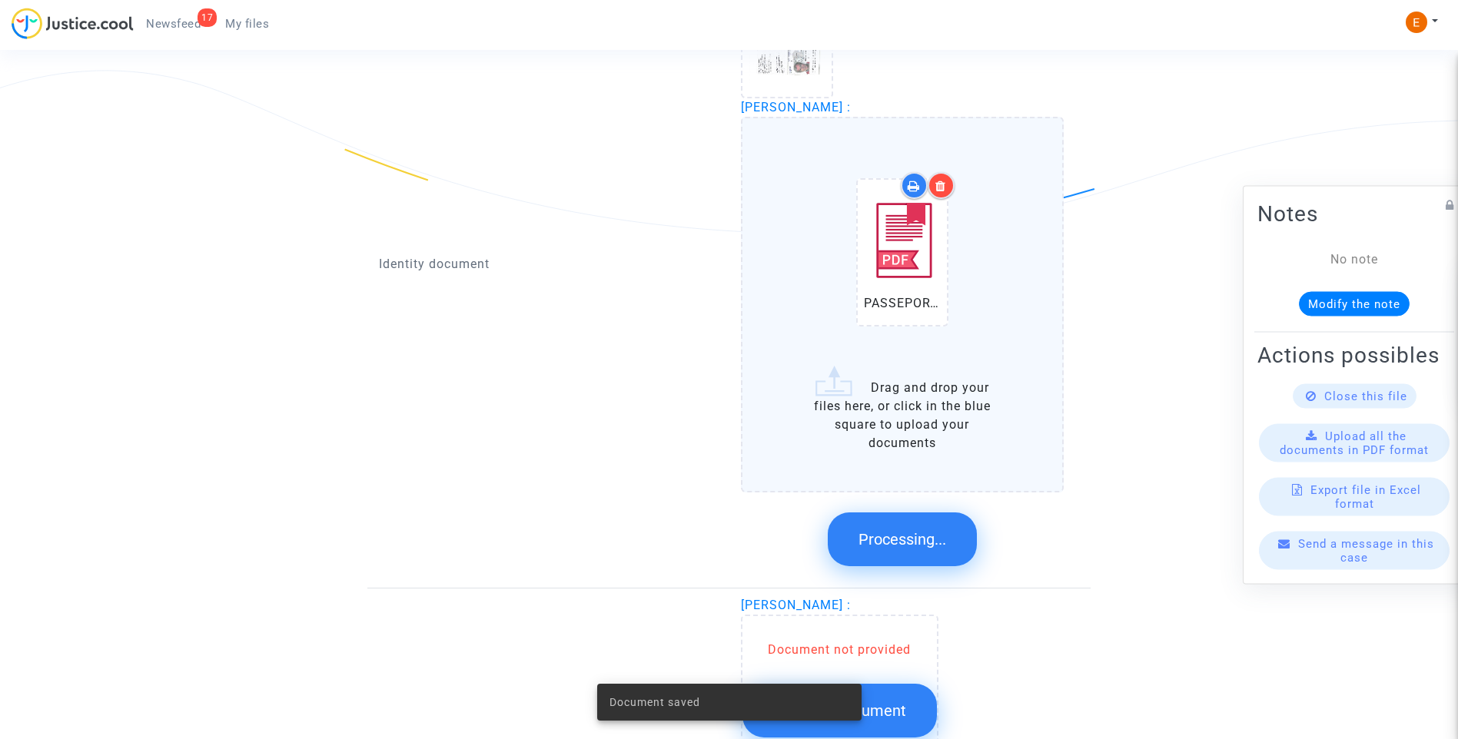
scroll to position [1114, 0]
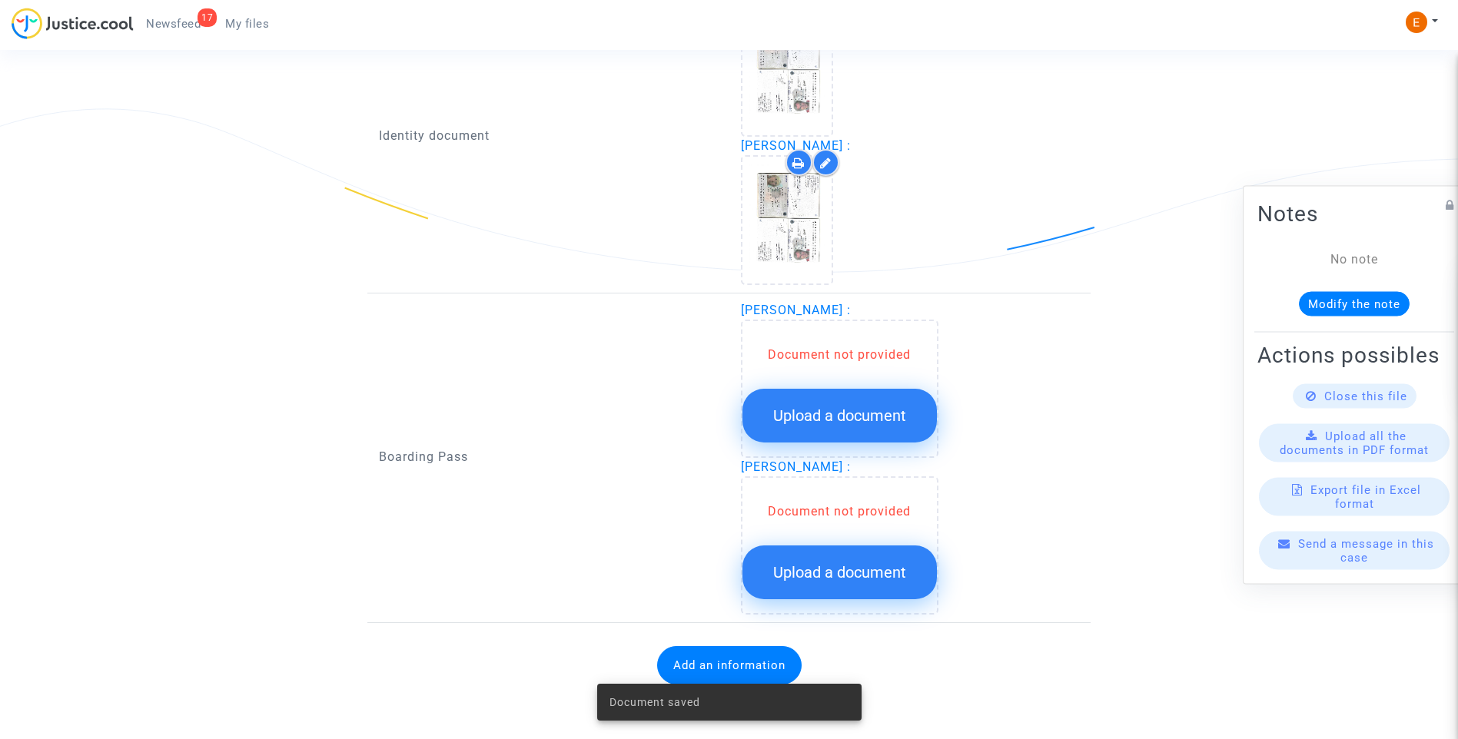
click at [869, 422] on span "Upload a document" at bounding box center [839, 416] width 133 height 18
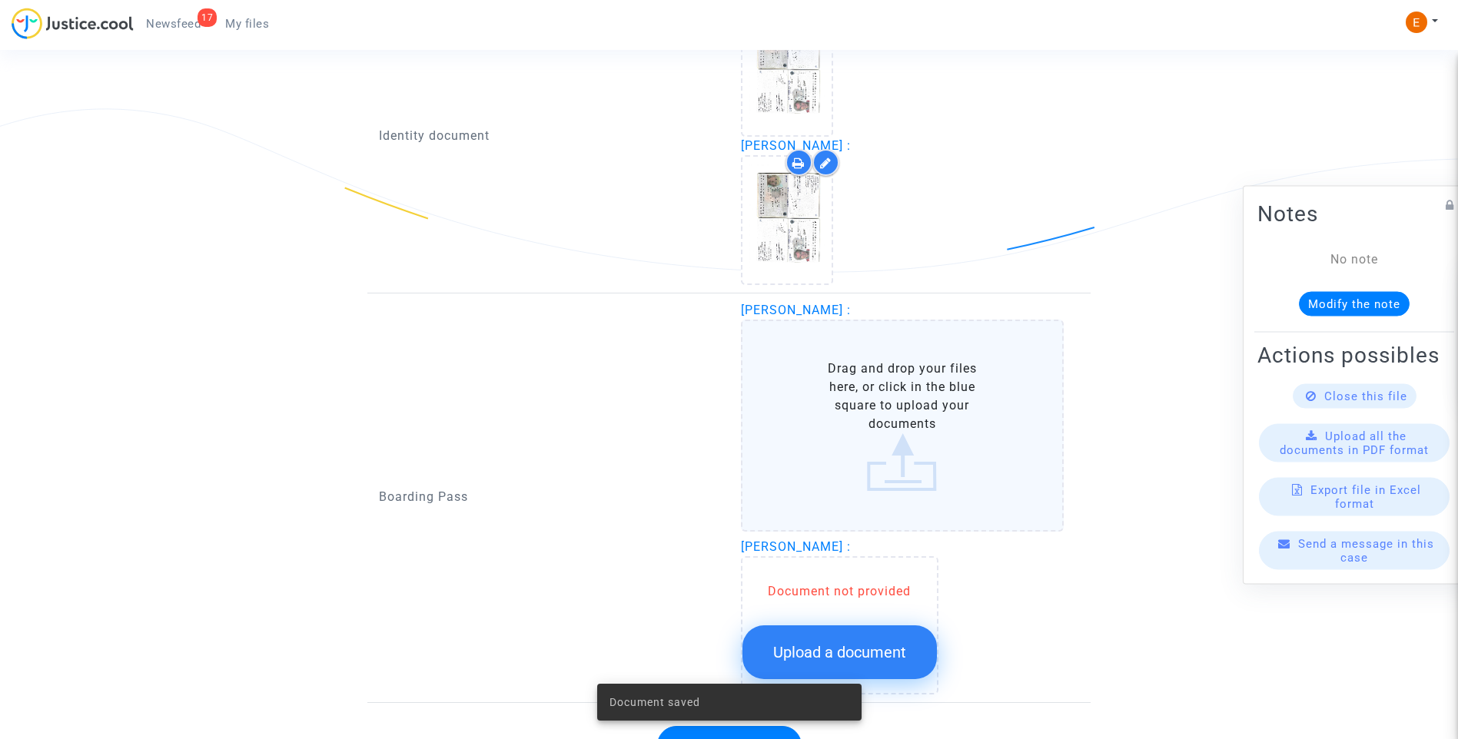
drag, startPoint x: 876, startPoint y: 637, endPoint x: 1152, endPoint y: 622, distance: 276.3
click at [876, 638] on button "Upload a document" at bounding box center [839, 653] width 194 height 54
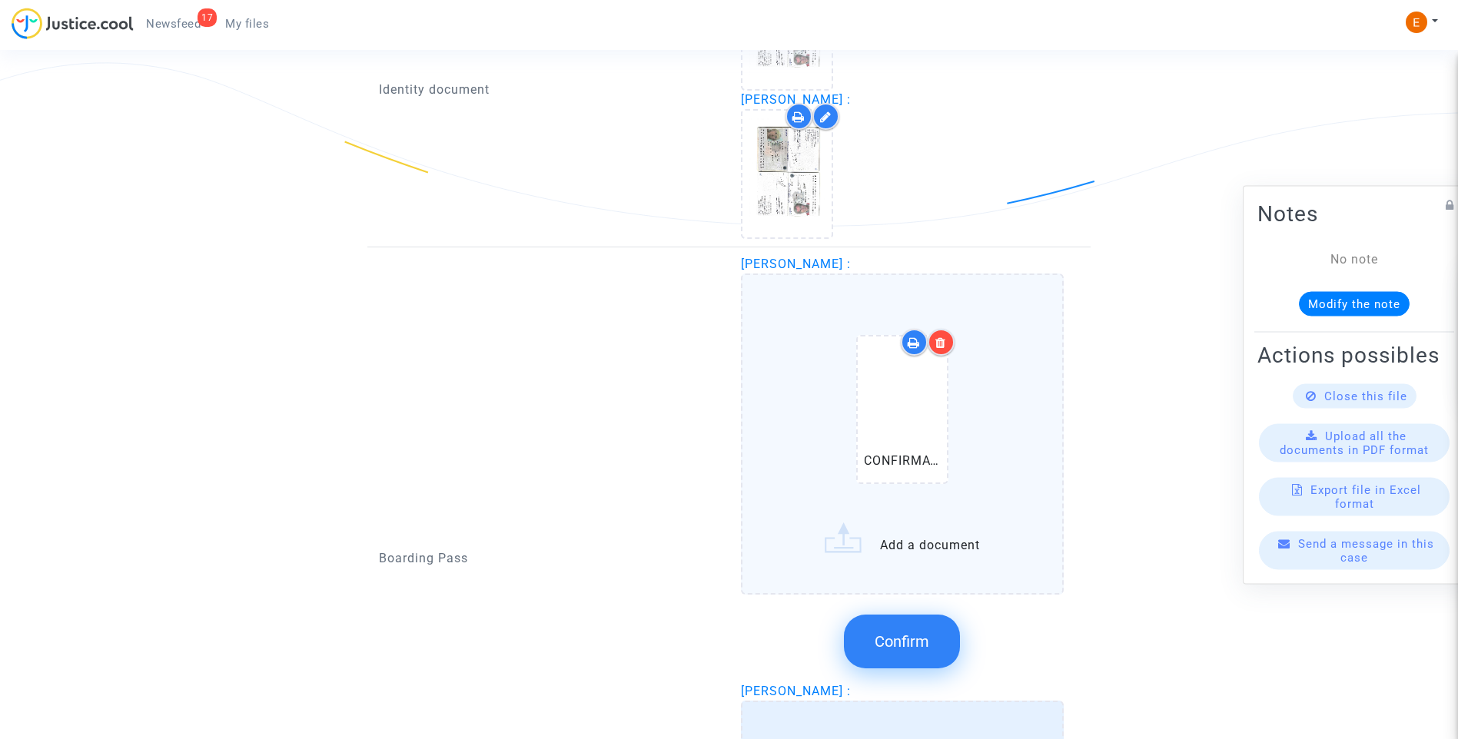
scroll to position [1162, 0]
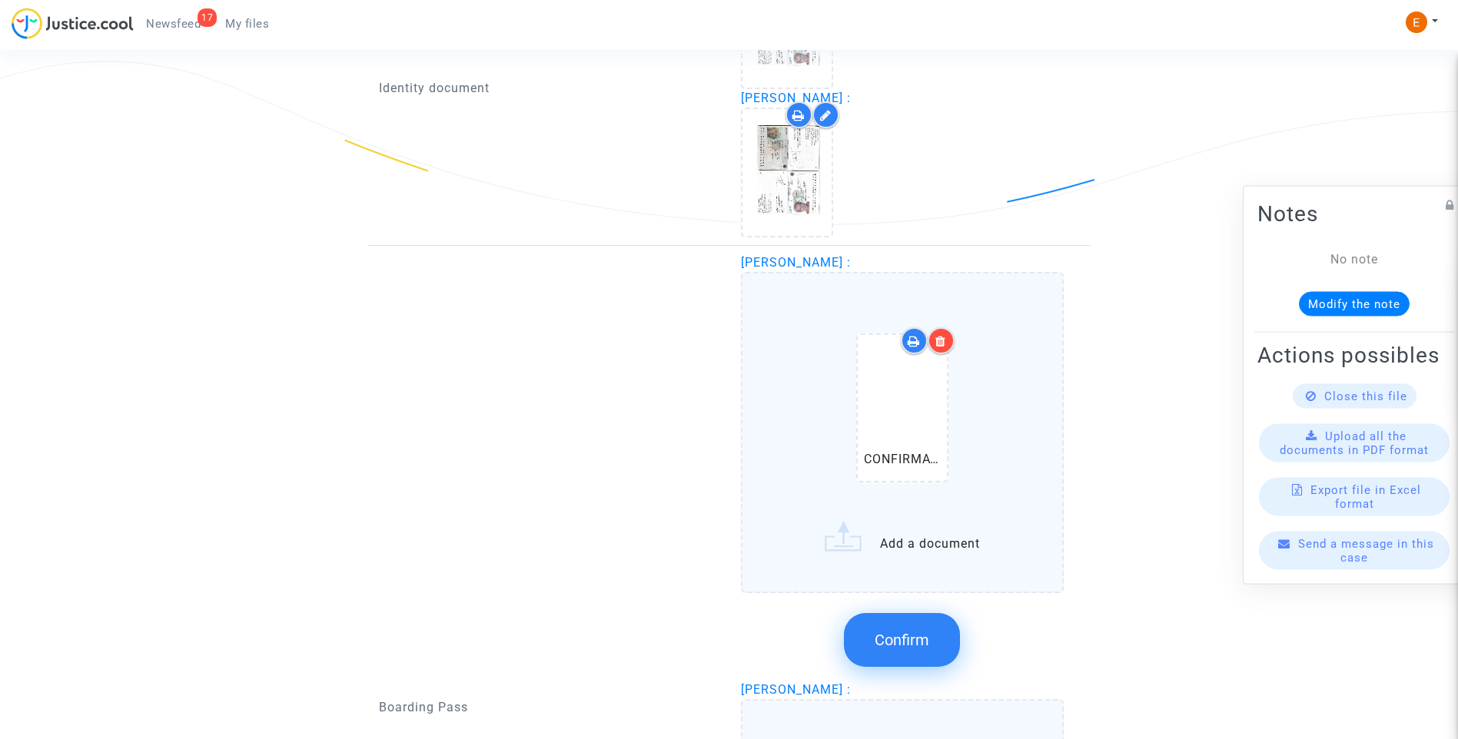
click at [921, 632] on span "Confirm" at bounding box center [902, 640] width 55 height 18
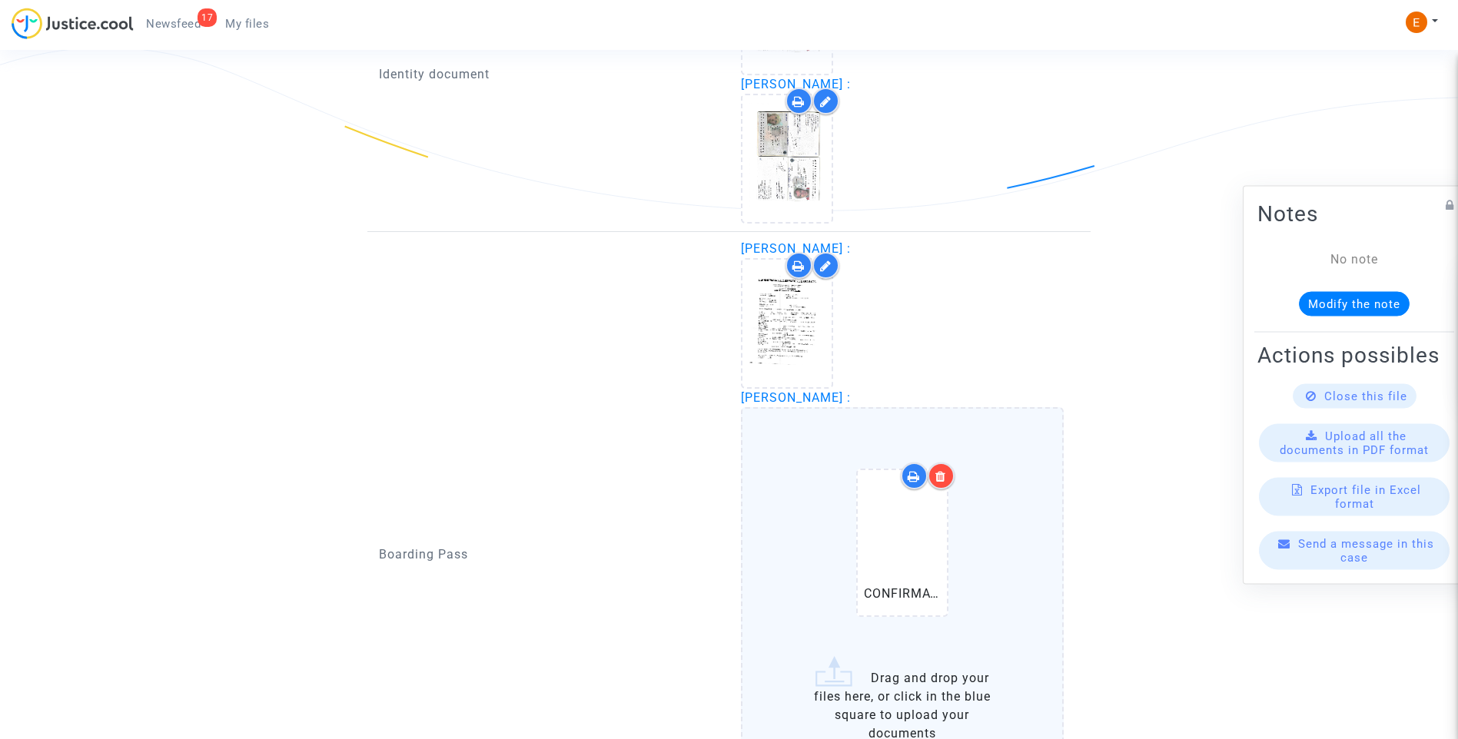
scroll to position [1432, 0]
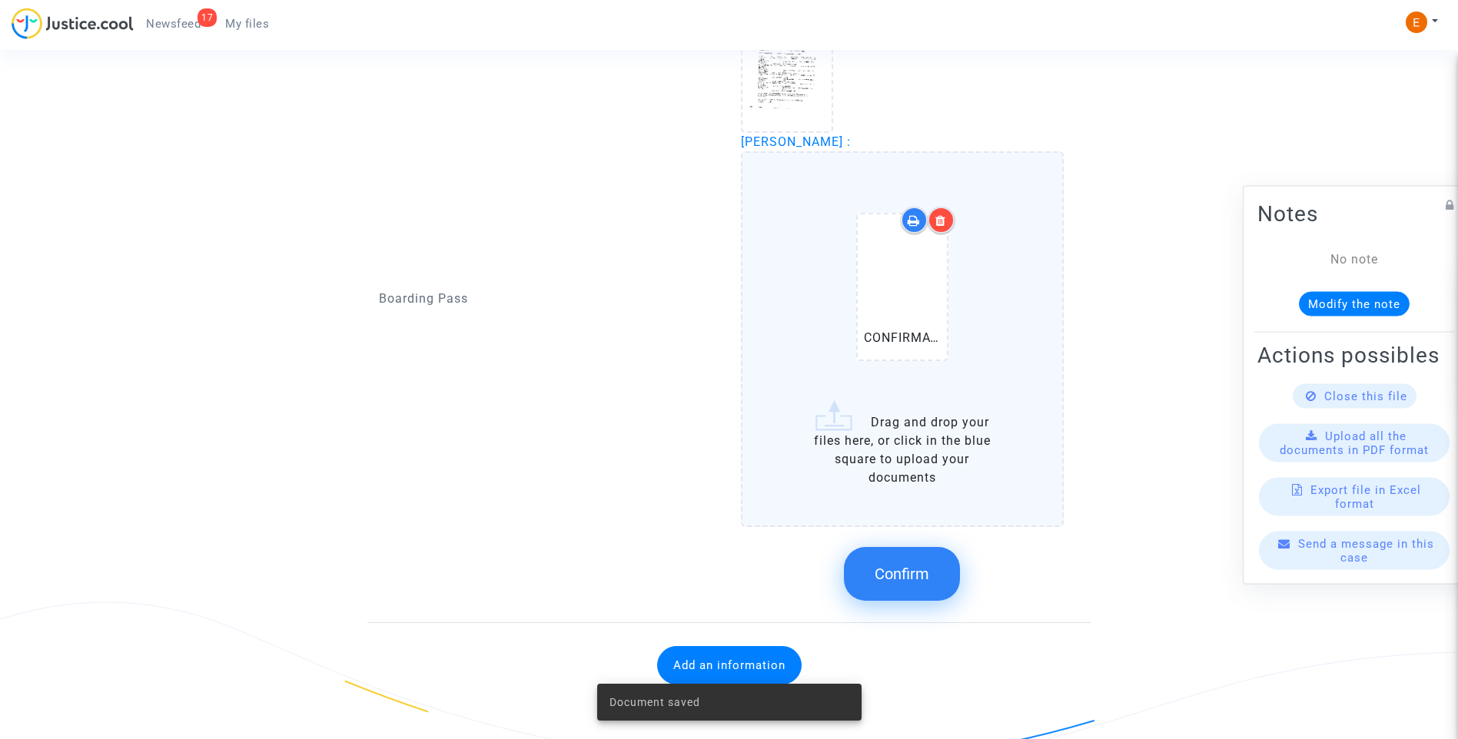
click at [934, 563] on button "Confirm" at bounding box center [902, 574] width 116 height 54
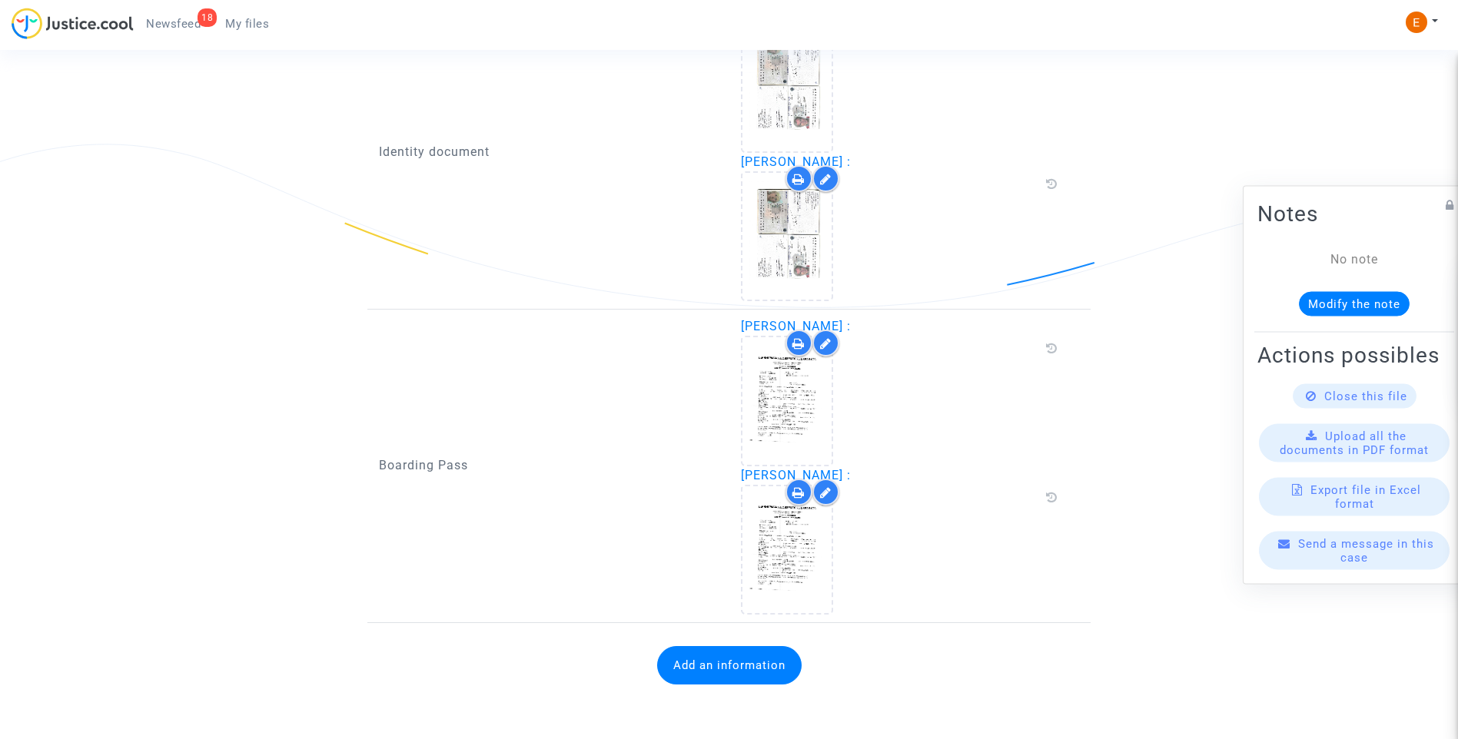
click at [743, 682] on button "Add an information" at bounding box center [729, 665] width 144 height 38
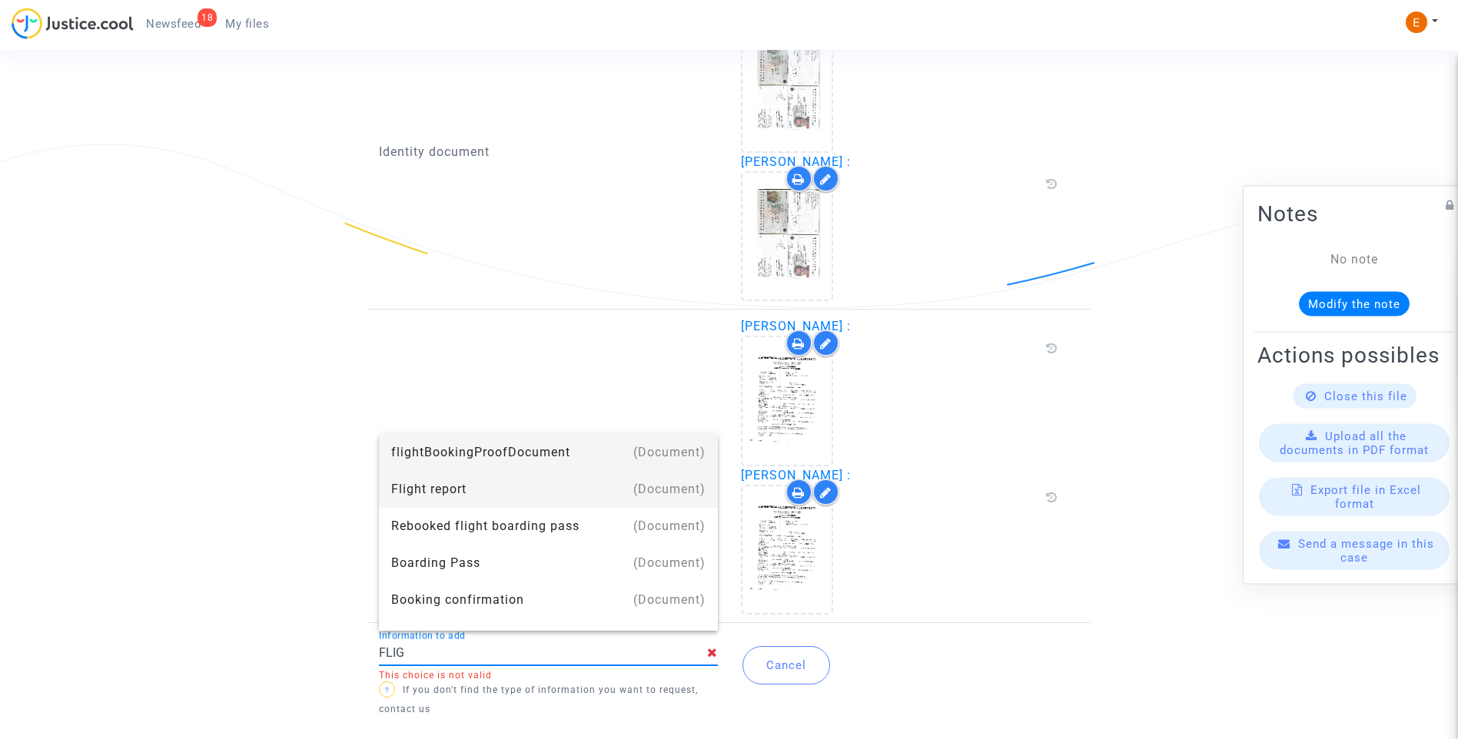
click at [477, 483] on div "Flight report" at bounding box center [548, 489] width 314 height 37
type input "Flight report"
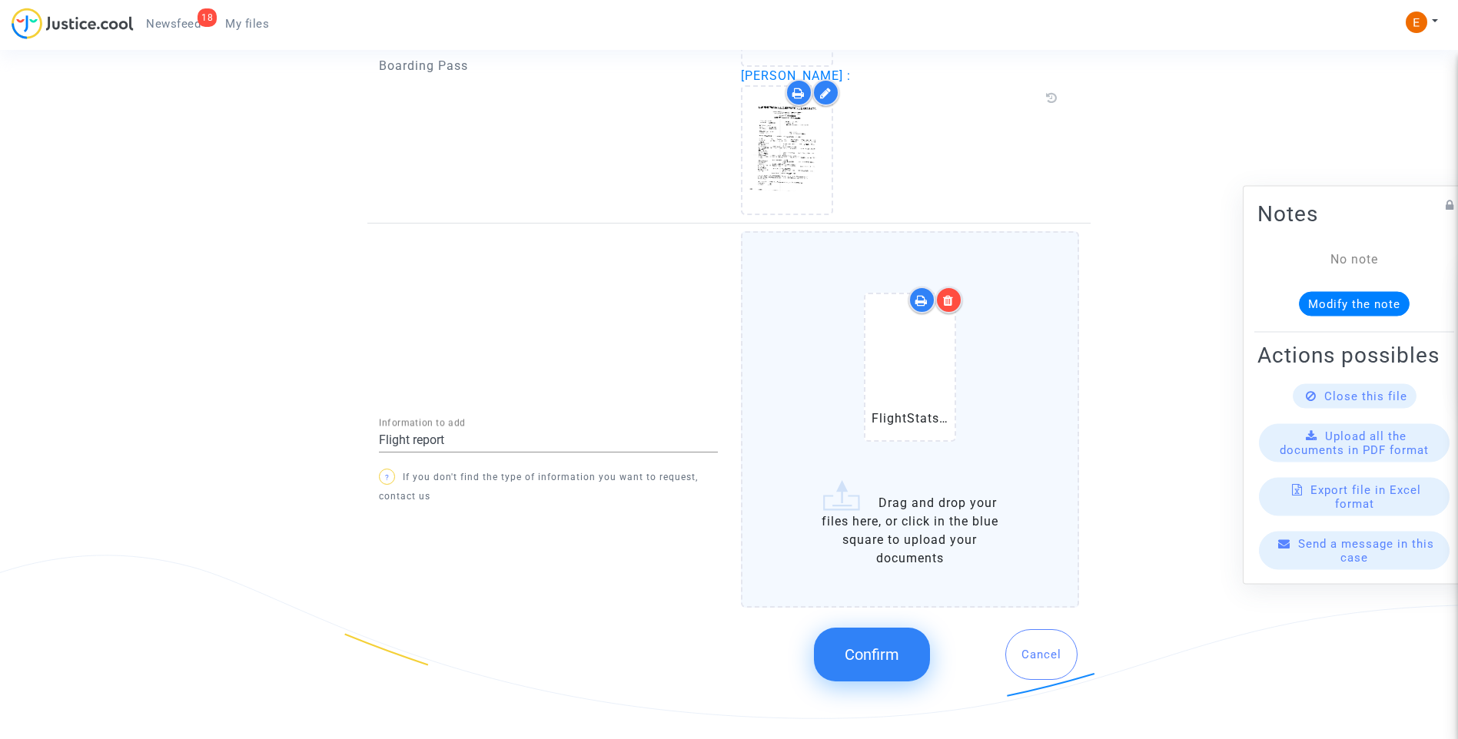
scroll to position [1482, 0]
click at [878, 641] on button "Confirm" at bounding box center [872, 652] width 116 height 54
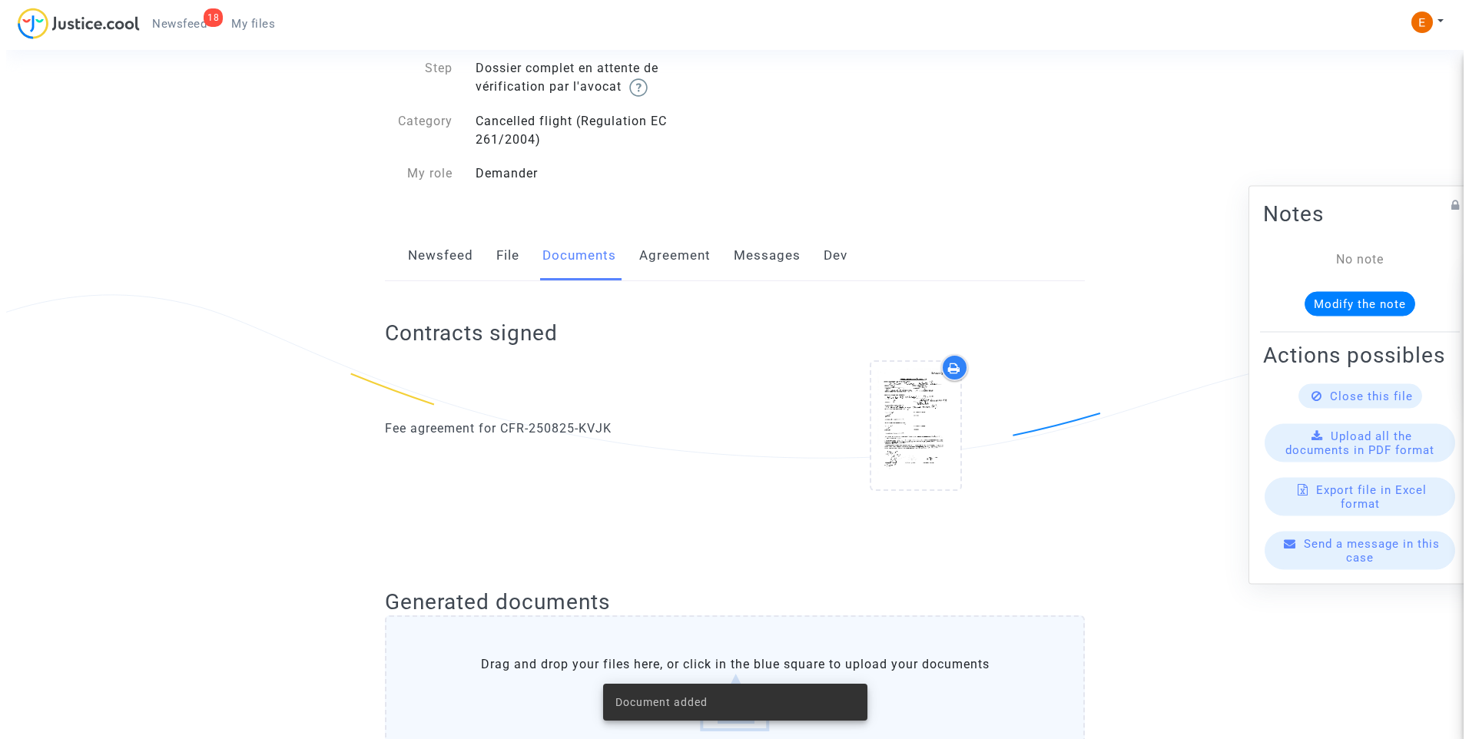
scroll to position [0, 0]
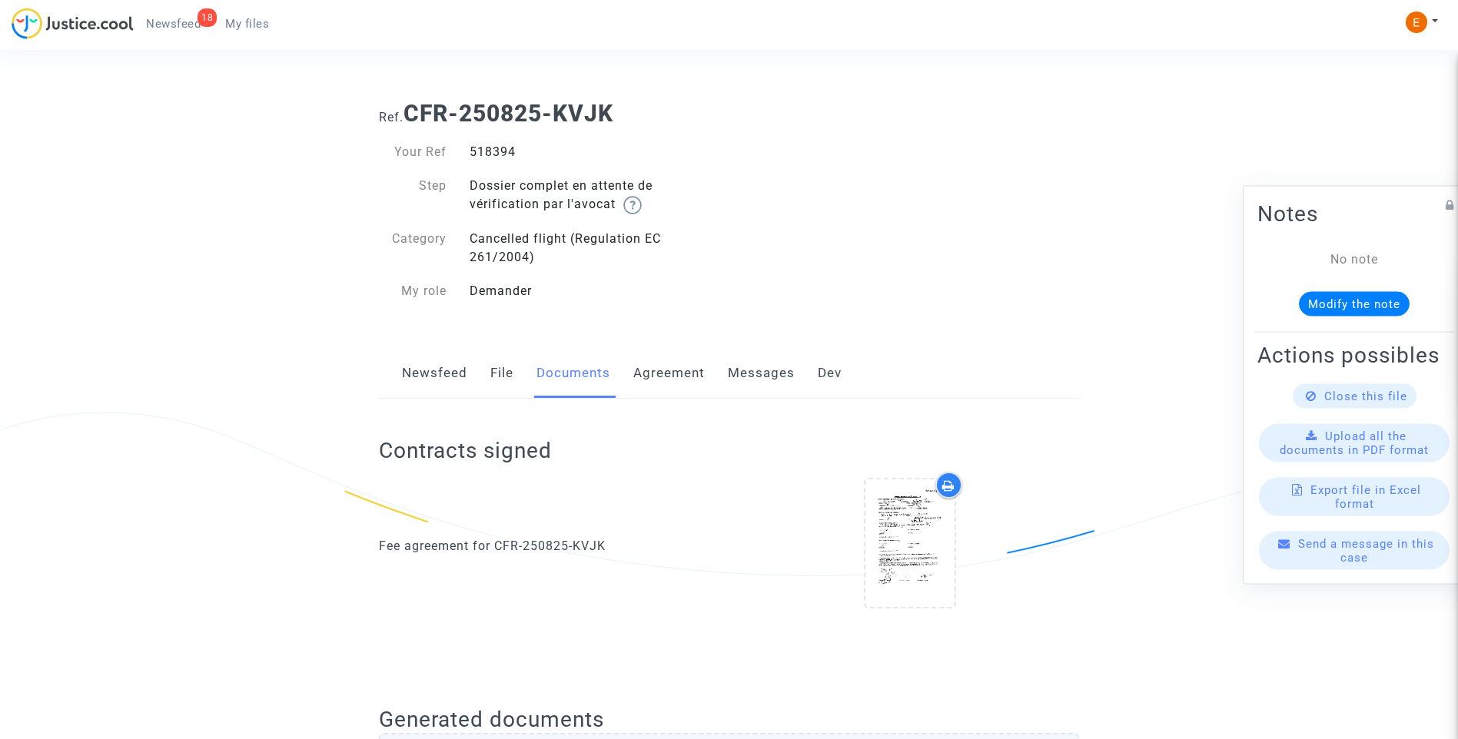
click at [200, 25] on span "Newsfeed" at bounding box center [173, 24] width 55 height 14
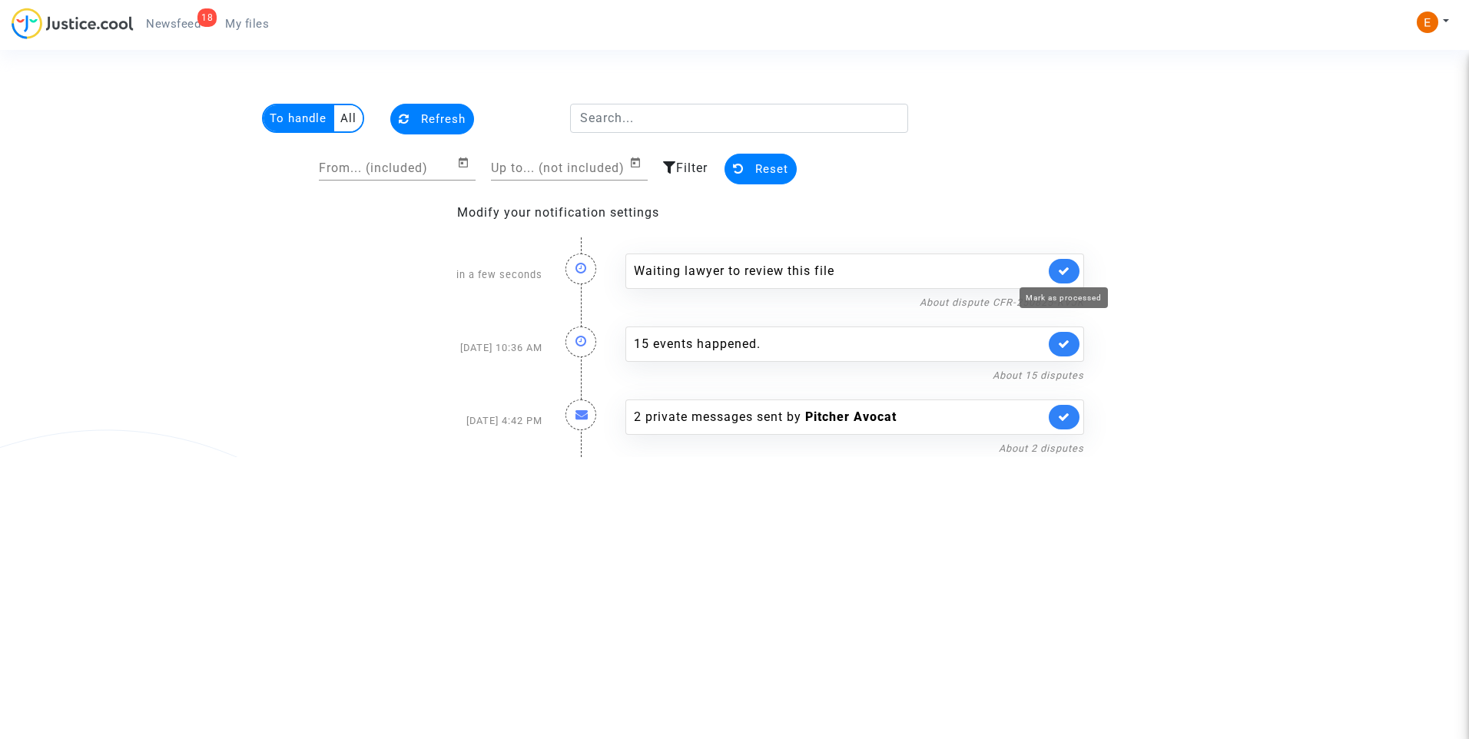
click at [1069, 268] on icon at bounding box center [1064, 271] width 12 height 12
